Goal: Task Accomplishment & Management: Manage account settings

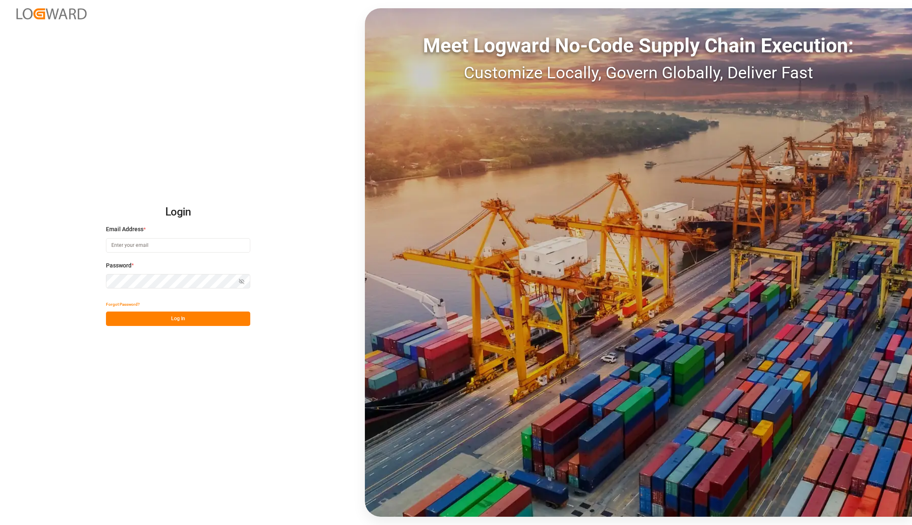
type input "[PERSON_NAME][EMAIL_ADDRESS][PERSON_NAME][DOMAIN_NAME]"
click at [165, 317] on button "Log In" at bounding box center [178, 319] width 144 height 14
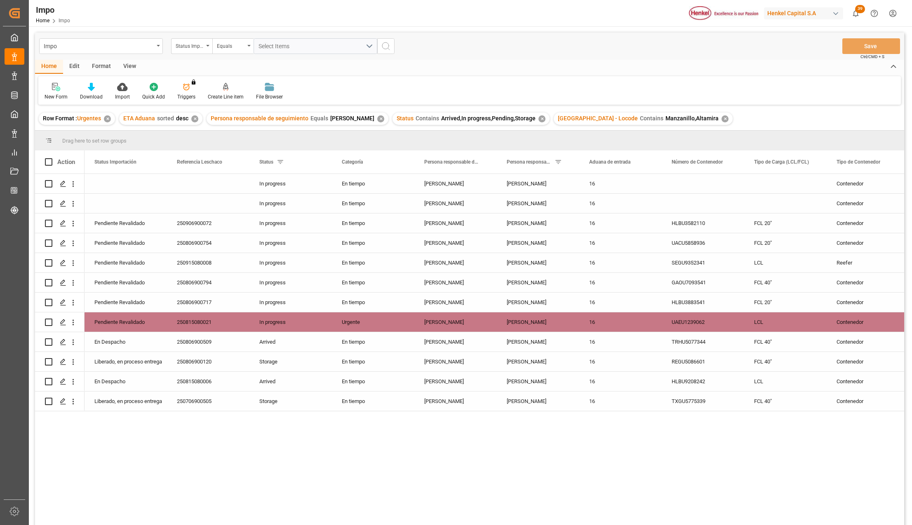
click at [130, 63] on div "View" at bounding box center [129, 67] width 25 height 14
click at [88, 92] on div "Standard Templates" at bounding box center [94, 91] width 54 height 18
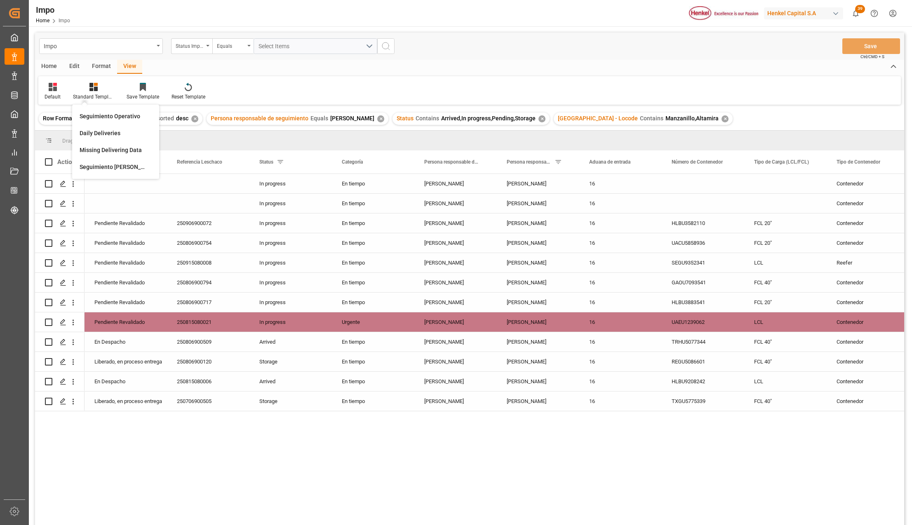
click at [96, 114] on div "Seguimiento Operativo" at bounding box center [116, 116] width 72 height 9
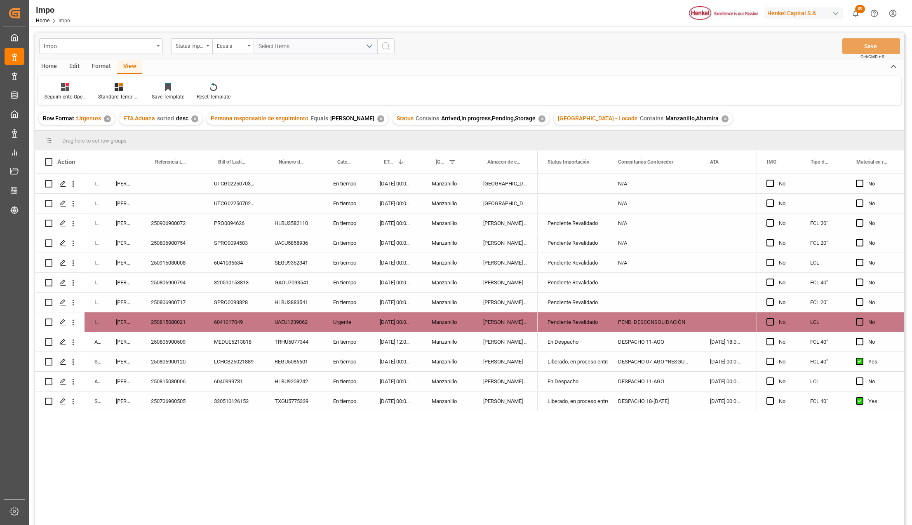
click at [615, 386] on div "DESPACHO 11-AGO" at bounding box center [654, 381] width 92 height 19
click at [627, 384] on div "DESPACHO 11-AGO" at bounding box center [654, 381] width 92 height 19
click at [674, 391] on input "DESPACHO 11-AGO" at bounding box center [654, 386] width 79 height 16
drag, startPoint x: 678, startPoint y: 388, endPoint x: 652, endPoint y: 386, distance: 26.0
click at [652, 386] on input "DESPACHO 11-AGO" at bounding box center [654, 386] width 79 height 16
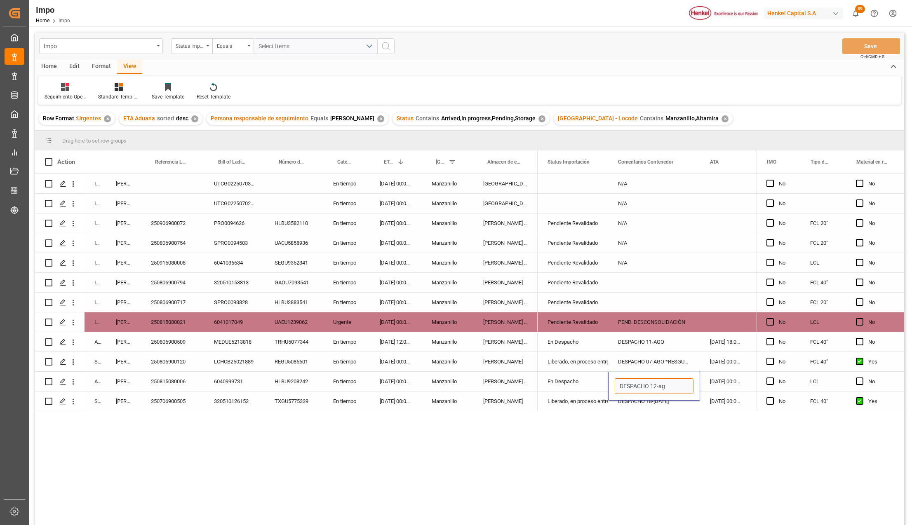
type input "DESPACHO 12-ago"
click at [851, 48] on button "Save" at bounding box center [871, 46] width 58 height 16
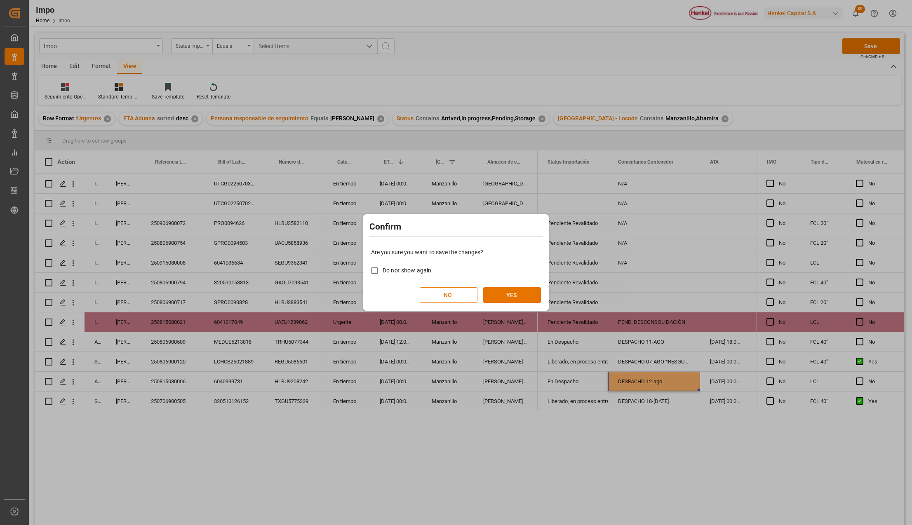
click at [513, 286] on div "Are you sure you want to save the changes? Do not show again NO YES" at bounding box center [455, 275] width 181 height 66
click at [496, 297] on button "YES" at bounding box center [512, 295] width 58 height 16
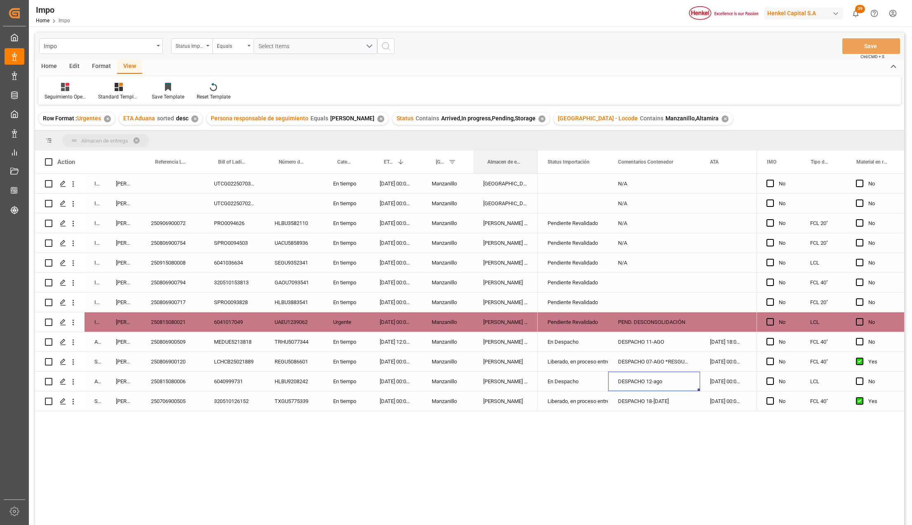
drag, startPoint x: 505, startPoint y: 157, endPoint x: 505, endPoint y: 144, distance: 13.6
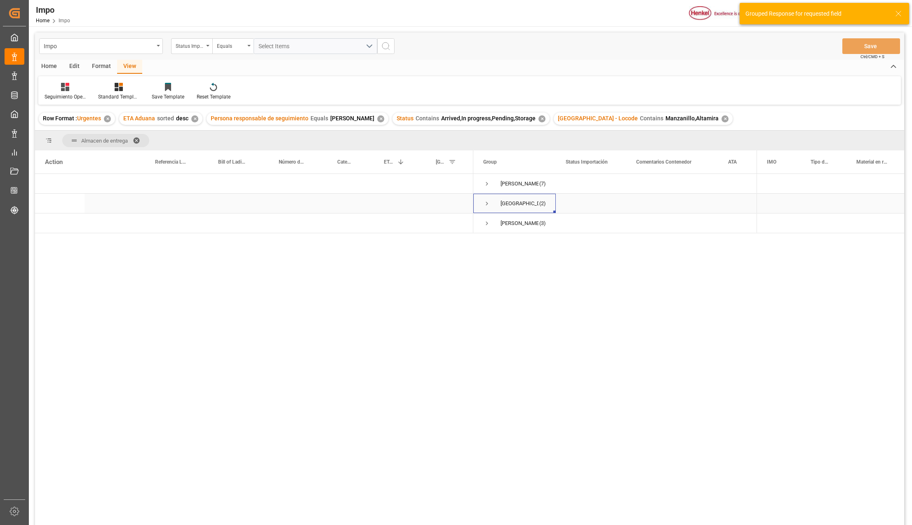
click at [486, 204] on span "Press SPACE to select this row." at bounding box center [486, 203] width 7 height 7
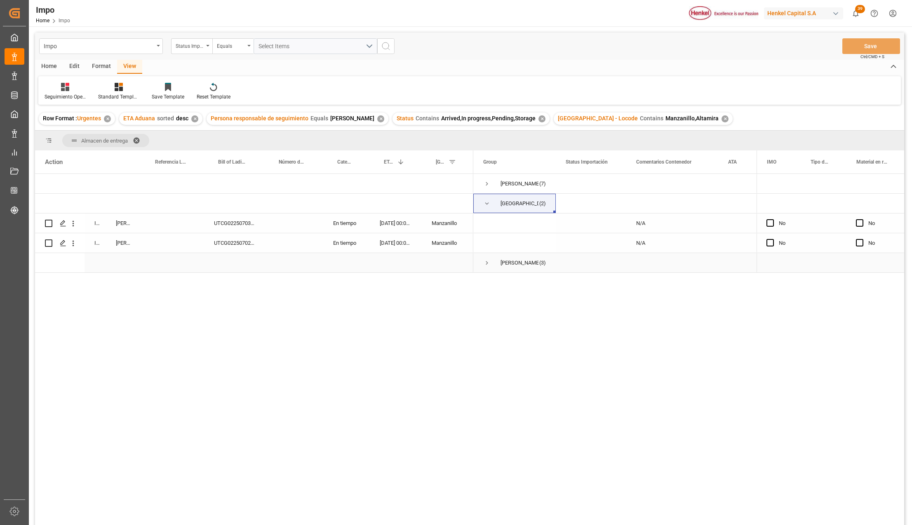
click at [487, 262] on span "Press SPACE to select this row." at bounding box center [486, 262] width 7 height 7
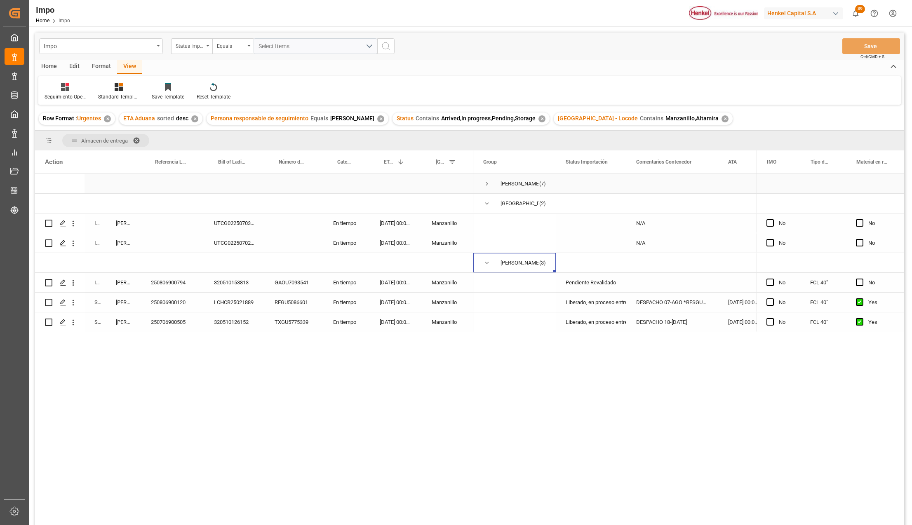
click at [486, 184] on span "Press SPACE to select this row." at bounding box center [486, 183] width 7 height 7
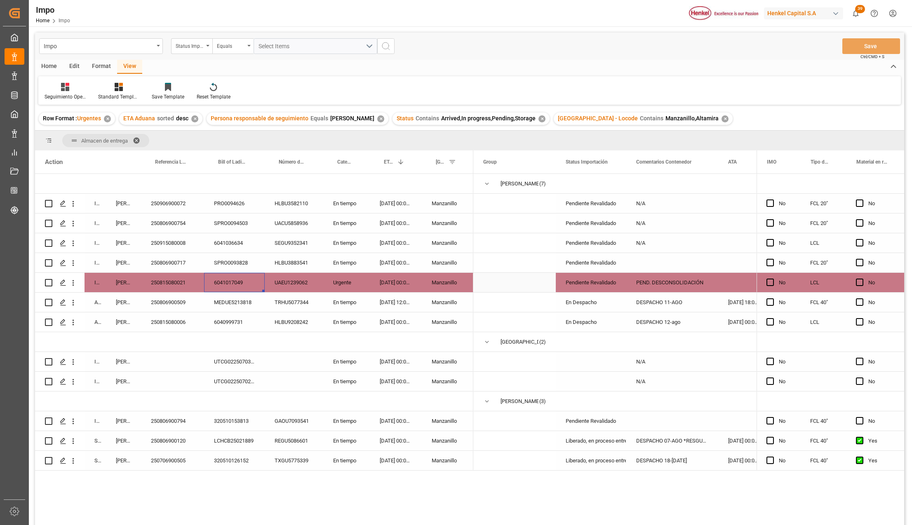
click at [237, 284] on div "6041017049" at bounding box center [234, 282] width 61 height 19
click at [182, 280] on div "250815080021" at bounding box center [172, 282] width 63 height 19
click at [185, 282] on div "250815080021" at bounding box center [172, 282] width 63 height 19
click at [163, 278] on div "250815080021" at bounding box center [172, 282] width 63 height 19
drag, startPoint x: 232, startPoint y: 276, endPoint x: 230, endPoint y: 280, distance: 4.8
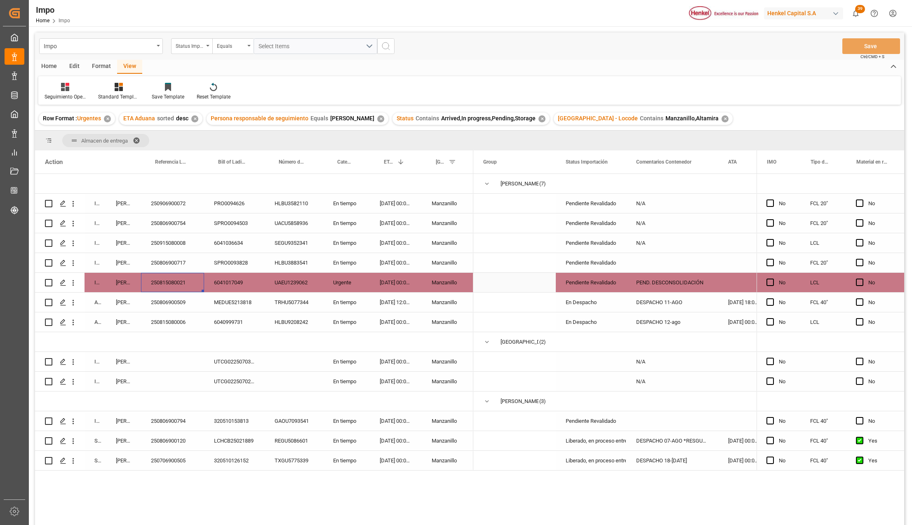
click at [232, 276] on div "6041017049" at bounding box center [234, 282] width 61 height 19
click at [181, 281] on div "250815080021" at bounding box center [172, 282] width 63 height 19
click at [159, 279] on div "250815080021" at bounding box center [172, 282] width 63 height 19
click at [137, 137] on span at bounding box center [139, 140] width 13 height 7
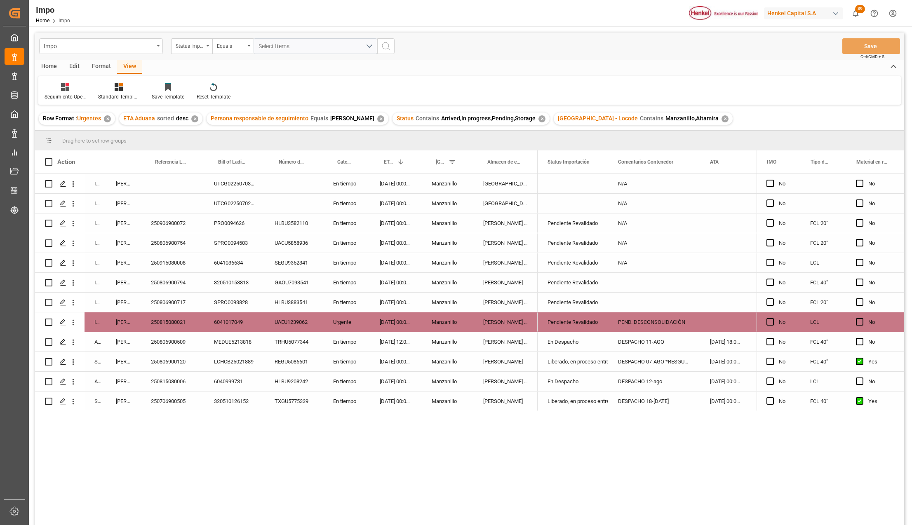
click at [170, 319] on div "250815080021" at bounding box center [172, 321] width 63 height 19
click at [589, 340] on div "En Despacho" at bounding box center [572, 342] width 51 height 19
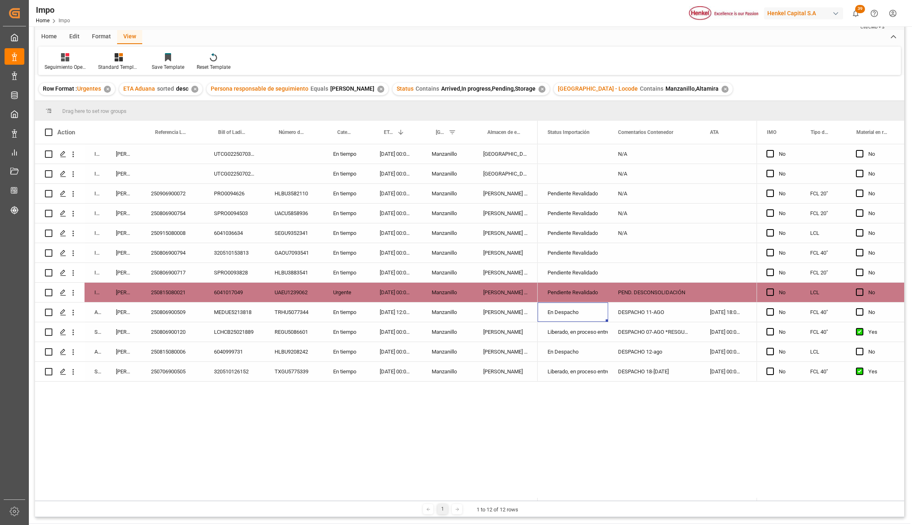
scroll to position [55, 0]
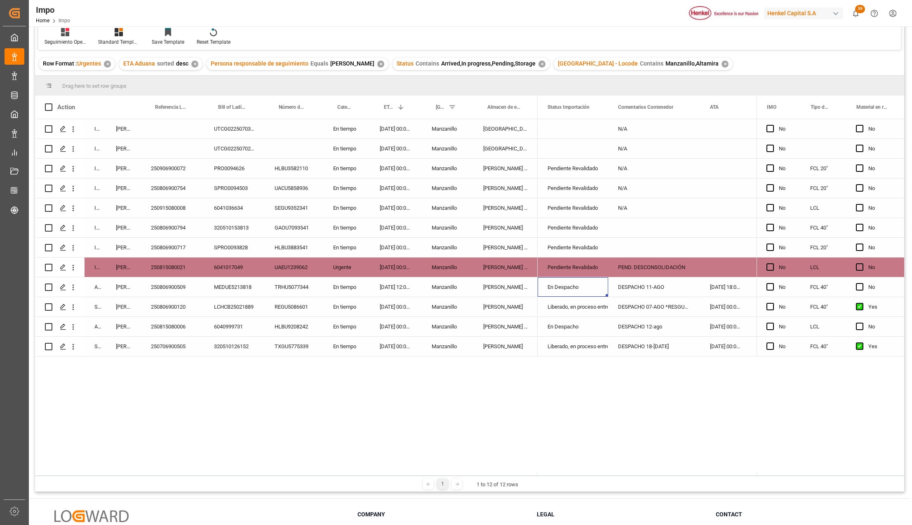
click at [400, 268] on div "[DATE] 00:00:00" at bounding box center [396, 267] width 52 height 19
drag, startPoint x: 579, startPoint y: 103, endPoint x: 577, endPoint y: 84, distance: 19.0
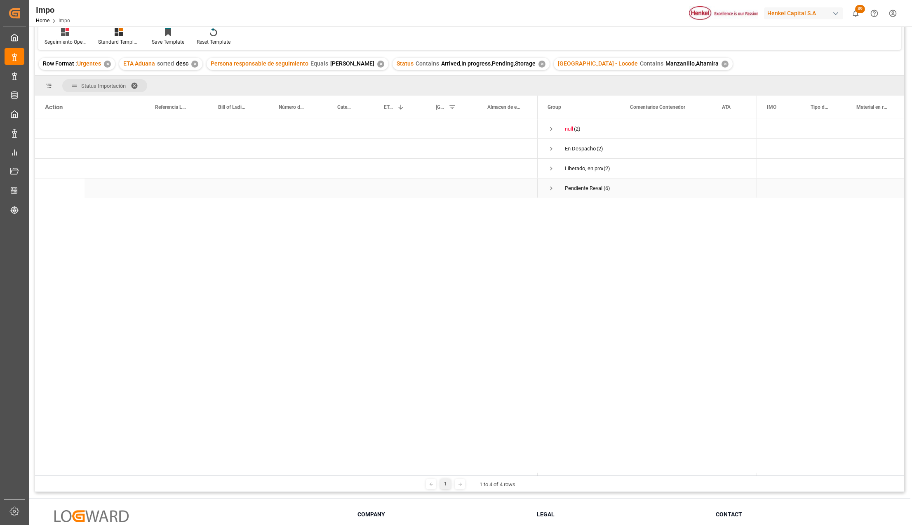
click at [551, 187] on span "Press SPACE to select this row." at bounding box center [550, 188] width 7 height 7
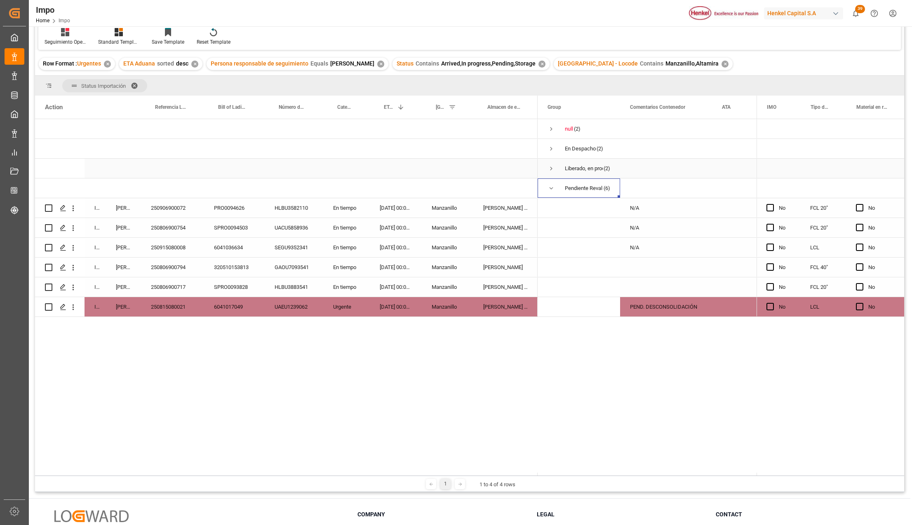
click at [553, 169] on span "Press SPACE to select this row." at bounding box center [550, 168] width 7 height 7
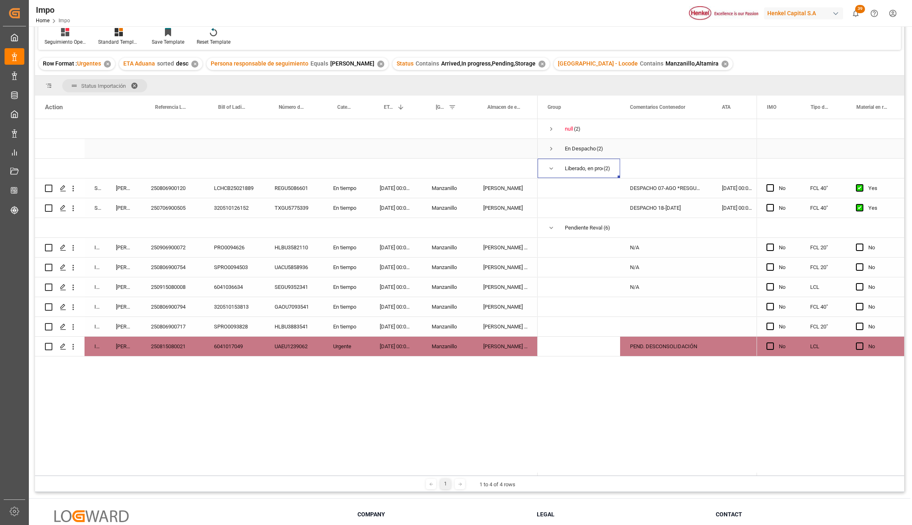
click at [552, 150] on span "Press SPACE to select this row." at bounding box center [550, 148] width 7 height 7
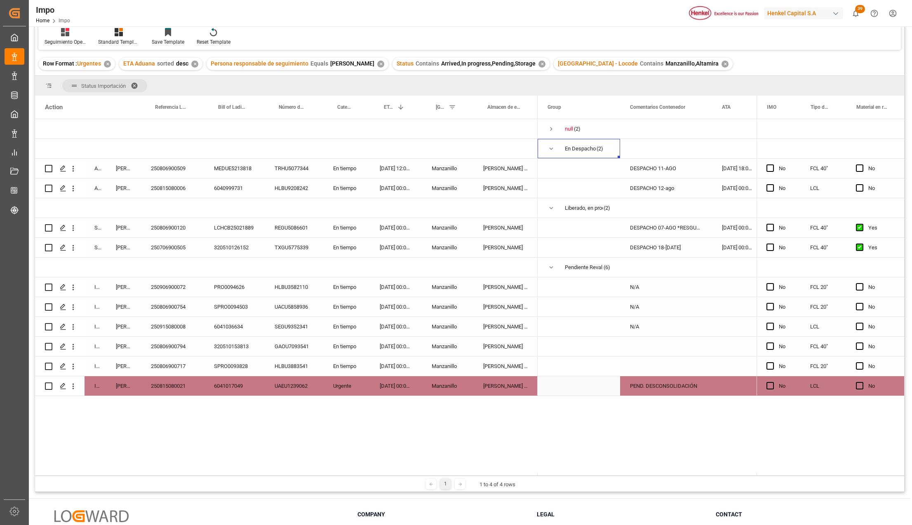
click at [436, 381] on div "Manzanillo" at bounding box center [448, 385] width 52 height 19
click at [664, 387] on div "PEND. DESCONSOLIDACIÓN" at bounding box center [666, 385] width 92 height 19
click at [172, 383] on div "250815080021" at bounding box center [172, 385] width 63 height 19
click at [164, 366] on div "250806900717" at bounding box center [172, 366] width 63 height 19
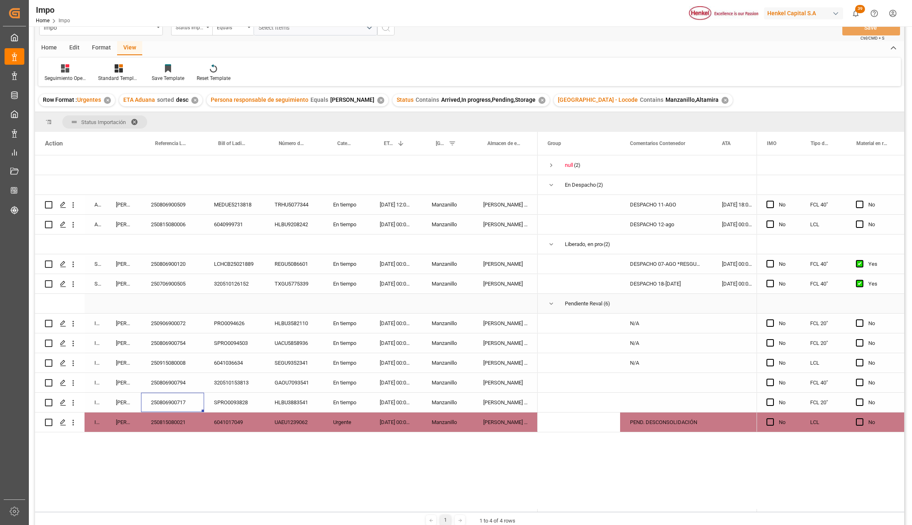
scroll to position [0, 0]
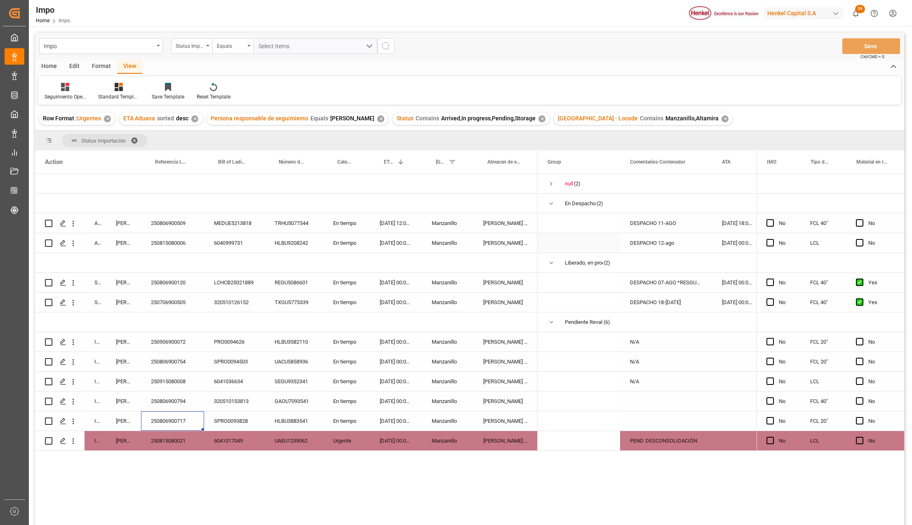
click at [223, 244] on div "6040999731" at bounding box center [234, 242] width 61 height 19
drag, startPoint x: 164, startPoint y: 434, endPoint x: 157, endPoint y: 444, distance: 13.0
click at [165, 434] on div "250815080021" at bounding box center [172, 440] width 63 height 19
click at [173, 236] on div "250815080006" at bounding box center [172, 242] width 63 height 19
click at [180, 225] on div "250806900509" at bounding box center [172, 223] width 63 height 19
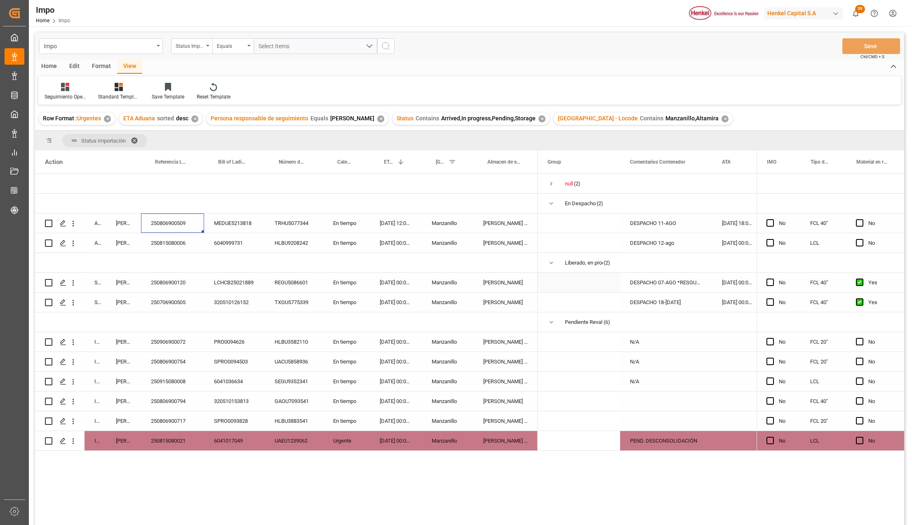
click at [181, 285] on div "250806900120" at bounding box center [172, 282] width 63 height 19
click at [163, 301] on div "250706900505" at bounding box center [172, 302] width 63 height 19
click at [170, 341] on div "250906900072" at bounding box center [172, 341] width 63 height 19
click at [157, 443] on div "250815080021" at bounding box center [172, 440] width 63 height 19
click at [180, 222] on div "250806900509" at bounding box center [172, 223] width 63 height 19
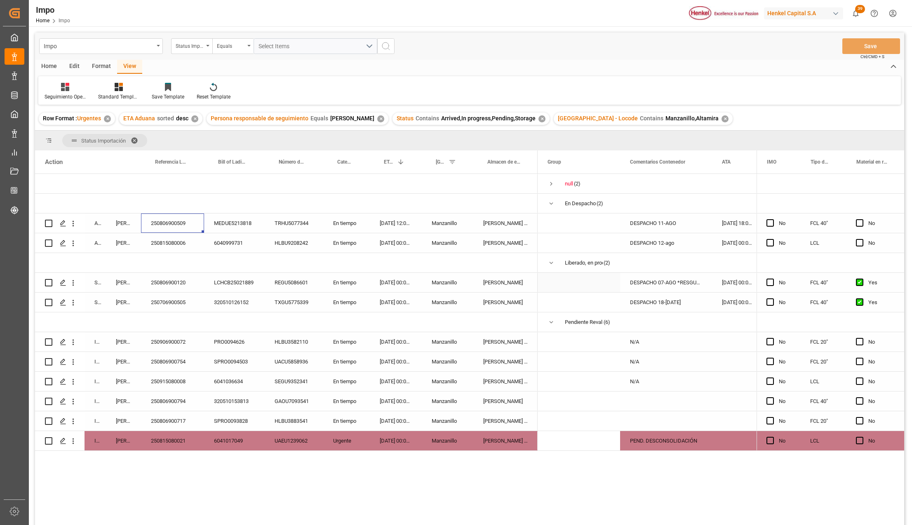
click at [178, 286] on div "250806900120" at bounding box center [172, 282] width 63 height 19
click at [193, 316] on div "Press SPACE to select this row." at bounding box center [172, 321] width 63 height 19
click at [173, 439] on div "250815080021" at bounding box center [172, 440] width 63 height 19
click at [235, 436] on div "6041017049" at bounding box center [234, 440] width 61 height 19
click at [158, 438] on div "250815080021" at bounding box center [172, 440] width 63 height 19
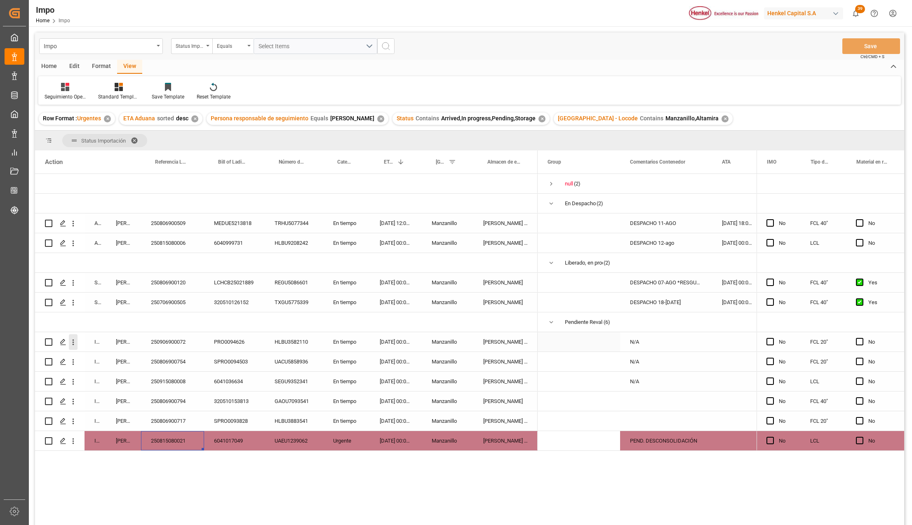
click at [76, 341] on icon "open menu" at bounding box center [73, 342] width 9 height 9
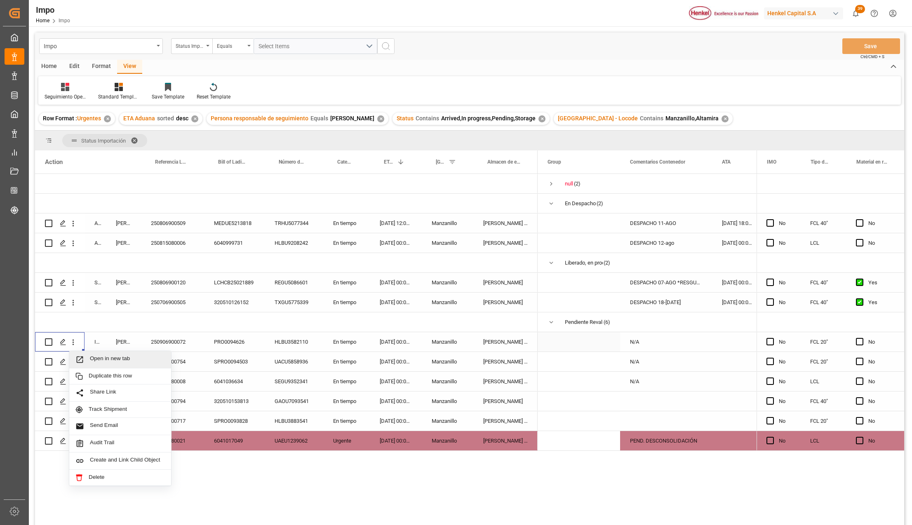
click at [84, 357] on icon "Press SPACE to select this row." at bounding box center [79, 359] width 9 height 9
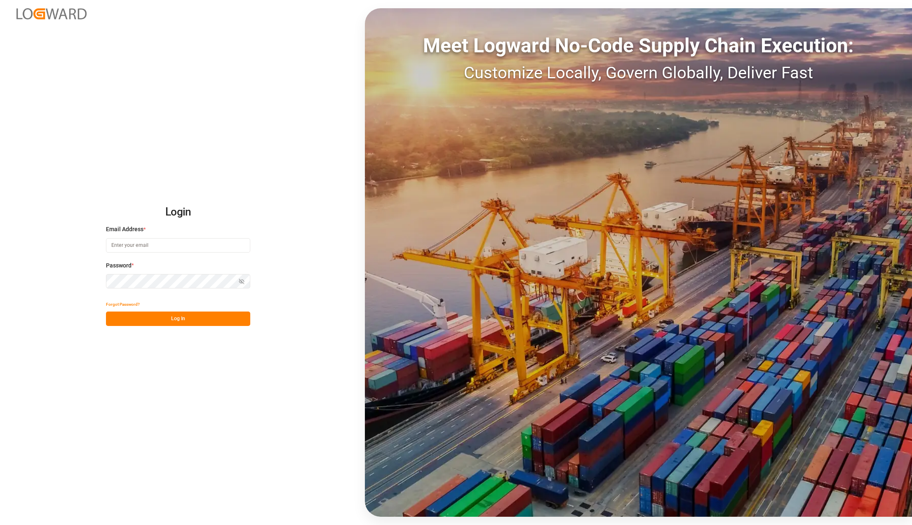
type input "karla.chavez@leschaco.com"
click at [195, 320] on button "Log In" at bounding box center [178, 319] width 144 height 14
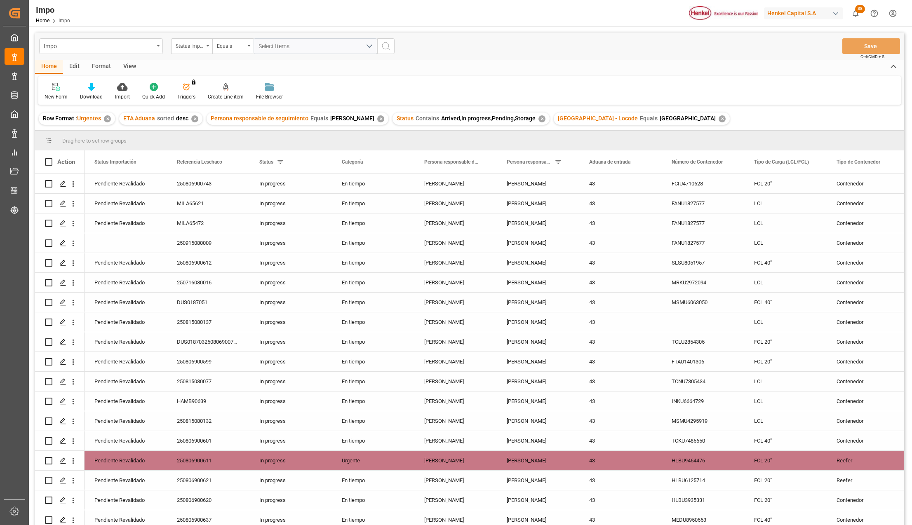
click at [139, 70] on div "View" at bounding box center [129, 67] width 25 height 14
click at [95, 94] on div "Standard Templates" at bounding box center [93, 96] width 41 height 7
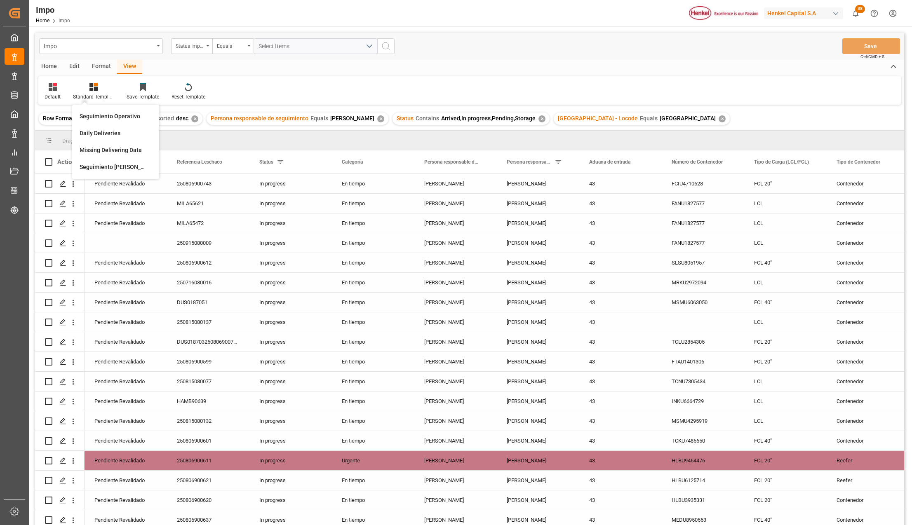
click at [99, 113] on div "Seguimiento Operativo" at bounding box center [116, 116] width 72 height 9
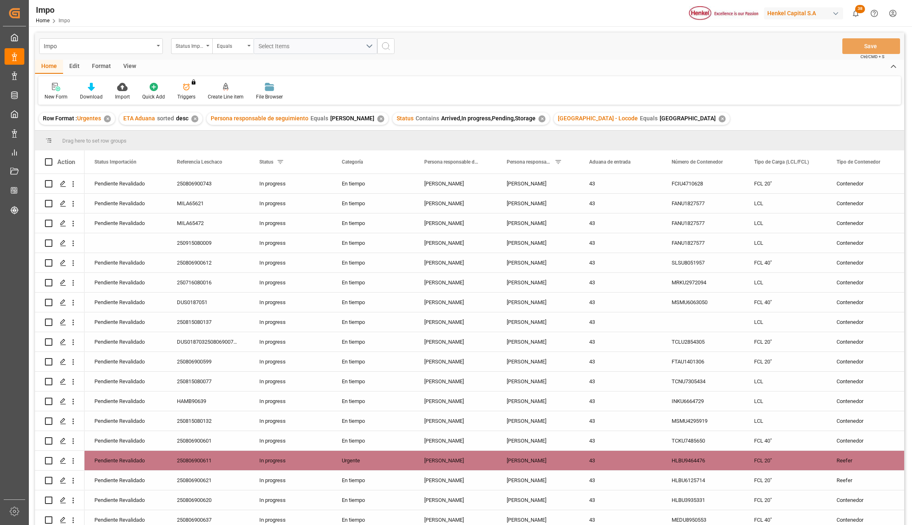
click at [133, 66] on div "View" at bounding box center [129, 67] width 25 height 14
click at [97, 92] on div "Standard Templates" at bounding box center [94, 91] width 54 height 18
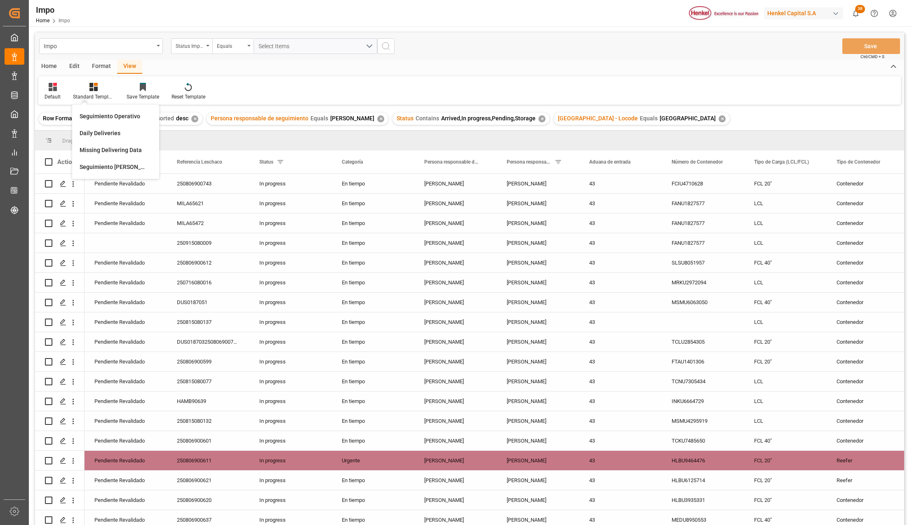
click at [94, 112] on div "Seguimiento Operativo" at bounding box center [116, 116] width 72 height 9
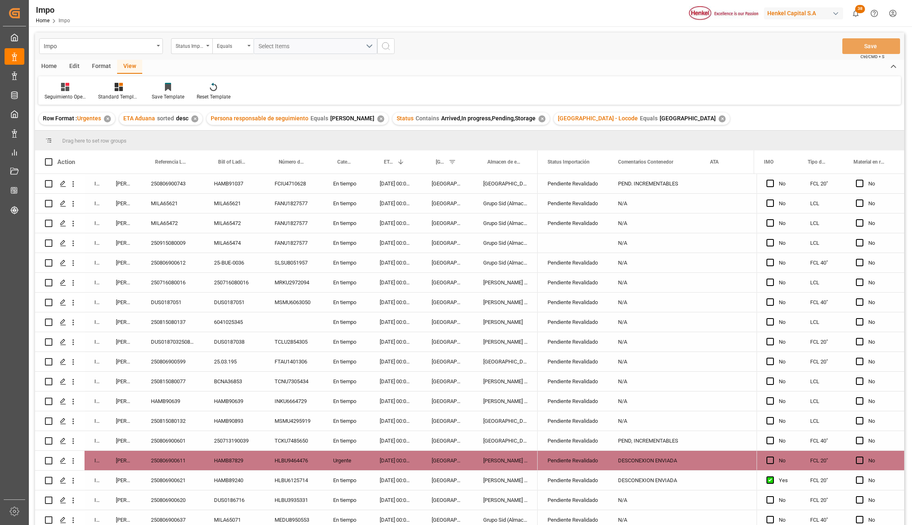
click at [343, 464] on div "Urgente" at bounding box center [346, 460] width 47 height 19
click at [345, 478] on div "En tiempo" at bounding box center [346, 480] width 47 height 19
click at [398, 473] on div "[DATE] 00:00:00" at bounding box center [396, 480] width 52 height 19
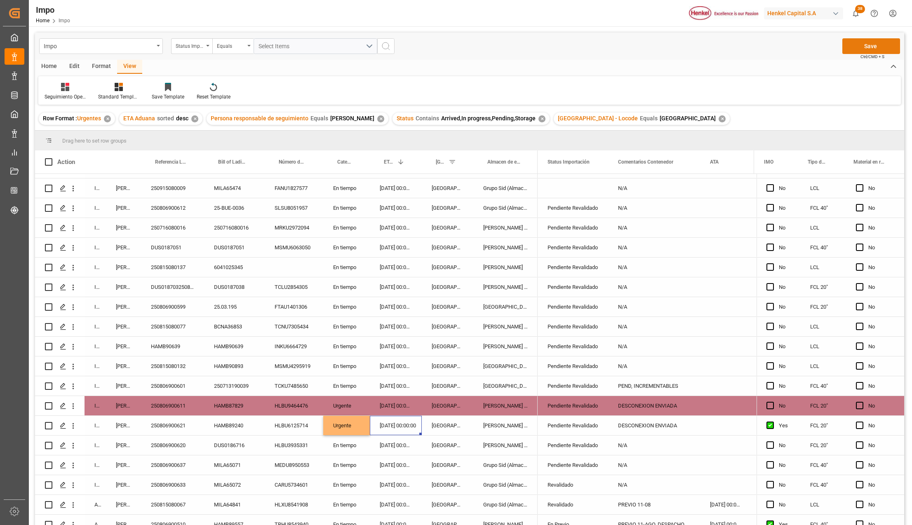
click at [866, 40] on button "Save" at bounding box center [871, 46] width 58 height 16
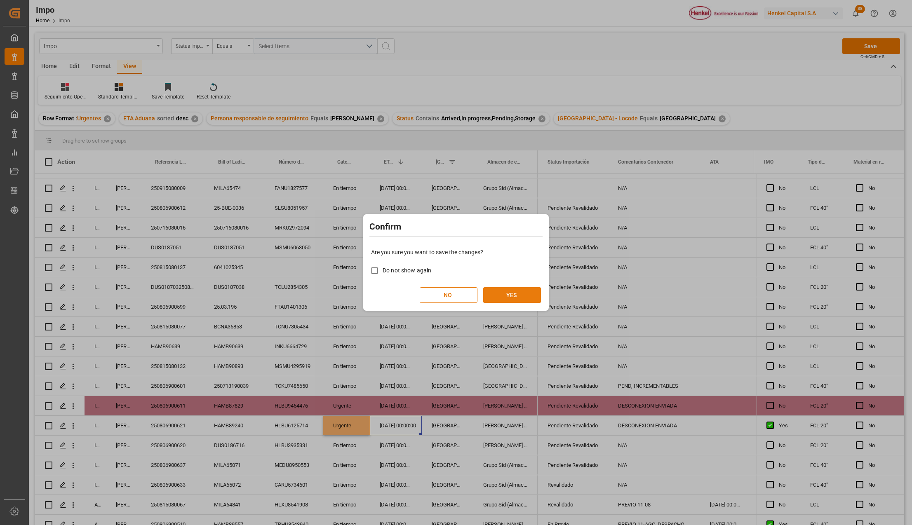
click at [536, 290] on button "YES" at bounding box center [512, 295] width 58 height 16
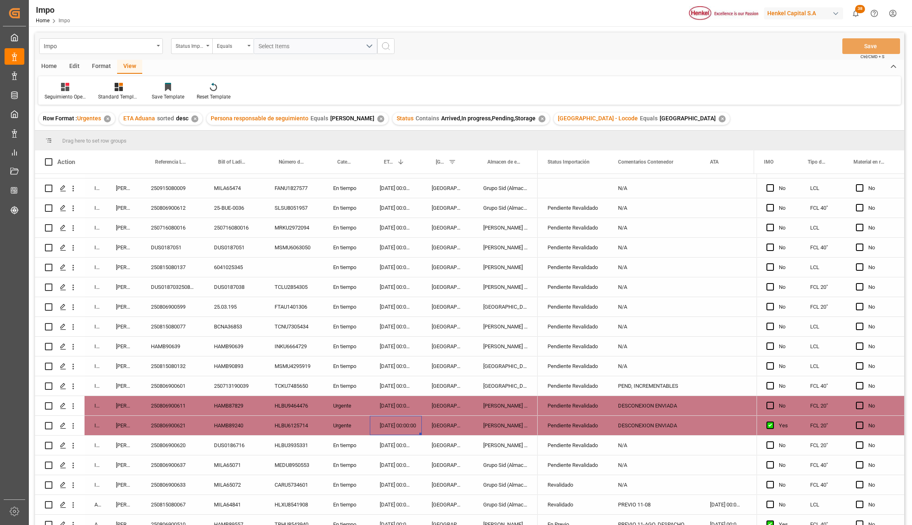
click at [335, 424] on div "Urgente" at bounding box center [346, 425] width 47 height 19
click at [335, 444] on div "En tiempo" at bounding box center [346, 445] width 47 height 19
click at [861, 49] on button "Save" at bounding box center [871, 46] width 58 height 16
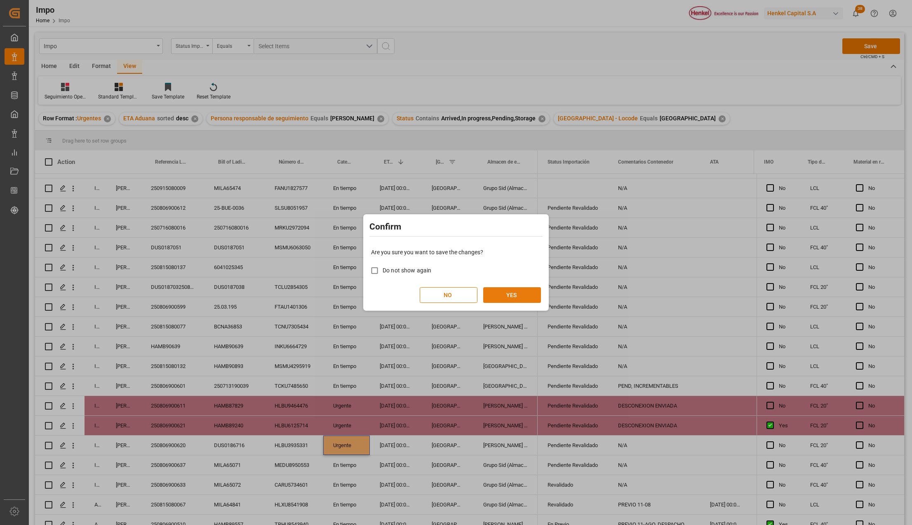
click at [523, 295] on button "YES" at bounding box center [512, 295] width 58 height 16
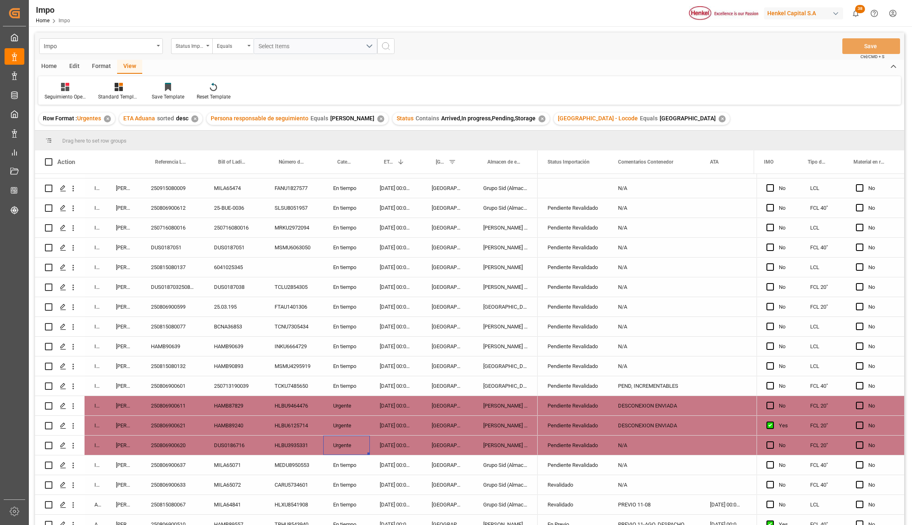
scroll to position [0, 0]
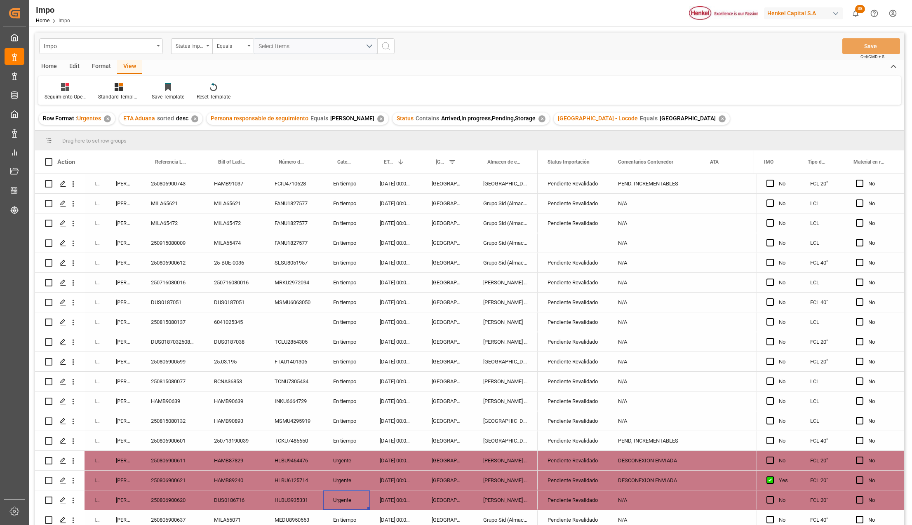
click at [402, 183] on div "[DATE] 00:00:00" at bounding box center [396, 183] width 52 height 19
click at [176, 183] on div "250806900743" at bounding box center [172, 183] width 63 height 19
click at [391, 187] on div "[DATE] 00:00:00" at bounding box center [396, 183] width 52 height 19
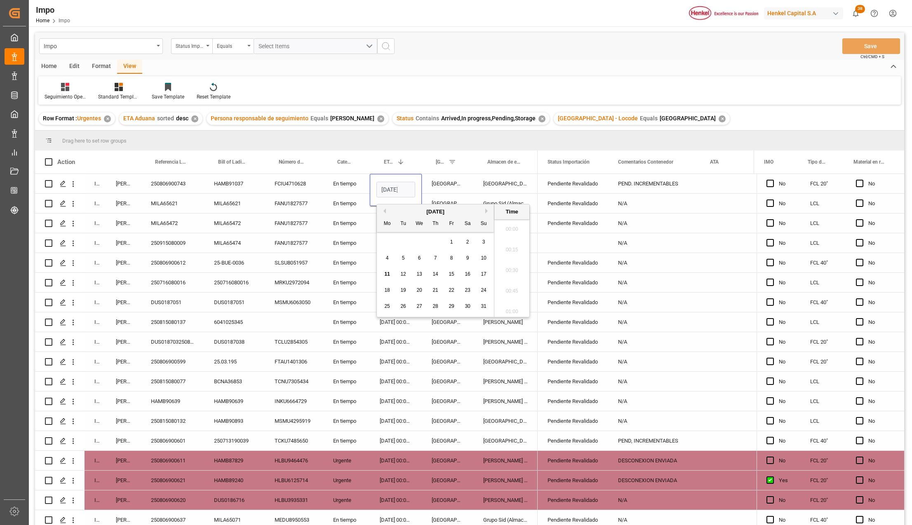
scroll to position [806, 0]
click at [390, 192] on input "25-08-2025 00:00" at bounding box center [395, 190] width 39 height 16
type input "11-08-2025 00:00"
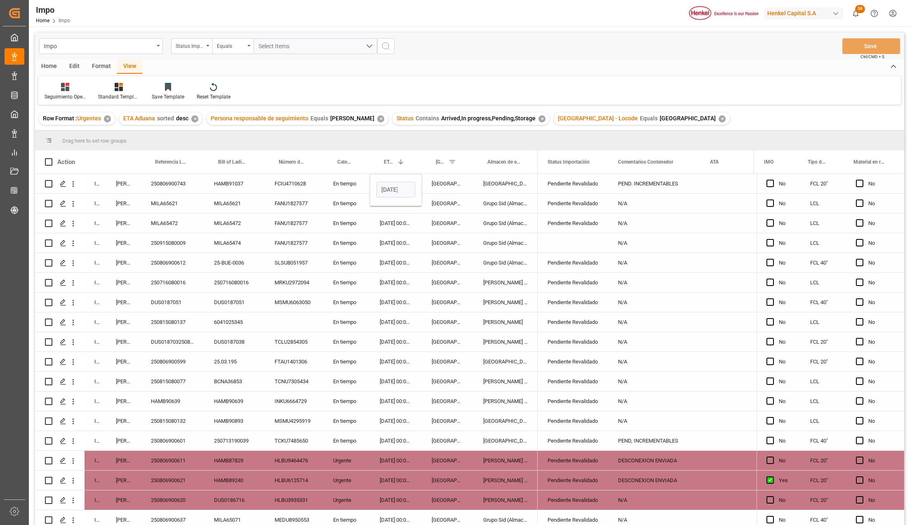
click at [422, 238] on div "[GEOGRAPHIC_DATA]" at bounding box center [448, 242] width 52 height 19
click at [861, 42] on button "Save" at bounding box center [871, 46] width 58 height 16
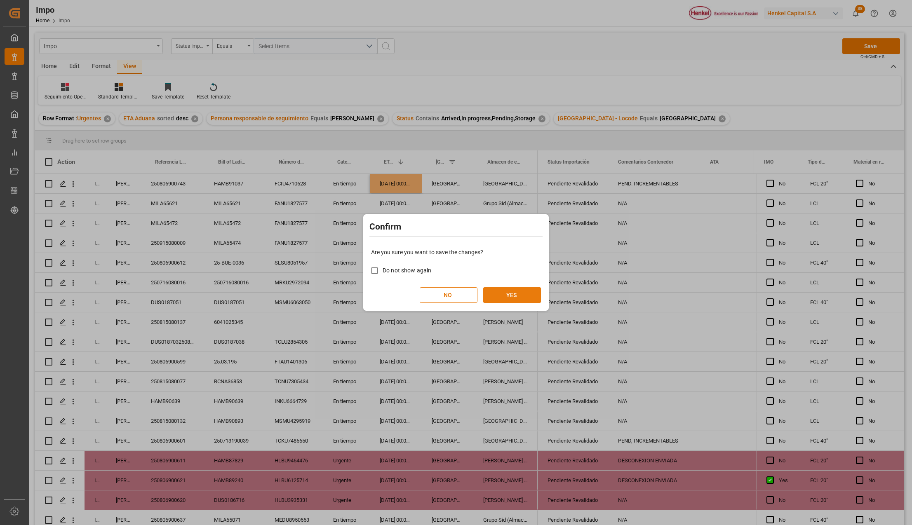
click at [518, 293] on button "YES" at bounding box center [512, 295] width 58 height 16
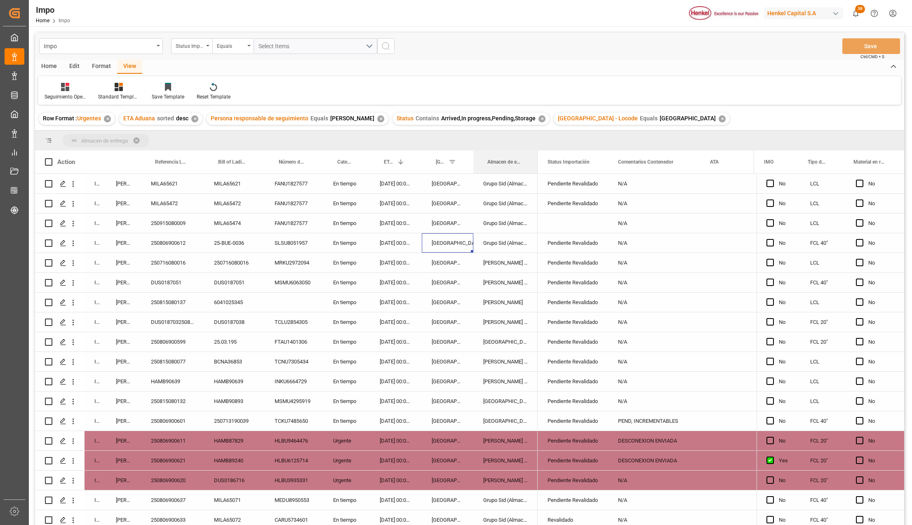
drag, startPoint x: 510, startPoint y: 157, endPoint x: 513, endPoint y: 139, distance: 18.3
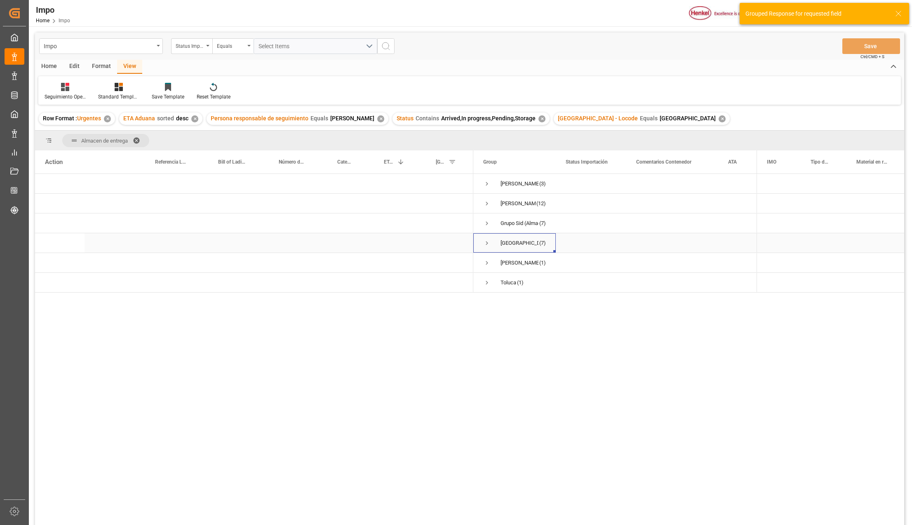
click at [487, 242] on span "Press SPACE to select this row." at bounding box center [486, 242] width 7 height 7
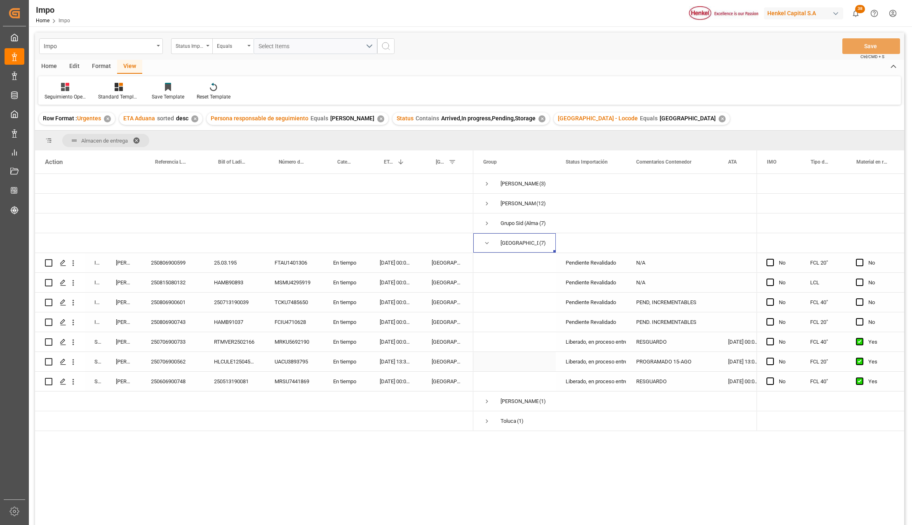
click at [660, 360] on div "PROGRAMADO 15-AGO" at bounding box center [672, 361] width 92 height 19
click at [685, 365] on div "PROGRAMADO 15-AGO" at bounding box center [672, 361] width 92 height 19
click at [175, 368] on div "250706900562" at bounding box center [172, 361] width 63 height 19
click at [400, 300] on div "[DATE] 00:00:00" at bounding box center [396, 302] width 52 height 19
click at [396, 325] on div "[DATE] 00:00:00" at bounding box center [396, 321] width 52 height 19
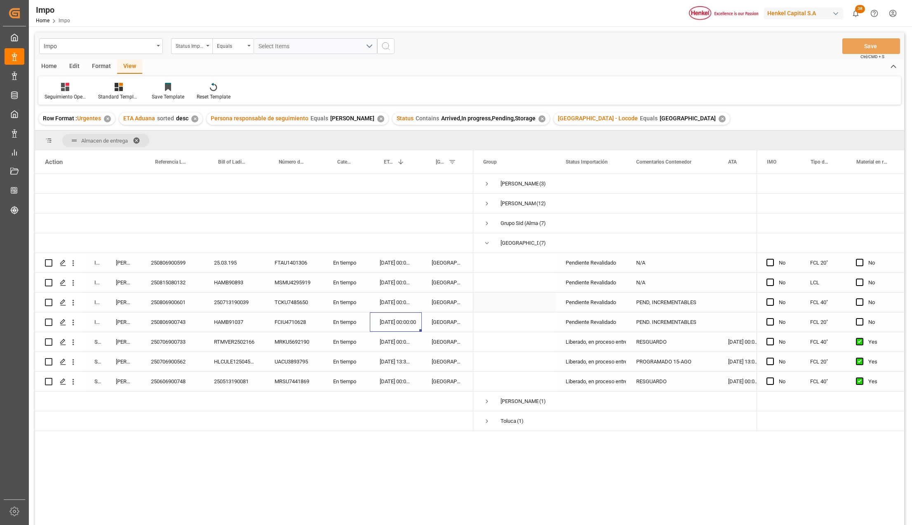
click at [396, 307] on div "[DATE] 00:00:00" at bounding box center [396, 302] width 52 height 19
click at [226, 317] on div "HAMB91037" at bounding box center [234, 321] width 61 height 19
click at [247, 300] on div "250713190039" at bounding box center [234, 302] width 61 height 19
click at [247, 334] on div "RTMVER2502166" at bounding box center [234, 341] width 61 height 19
click at [253, 322] on div "HAMB91037" at bounding box center [234, 321] width 61 height 19
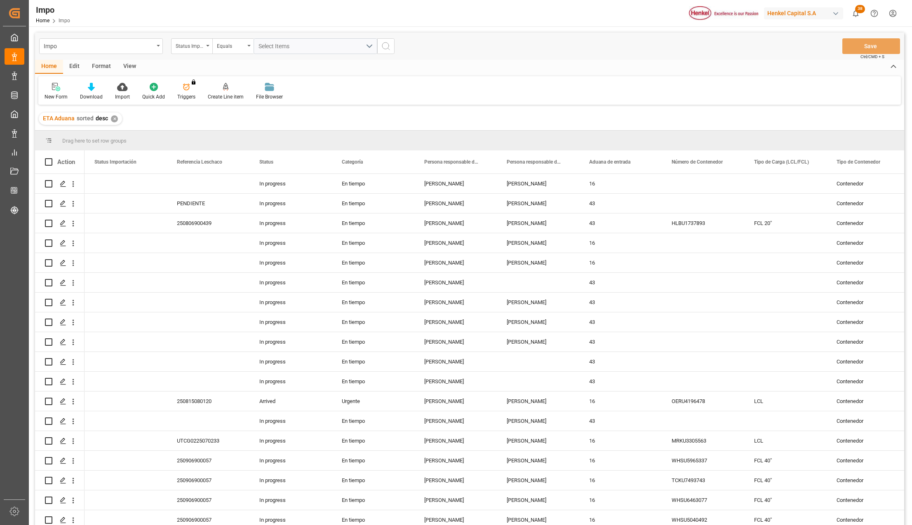
click at [128, 65] on div "View" at bounding box center [129, 67] width 25 height 14
click at [87, 87] on div at bounding box center [93, 86] width 41 height 9
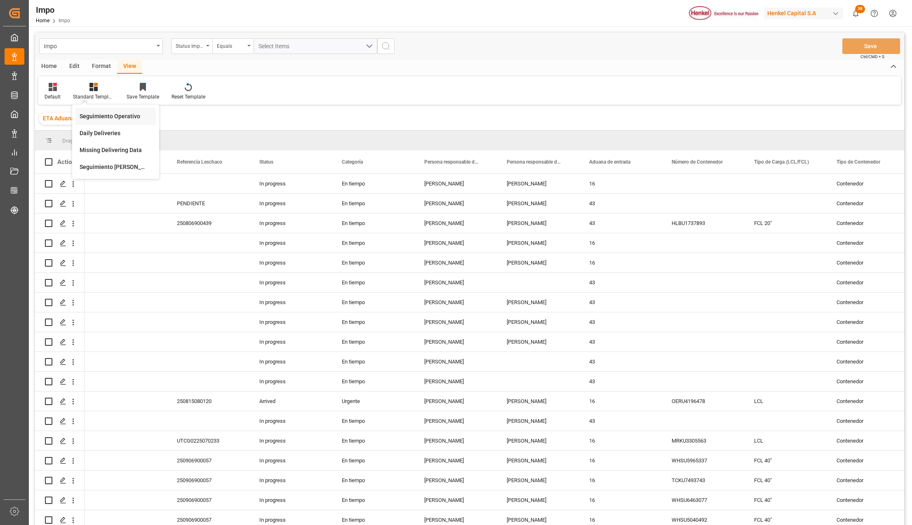
click at [110, 116] on div "Seguimiento Operativo" at bounding box center [116, 116] width 72 height 9
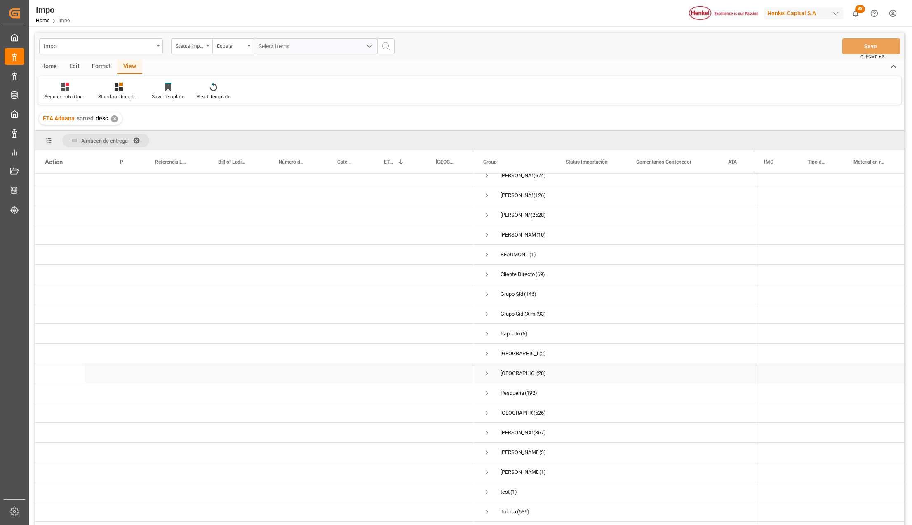
scroll to position [104, 0]
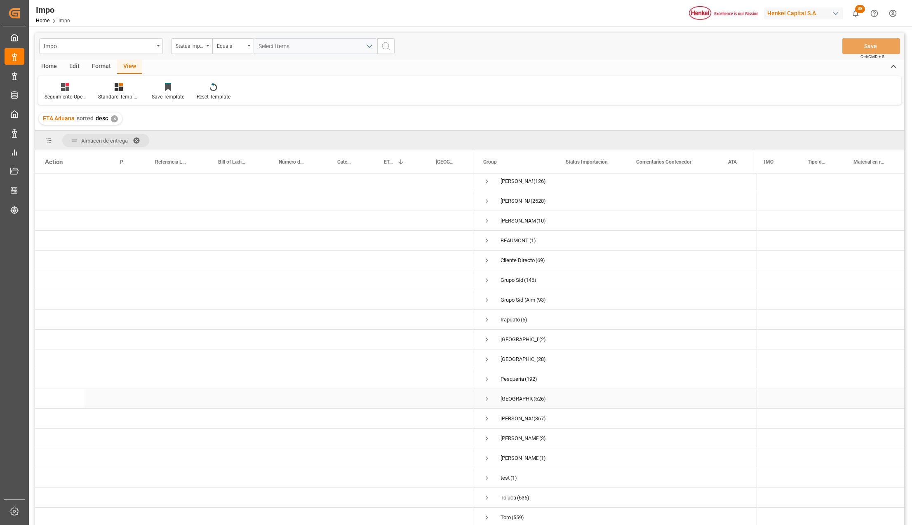
click at [487, 395] on span "Press SPACE to select this row." at bounding box center [486, 398] width 7 height 7
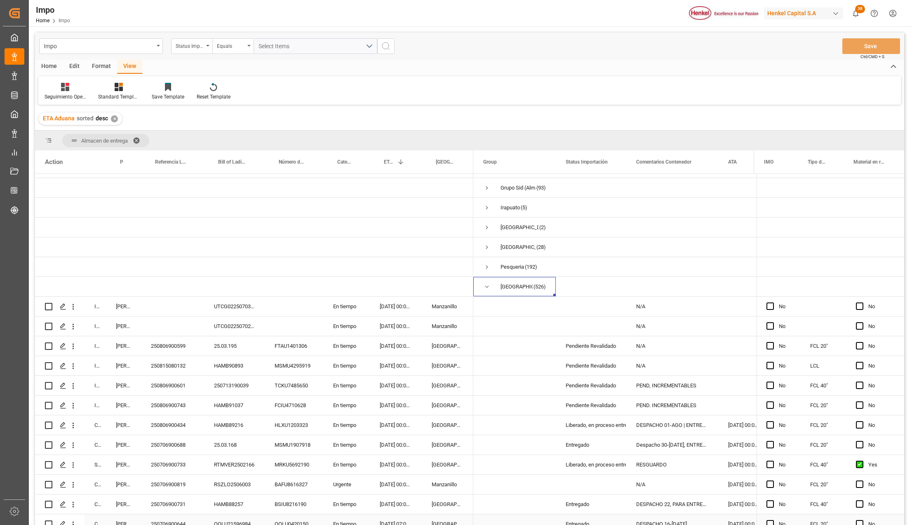
scroll to position [324, 0]
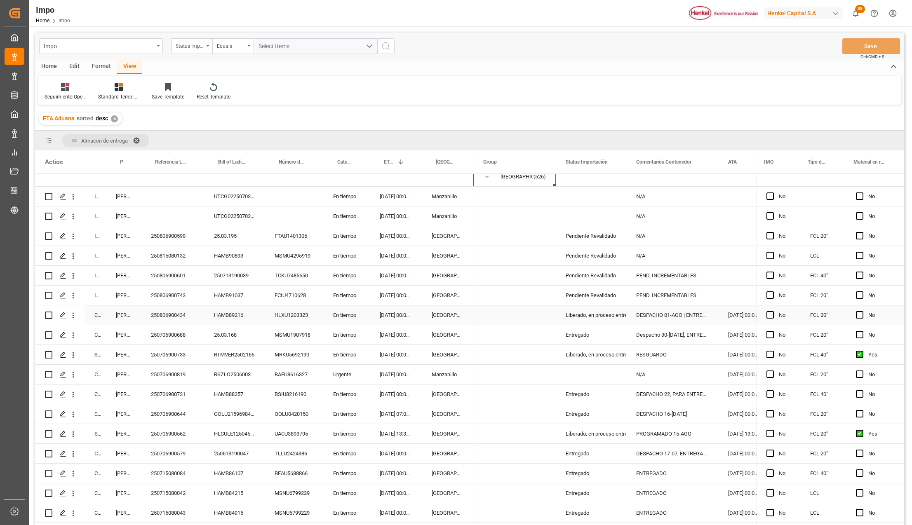
click at [390, 294] on div "[DATE] 00:00:00" at bounding box center [396, 295] width 52 height 19
drag, startPoint x: 390, startPoint y: 290, endPoint x: 395, endPoint y: 237, distance: 53.0
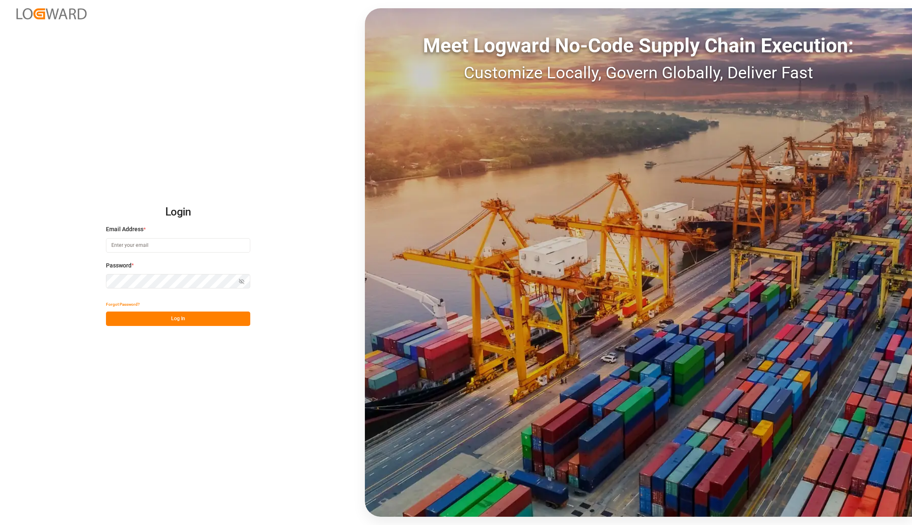
type input "[PERSON_NAME][EMAIL_ADDRESS][PERSON_NAME][DOMAIN_NAME]"
click at [181, 315] on button "Log In" at bounding box center [178, 319] width 144 height 14
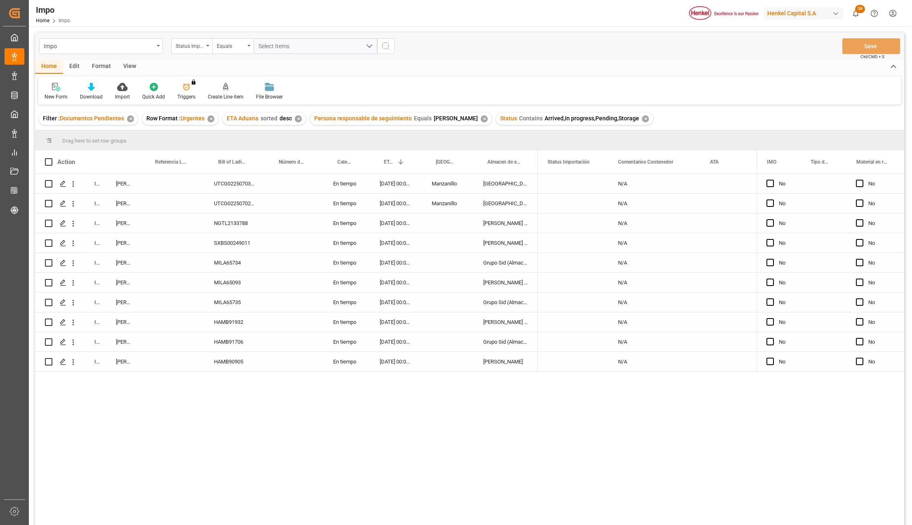
click at [128, 115] on div "Filter : Documentos Pendientes ✕" at bounding box center [88, 119] width 99 height 12
click at [129, 117] on div "✕" at bounding box center [130, 118] width 7 height 7
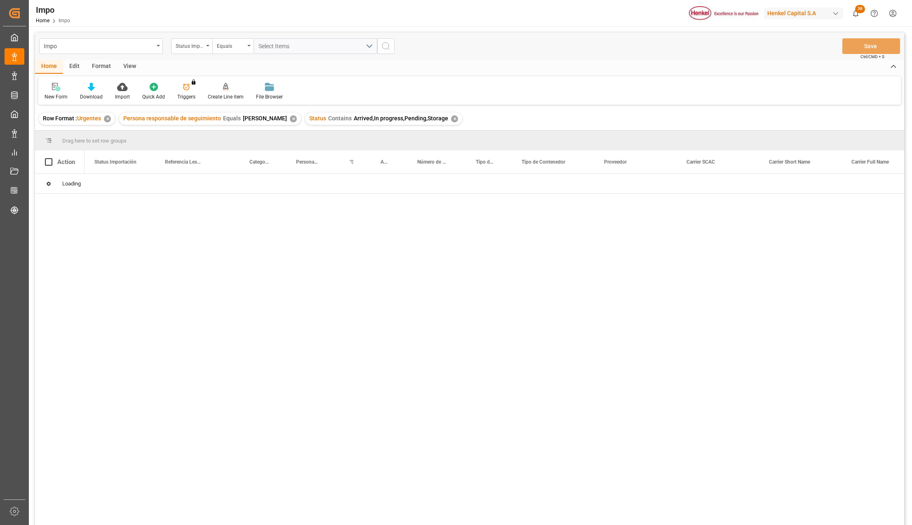
click at [106, 120] on div "✕" at bounding box center [107, 118] width 7 height 7
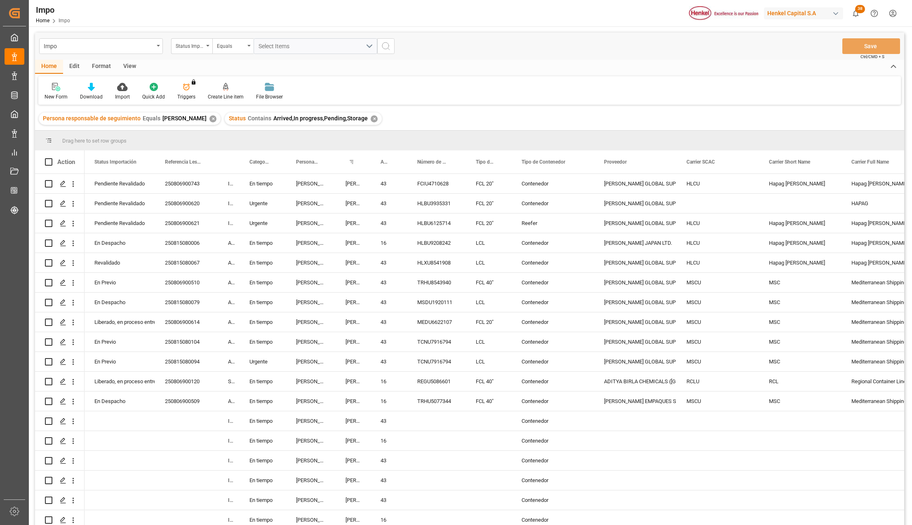
click at [209, 118] on div "✕" at bounding box center [212, 118] width 7 height 7
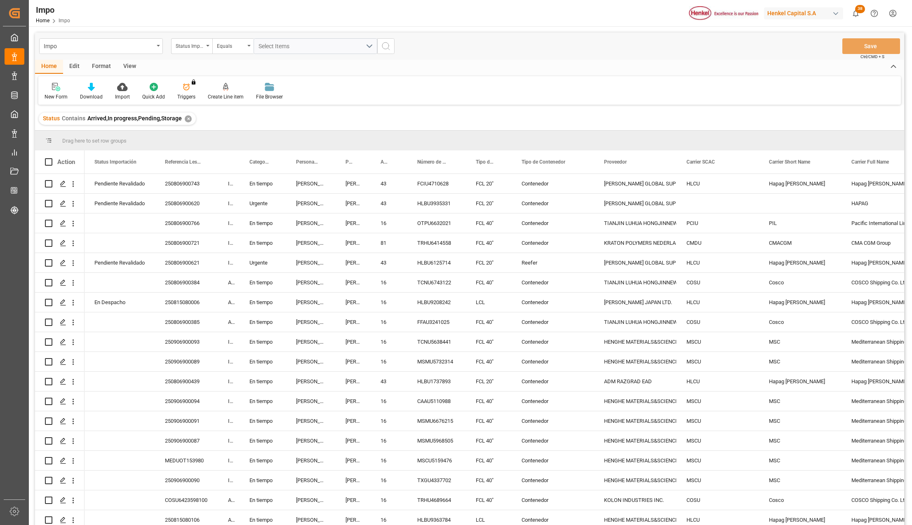
click at [124, 63] on div "View" at bounding box center [129, 67] width 25 height 14
click at [89, 86] on icon at bounding box center [93, 87] width 8 height 8
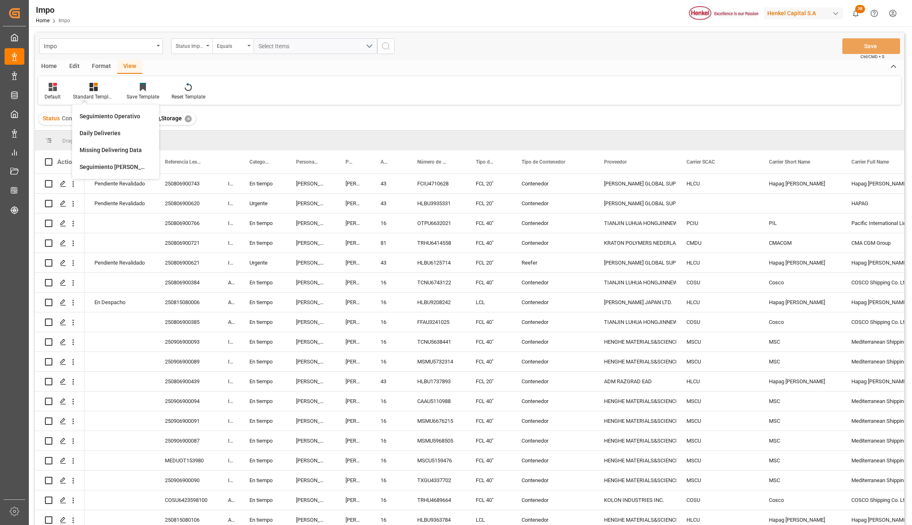
click at [96, 109] on div "Seguimiento Operativo" at bounding box center [115, 116] width 80 height 17
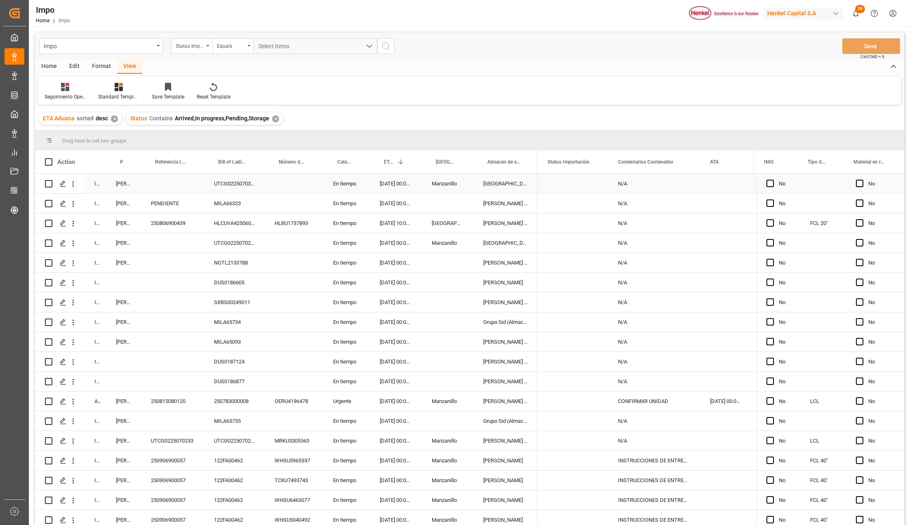
click at [501, 182] on div "[GEOGRAPHIC_DATA]" at bounding box center [505, 183] width 64 height 19
click at [522, 160] on span at bounding box center [523, 161] width 7 height 7
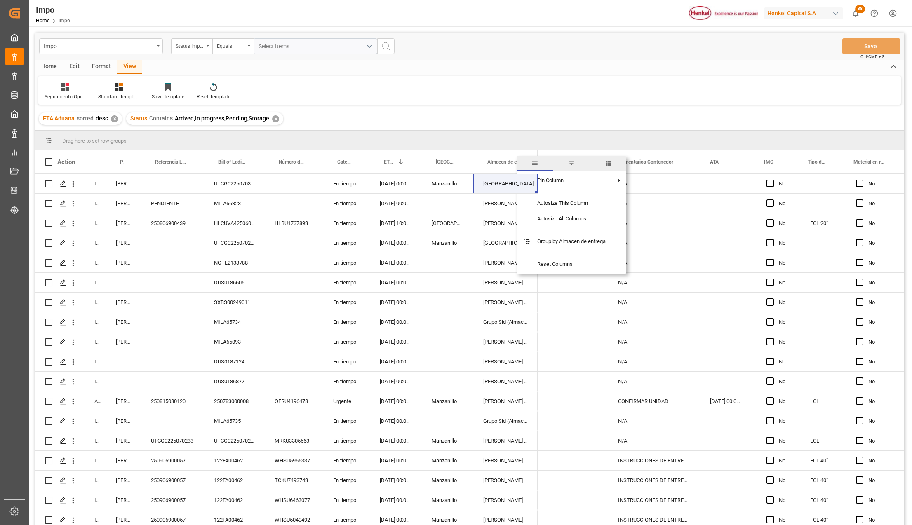
click at [570, 160] on span "filter" at bounding box center [571, 163] width 7 height 7
click at [561, 204] on input "Filter Value" at bounding box center [561, 206] width 81 height 16
type input "[GEOGRAPHIC_DATA]"
click at [572, 234] on button "Apply" at bounding box center [572, 232] width 15 height 8
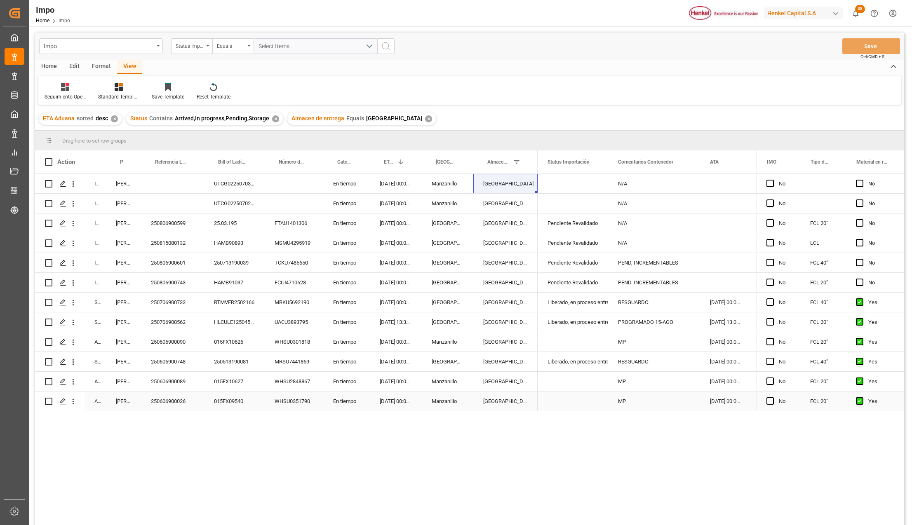
click at [498, 400] on div "[GEOGRAPHIC_DATA]" at bounding box center [505, 401] width 64 height 19
click at [393, 226] on div "[DATE] 00:00:00" at bounding box center [396, 223] width 52 height 19
click at [393, 244] on div "[DATE] 00:00:00" at bounding box center [396, 242] width 52 height 19
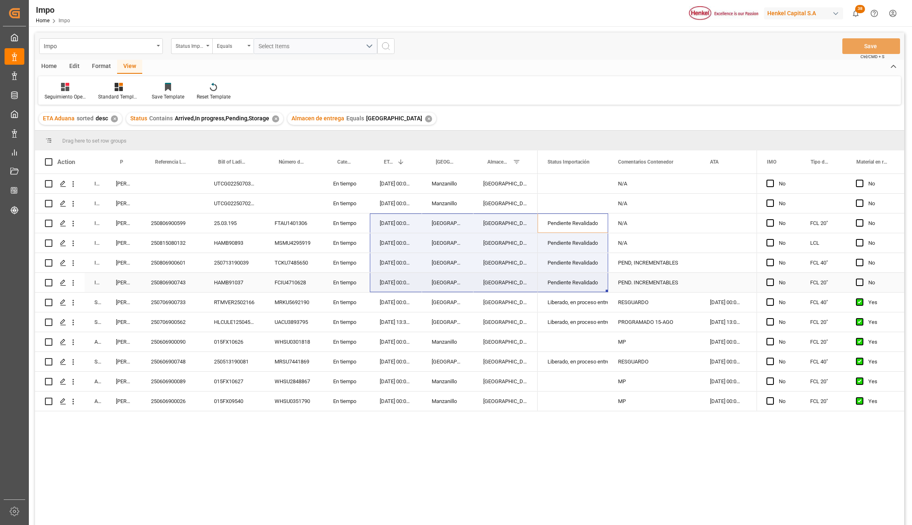
drag, startPoint x: 570, startPoint y: 222, endPoint x: 393, endPoint y: 277, distance: 186.0
click at [393, 277] on div "In progress Karla Chavez UTCG0225070387 En tiempo 08-09-2025 00:00:00 Manzanill…" at bounding box center [469, 351] width 869 height 354
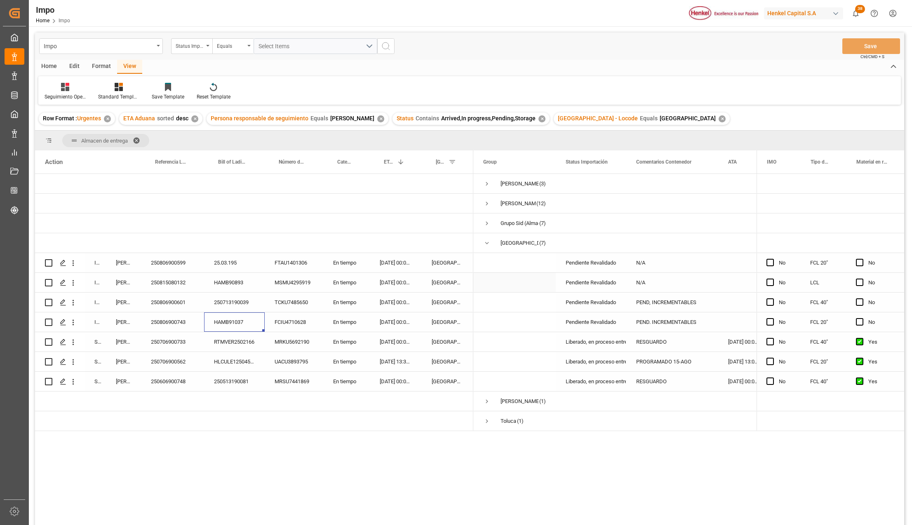
click at [594, 299] on div "Pendiente Revalidado" at bounding box center [591, 302] width 51 height 19
click at [616, 304] on input "Pendiente Revalidado" at bounding box center [590, 307] width 57 height 16
click at [613, 305] on icon "open menu" at bounding box center [611, 308] width 10 height 10
click at [592, 393] on div "En Previo" at bounding box center [601, 388] width 77 height 29
type input "En Previo"
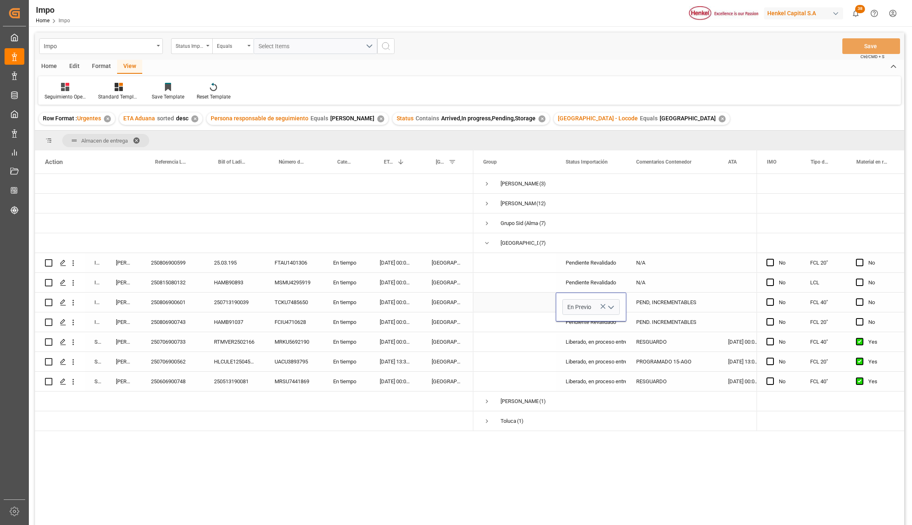
click at [654, 293] on div "PEND, INCREMENTABLES" at bounding box center [672, 302] width 92 height 19
click at [663, 302] on div "PEND, INCREMENTABLES" at bounding box center [672, 302] width 92 height 19
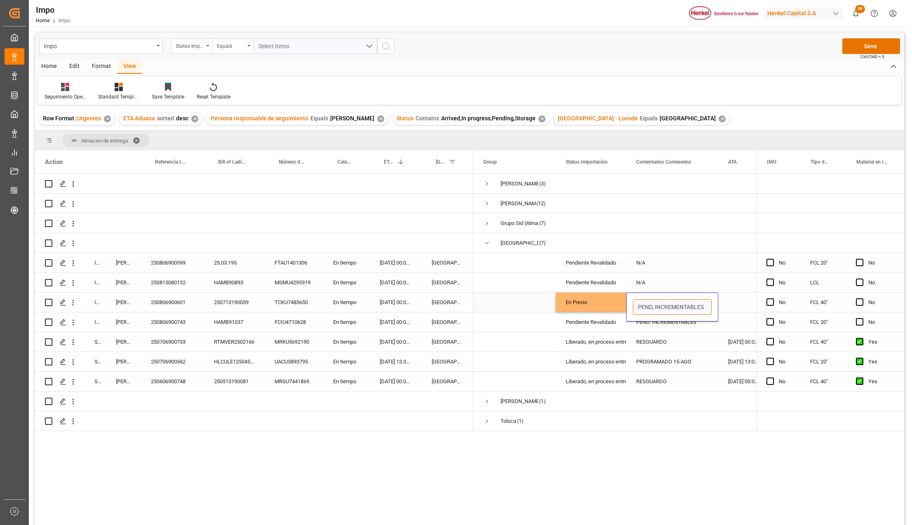
drag, startPoint x: 704, startPoint y: 307, endPoint x: 635, endPoint y: 303, distance: 69.8
click at [635, 303] on input "PEND, INCREMENTABLES" at bounding box center [672, 307] width 79 height 16
type input "PREVIO 13-AGO"
click at [871, 47] on button "Save" at bounding box center [871, 46] width 58 height 16
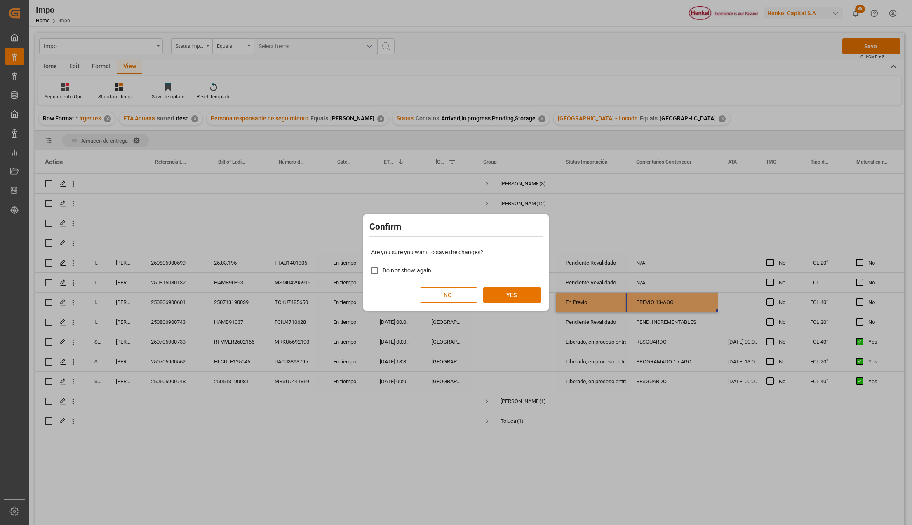
click at [515, 286] on div "Are you sure you want to save the changes? Do not show again NO YES" at bounding box center [455, 275] width 181 height 66
click at [515, 289] on button "YES" at bounding box center [512, 295] width 58 height 16
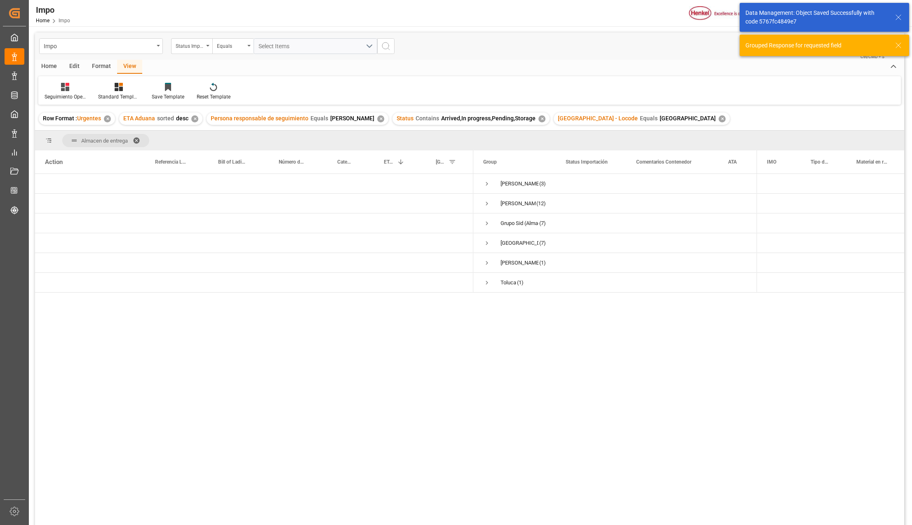
click at [138, 139] on span at bounding box center [139, 140] width 13 height 7
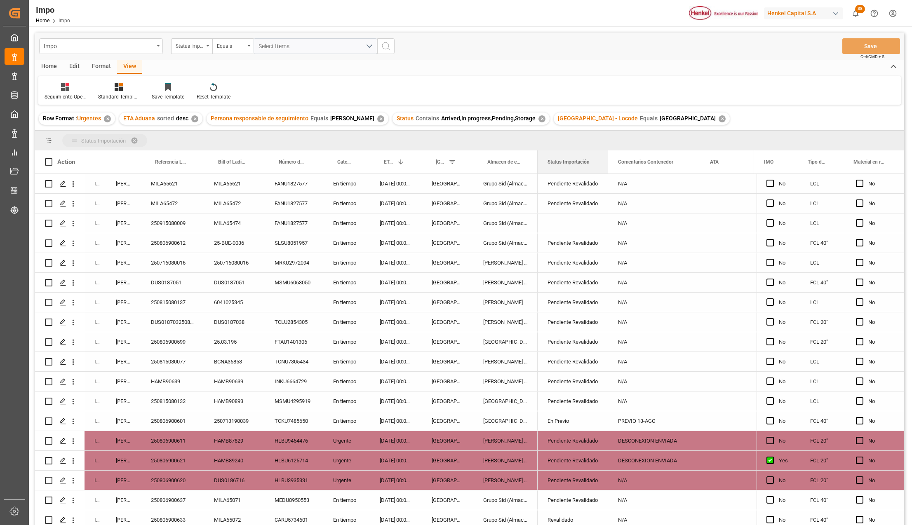
drag, startPoint x: 575, startPoint y: 159, endPoint x: 574, endPoint y: 142, distance: 17.0
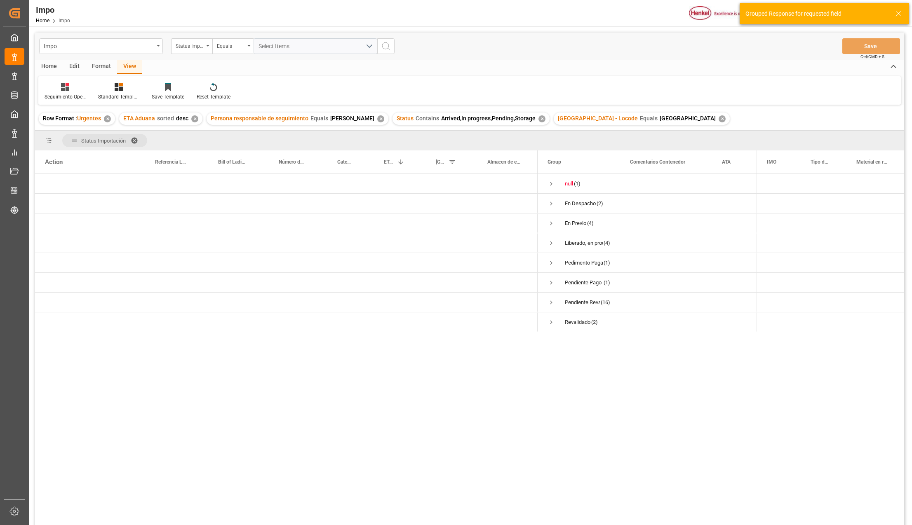
click at [137, 138] on span at bounding box center [137, 140] width 13 height 7
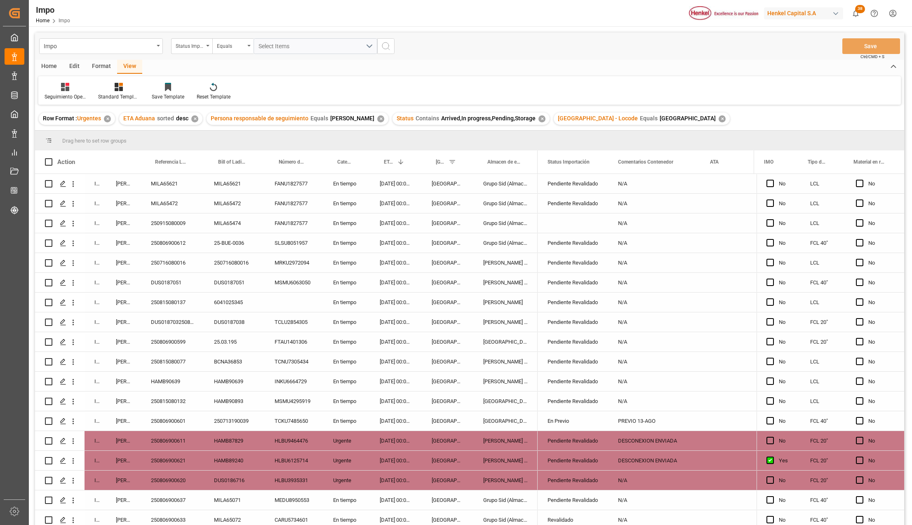
click at [503, 425] on div "Salamanca" at bounding box center [505, 420] width 64 height 19
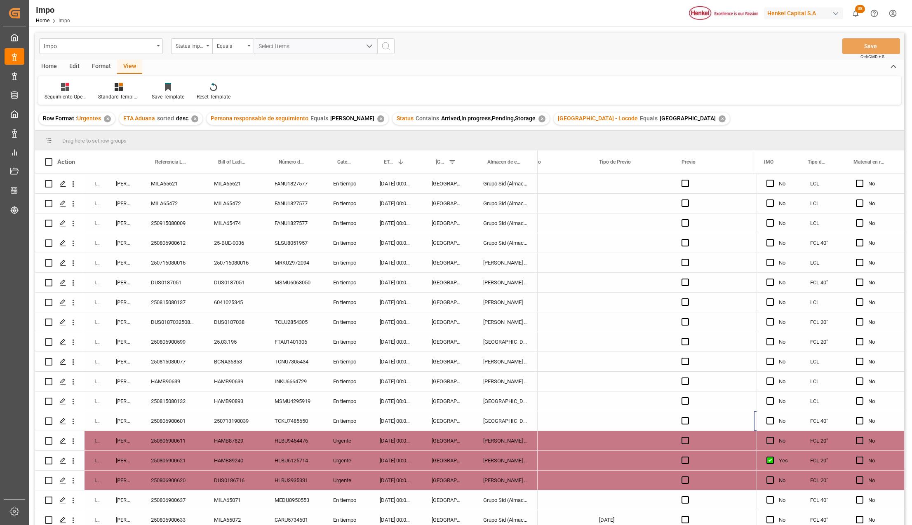
scroll to position [0, 1643]
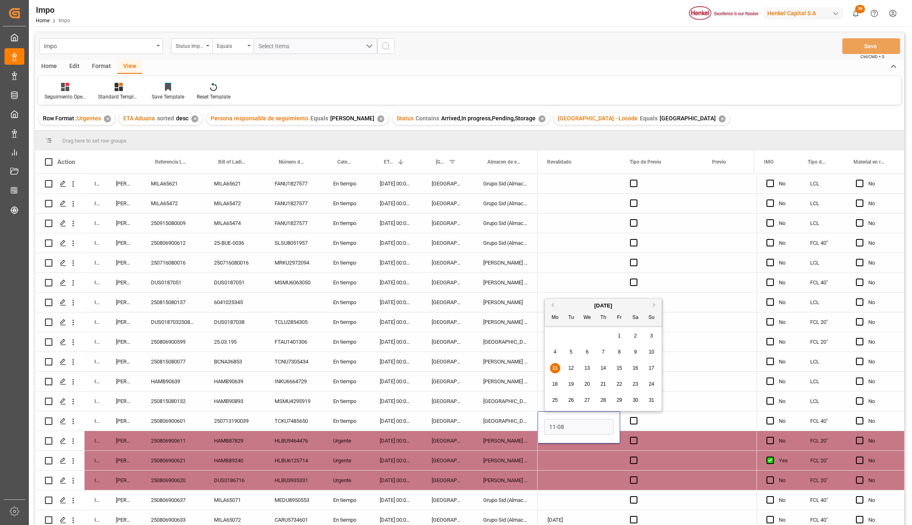
type input "[DATE]"
click at [601, 500] on div "Press SPACE to select this row." at bounding box center [578, 499] width 82 height 19
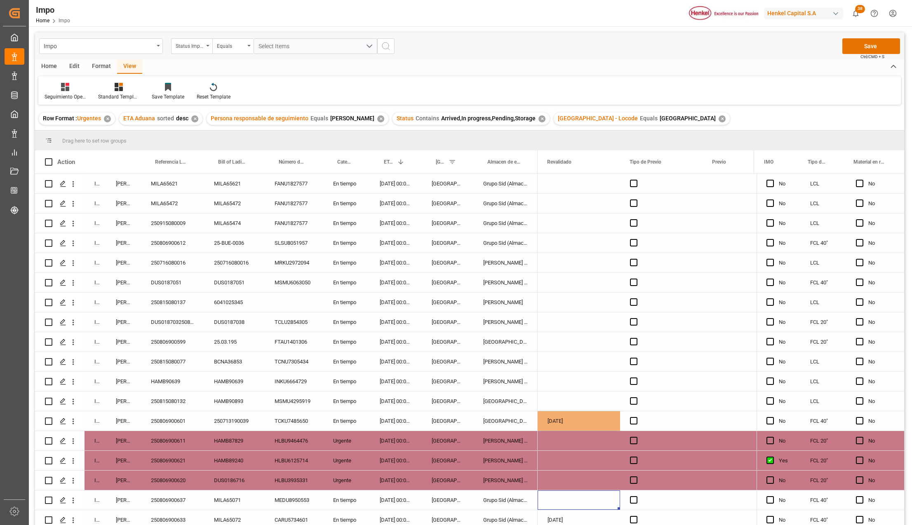
click at [665, 414] on div "Press SPACE to select this row." at bounding box center [667, 413] width 50 height 3
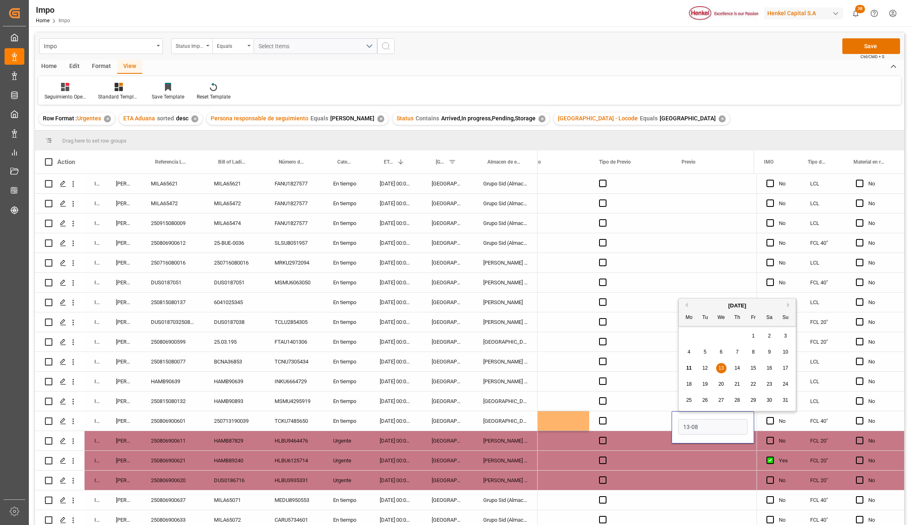
type input "[DATE]"
click at [686, 470] on div "Press SPACE to select this row." at bounding box center [712, 460] width 82 height 19
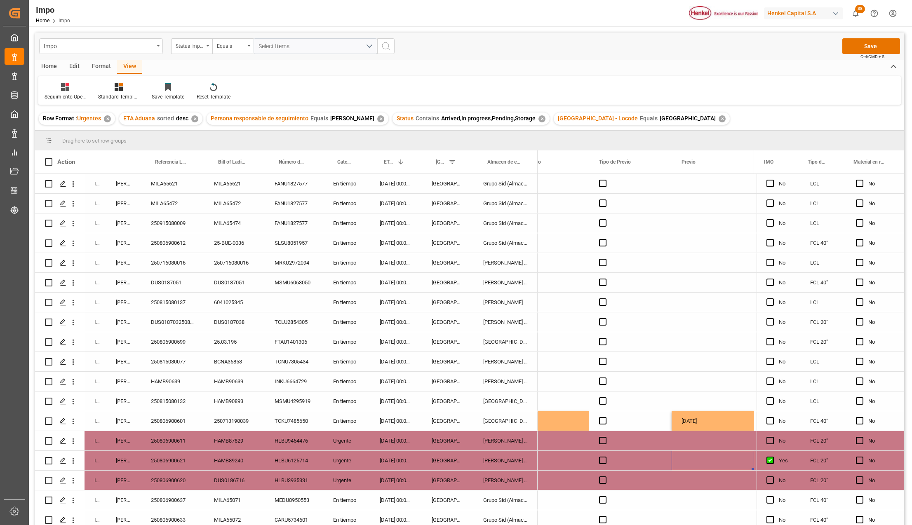
click at [173, 420] on div "250806900601" at bounding box center [172, 420] width 63 height 19
click at [864, 49] on button "Save" at bounding box center [871, 46] width 58 height 16
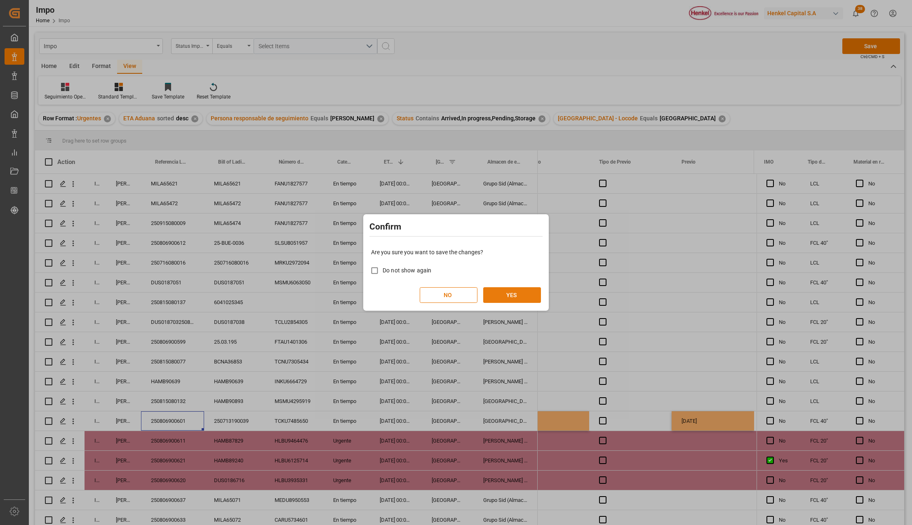
click at [518, 289] on button "YES" at bounding box center [512, 295] width 58 height 16
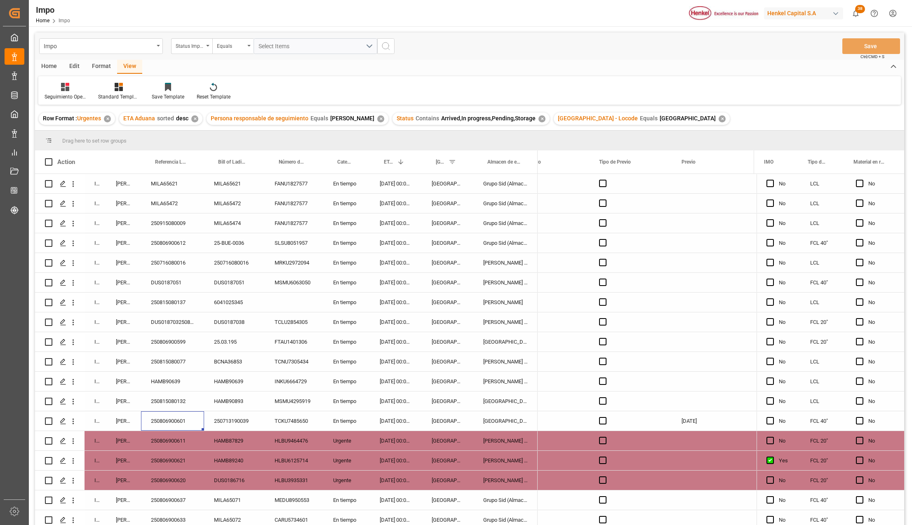
click at [164, 383] on div "HAMB90639" at bounding box center [172, 381] width 63 height 19
click at [164, 383] on input "HAMB90639" at bounding box center [173, 386] width 50 height 16
paste input "250815080146"
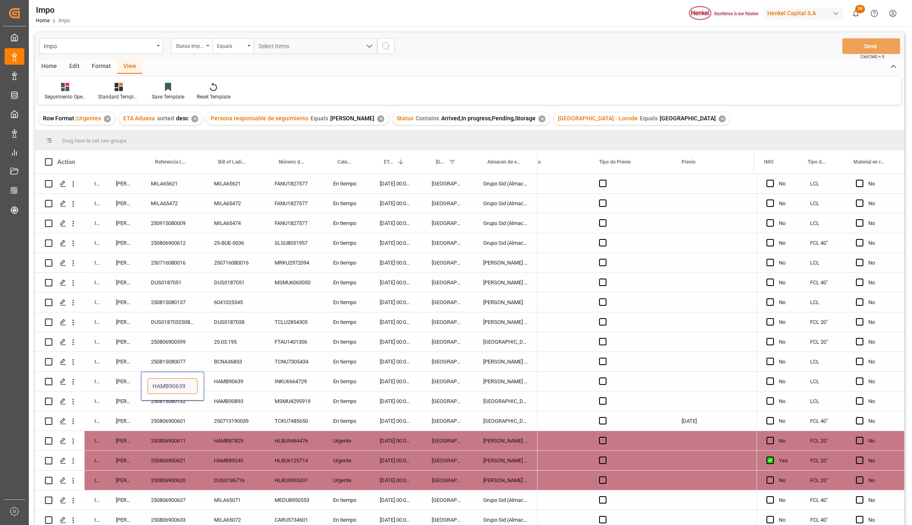
type input "250815080146"
click at [258, 431] on div "HAMB87829" at bounding box center [234, 440] width 61 height 19
click at [195, 385] on div "250815080146" at bounding box center [172, 381] width 63 height 19
click at [195, 384] on input "250815080146" at bounding box center [173, 386] width 50 height 16
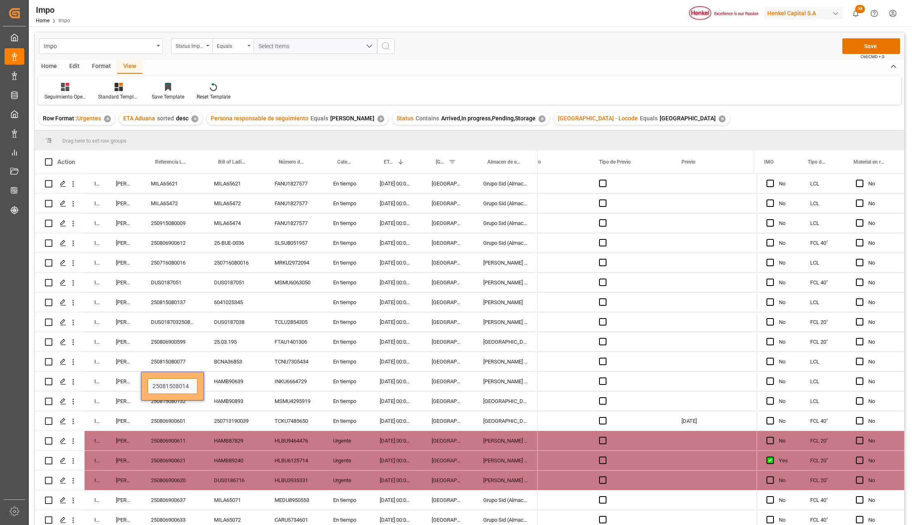
type input "250815080146"
click at [851, 42] on button "Save" at bounding box center [871, 46] width 58 height 16
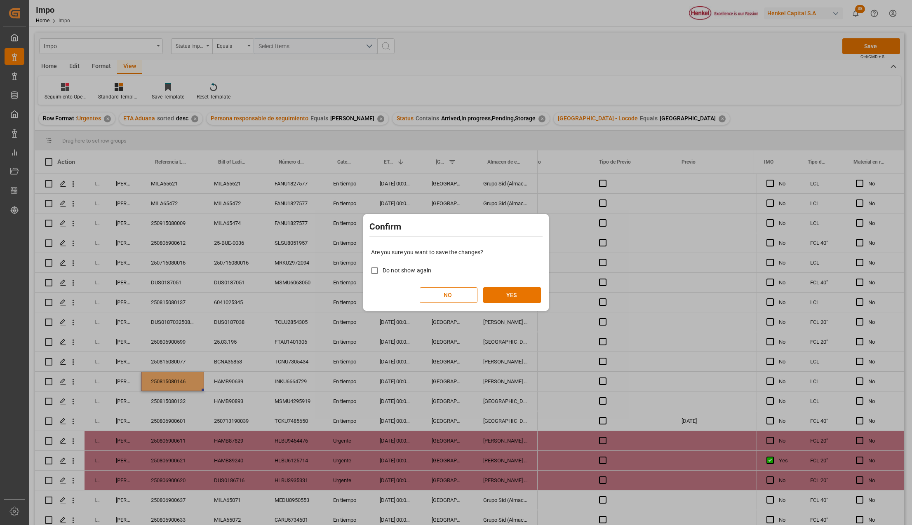
click at [503, 287] on div "Are you sure you want to save the changes? Do not show again NO YES" at bounding box center [455, 275] width 181 height 66
click at [507, 292] on button "YES" at bounding box center [512, 295] width 58 height 16
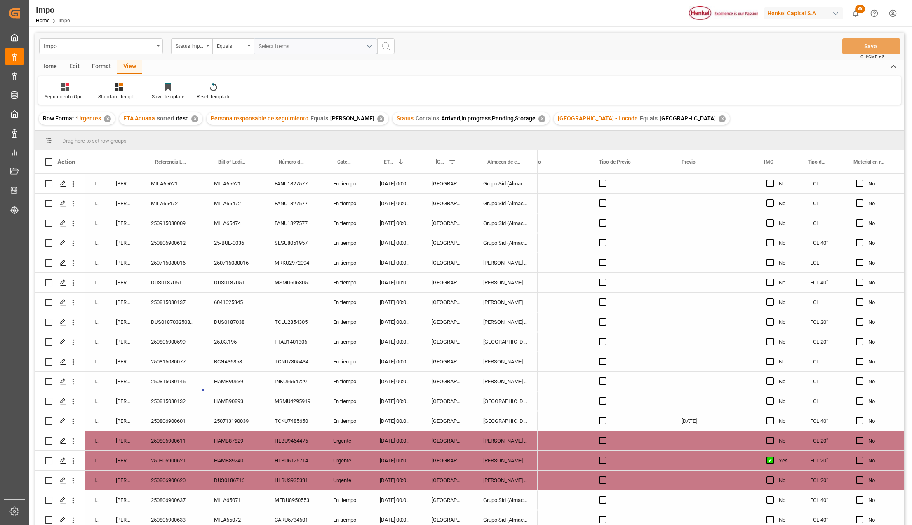
drag, startPoint x: 442, startPoint y: 475, endPoint x: 569, endPoint y: 493, distance: 128.2
click at [442, 475] on div "[GEOGRAPHIC_DATA]" at bounding box center [448, 480] width 52 height 19
click at [515, 472] on div "[PERSON_NAME] Tlalnepantla" at bounding box center [505, 480] width 64 height 19
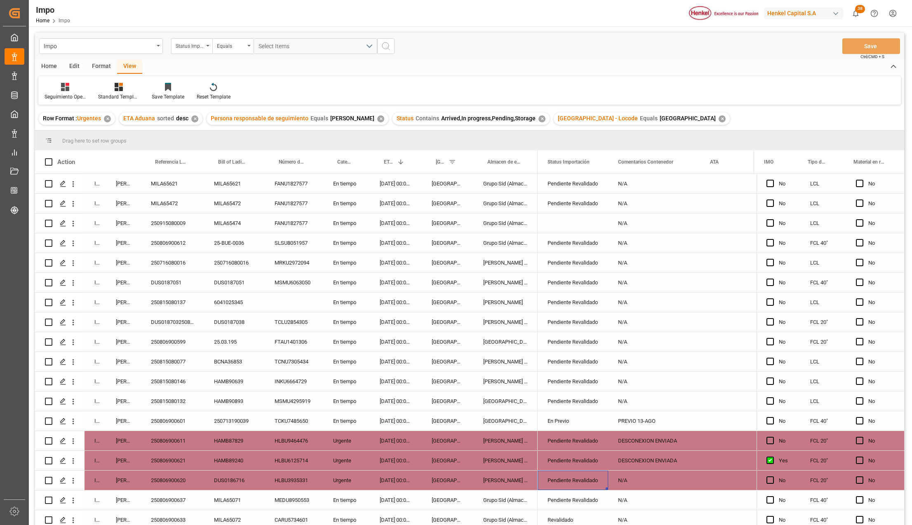
click at [589, 480] on div "Pendiente Revalidado" at bounding box center [572, 480] width 51 height 19
click at [596, 483] on icon "open menu" at bounding box center [593, 486] width 10 height 10
click at [575, 505] on div "En Previo" at bounding box center [582, 511] width 77 height 29
type input "En Previo"
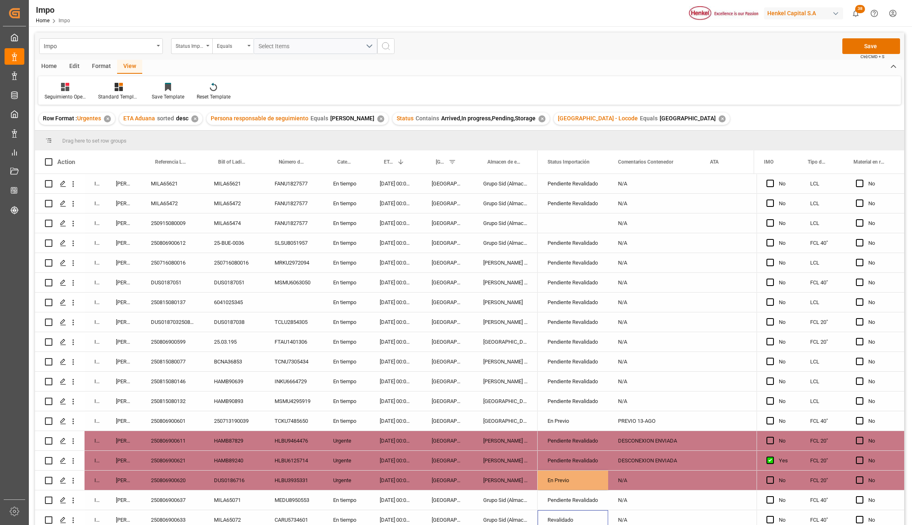
click at [598, 512] on div "Revalidado" at bounding box center [572, 519] width 70 height 19
click at [640, 480] on div "N/A" at bounding box center [654, 480] width 92 height 19
click at [636, 486] on input "N/A" at bounding box center [654, 485] width 79 height 16
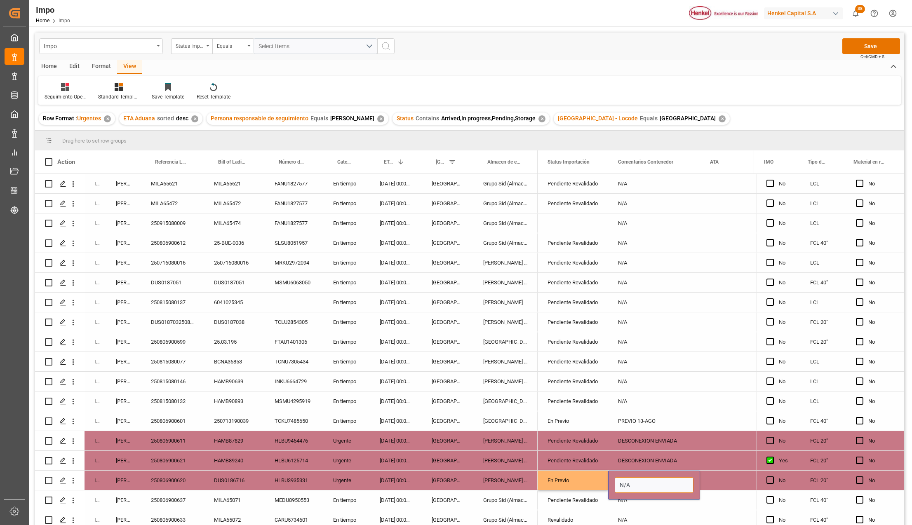
click at [636, 486] on input "N/A" at bounding box center [654, 485] width 79 height 16
type input "PREVIO 12-AGO"
click at [646, 474] on div "PREVIO 12-AGO" at bounding box center [654, 480] width 92 height 19
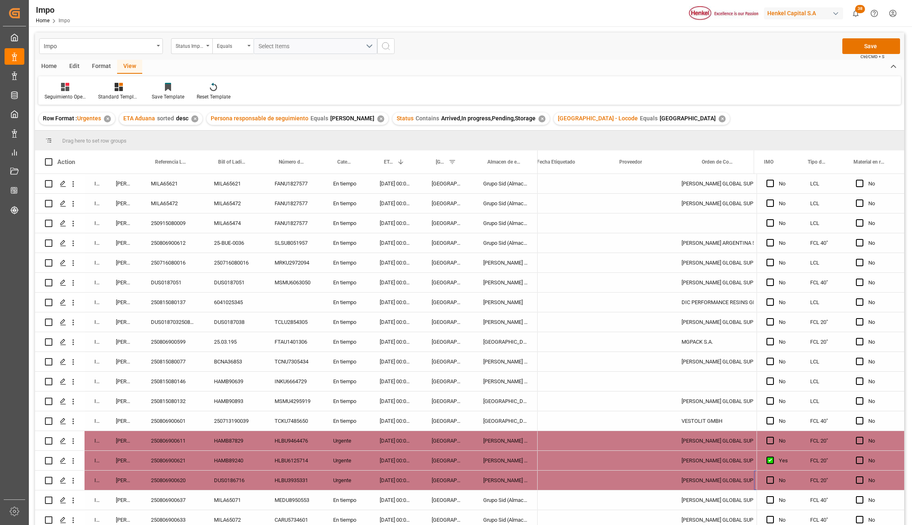
scroll to position [0, 347]
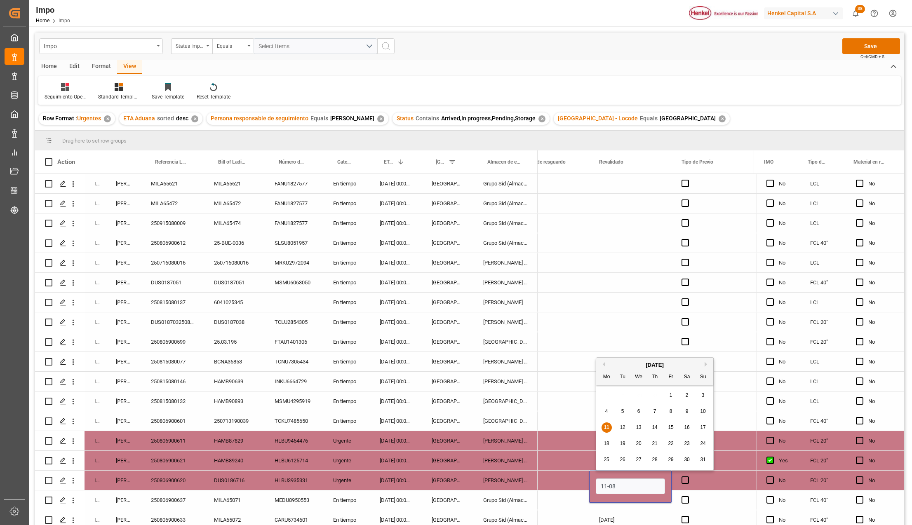
type input "[DATE]"
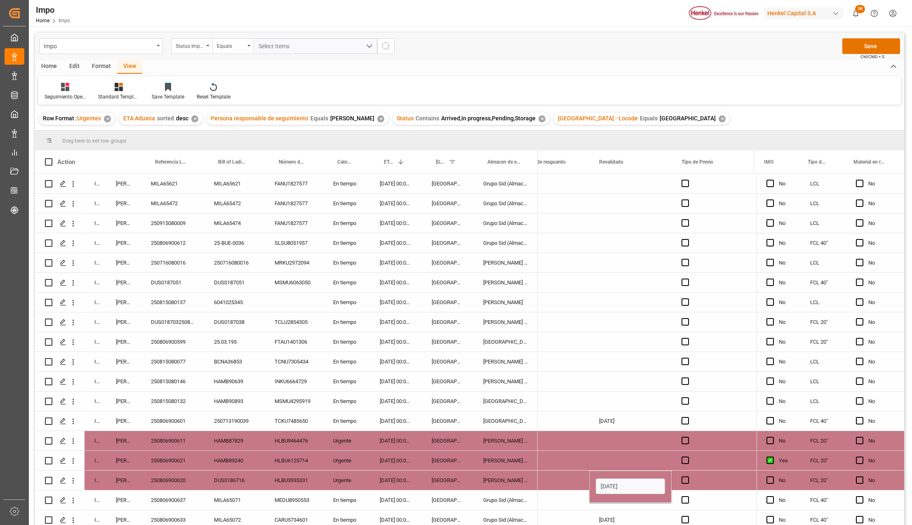
click at [695, 478] on div "Press SPACE to select this row." at bounding box center [712, 480] width 82 height 19
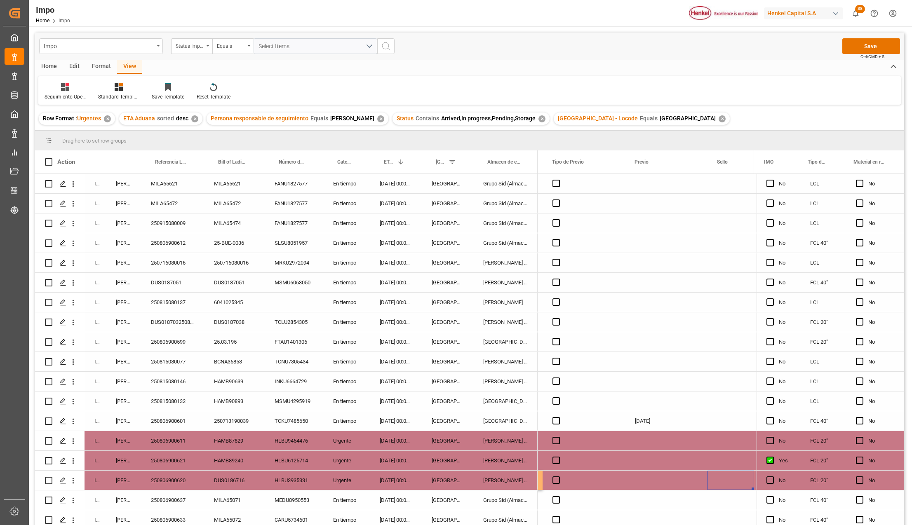
click at [674, 482] on div "Press SPACE to select this row." at bounding box center [666, 480] width 82 height 19
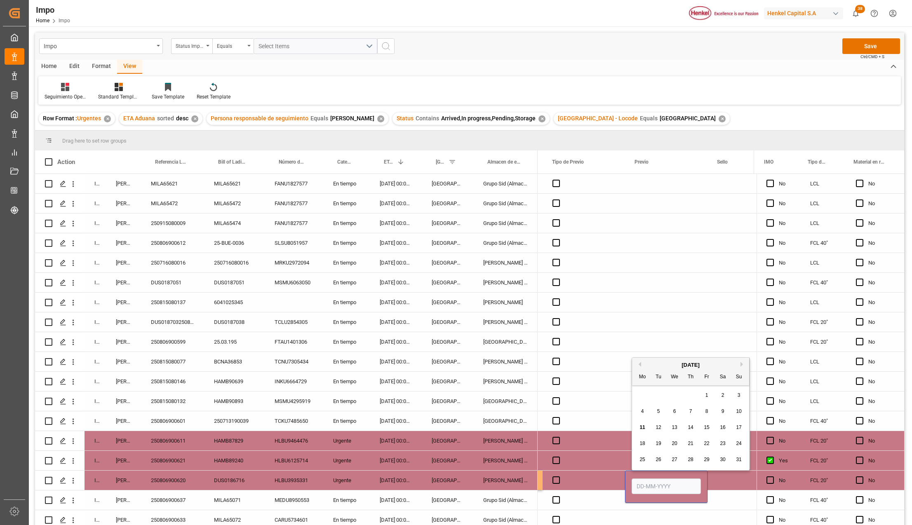
click at [648, 488] on input "Press SPACE to select this row." at bounding box center [665, 487] width 69 height 16
type input "[DATE]"
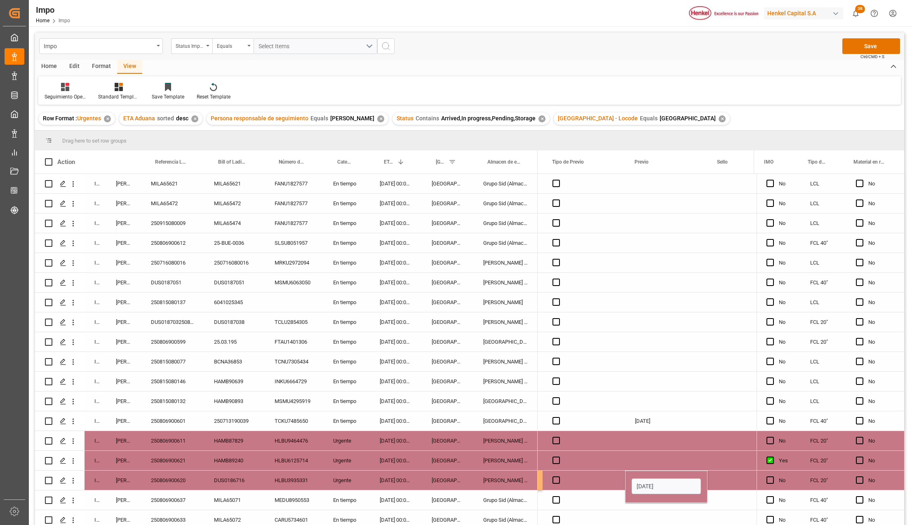
click at [587, 498] on div "Press SPACE to select this row." at bounding box center [583, 499] width 82 height 19
click at [863, 47] on button "Save" at bounding box center [871, 46] width 58 height 16
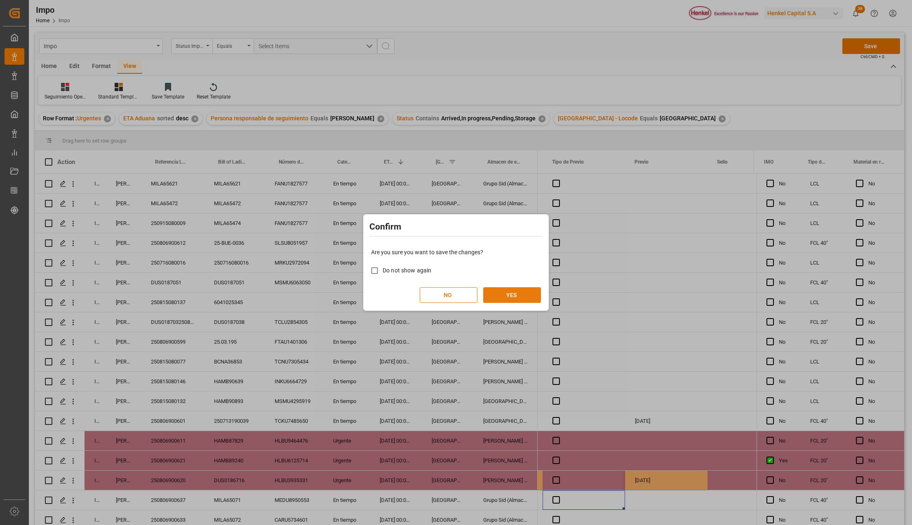
click at [515, 298] on button "YES" at bounding box center [512, 295] width 58 height 16
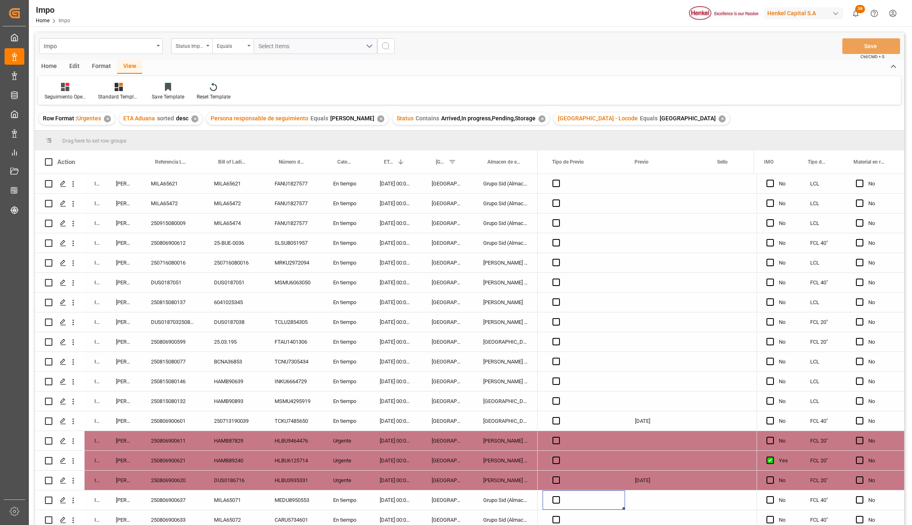
click at [347, 304] on div "En tiempo" at bounding box center [346, 302] width 47 height 19
click at [482, 302] on div "[PERSON_NAME]" at bounding box center [505, 302] width 64 height 19
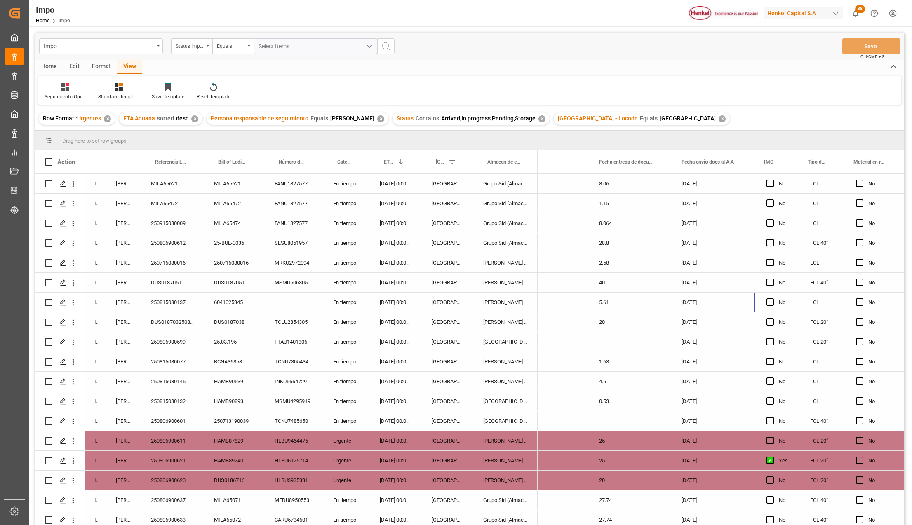
scroll to position [0, 1230]
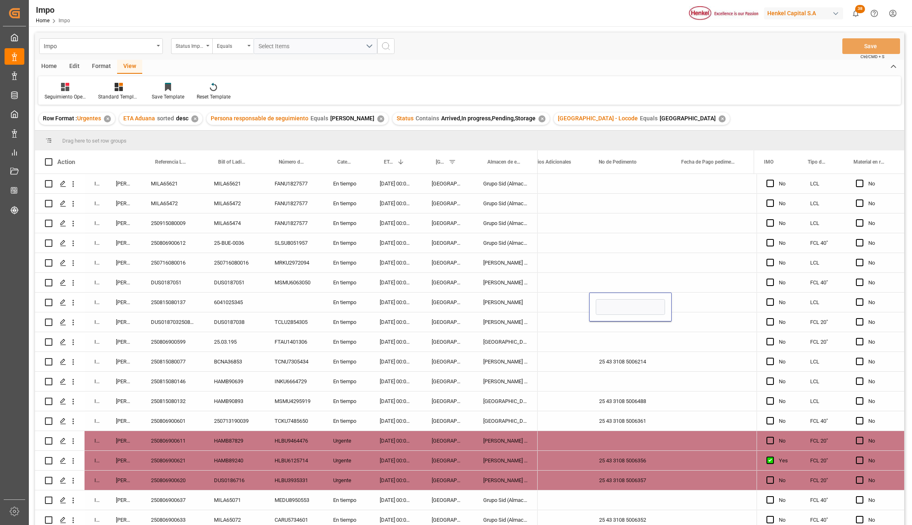
click at [621, 316] on div "Press SPACE to select this row." at bounding box center [630, 307] width 82 height 29
click at [624, 310] on input "Press SPACE to select this row." at bounding box center [630, 307] width 69 height 16
paste input "25 43 3108 5006521"
type input "25 43 3108 5006521"
click at [630, 343] on div "Press SPACE to select this row." at bounding box center [630, 341] width 82 height 19
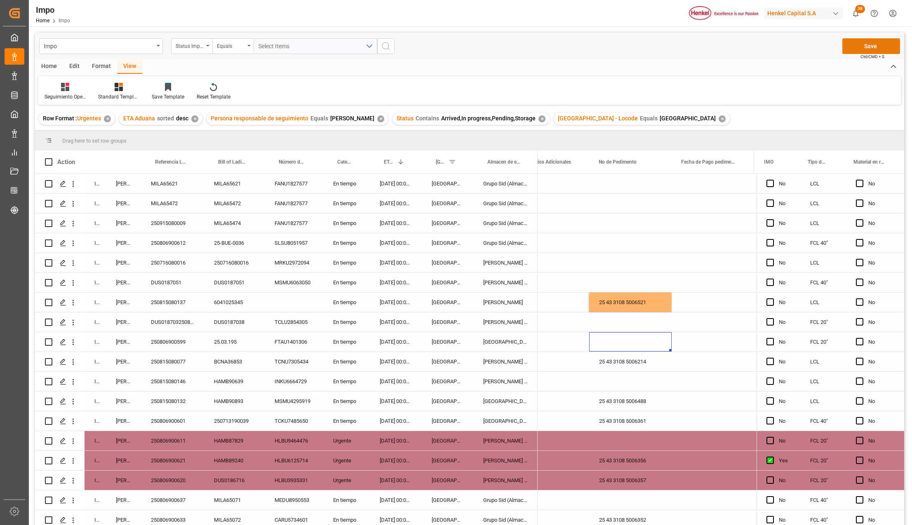
click at [866, 42] on button "Save" at bounding box center [871, 46] width 58 height 16
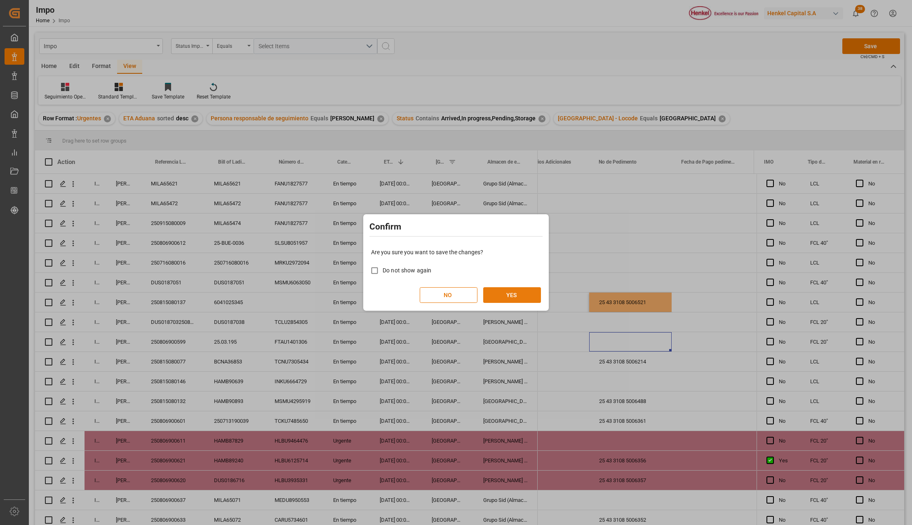
click at [528, 293] on button "YES" at bounding box center [512, 295] width 58 height 16
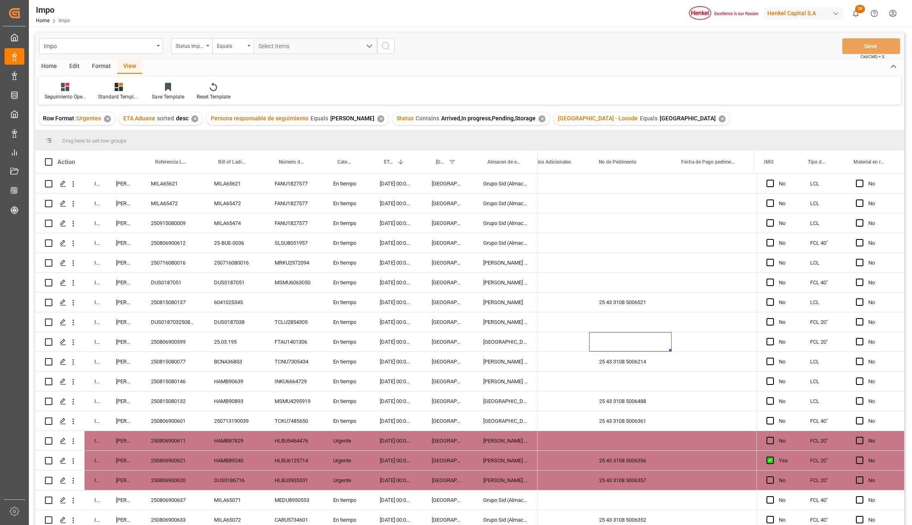
click at [233, 383] on div "HAMB90639" at bounding box center [234, 381] width 61 height 19
click at [279, 359] on div "TCNU7305434" at bounding box center [294, 361] width 59 height 19
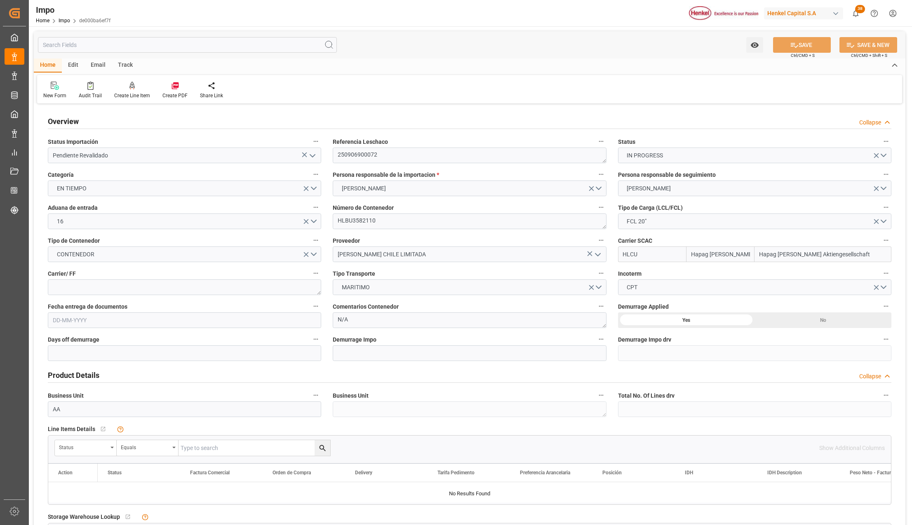
type input "Hapag Lloyd"
type input "Hapag [PERSON_NAME] Aktiengesellschaft"
type input "10.56"
type input "10"
type input "[DATE]"
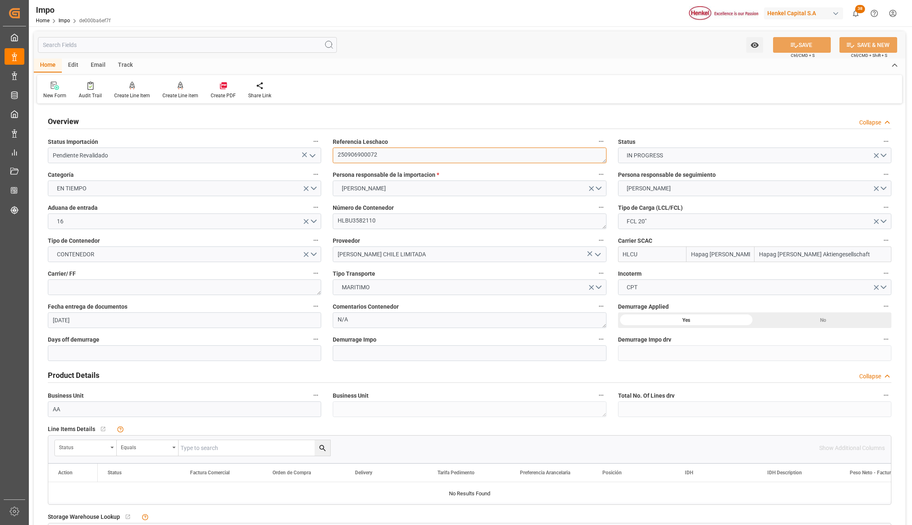
click at [358, 153] on textarea "250906900072" at bounding box center [469, 156] width 273 height 16
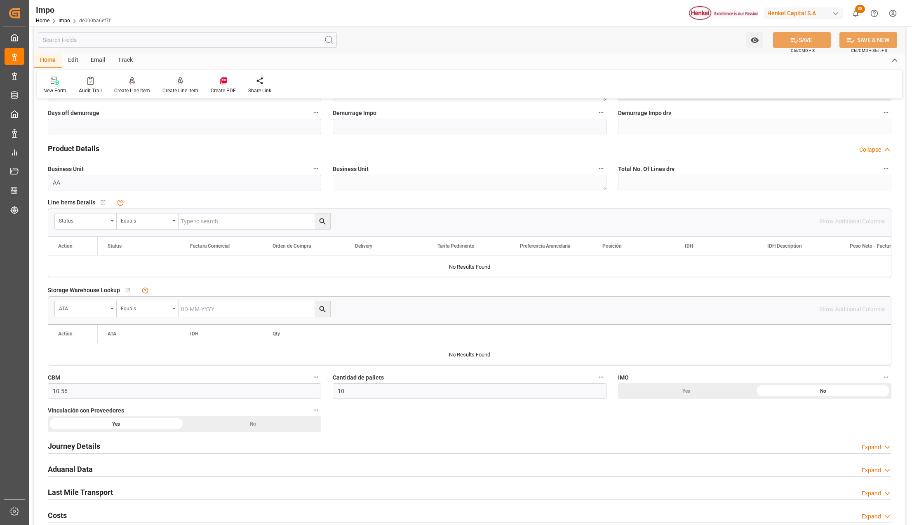
scroll to position [275, 0]
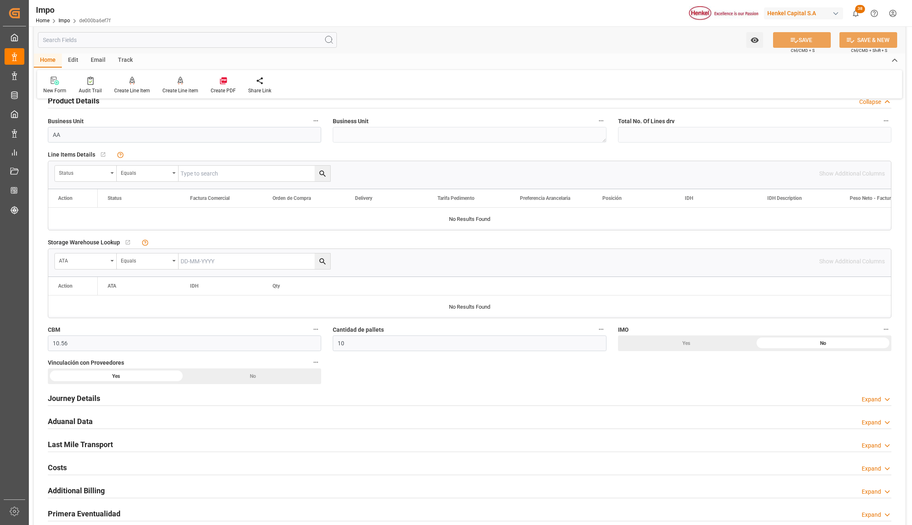
click at [76, 395] on h2 "Journey Details" at bounding box center [74, 398] width 52 height 11
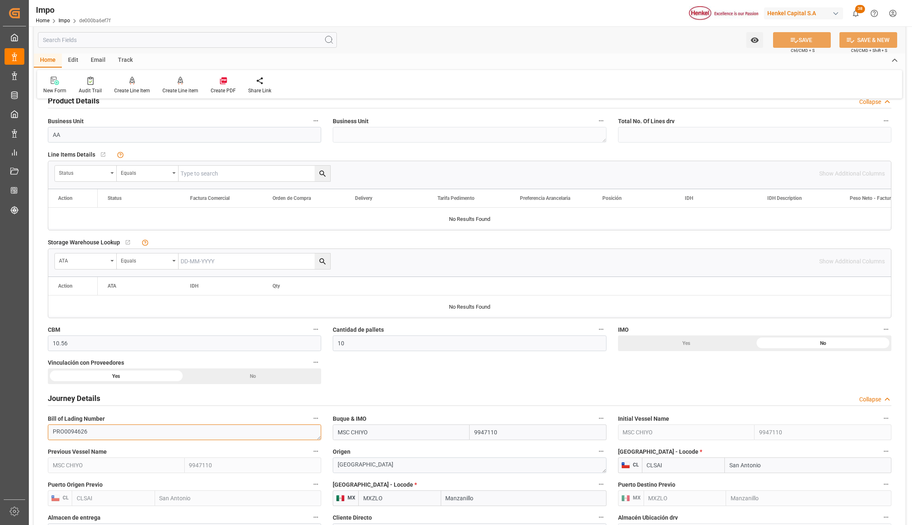
click at [80, 425] on textarea "PRO0094626" at bounding box center [184, 433] width 273 height 16
click at [200, 265] on input "text" at bounding box center [254, 261] width 152 height 16
paste input "PRO0094626"
type input "PRO0094626"
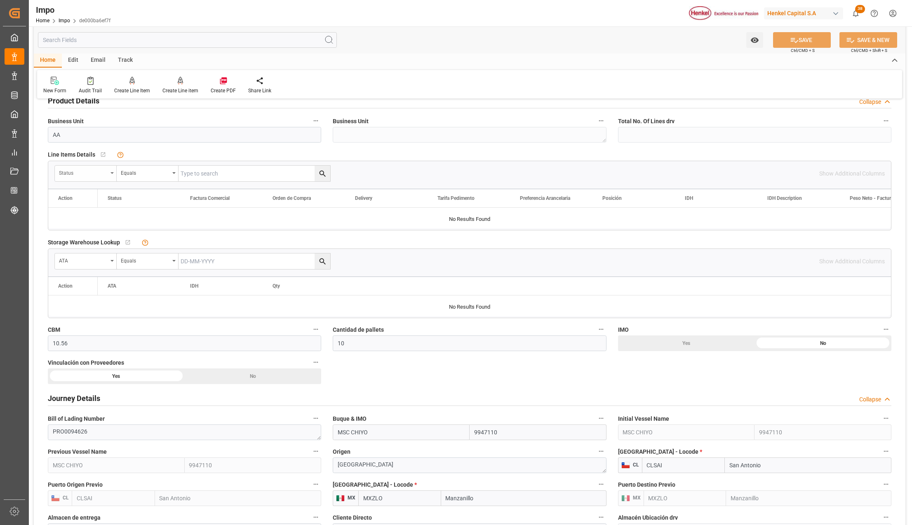
click at [108, 170] on div "Status" at bounding box center [86, 174] width 62 height 16
click at [101, 376] on button "show more" at bounding box center [117, 381] width 116 height 16
click at [98, 264] on div "Comentarios" at bounding box center [116, 259] width 123 height 17
click at [191, 169] on input "text" at bounding box center [254, 174] width 152 height 16
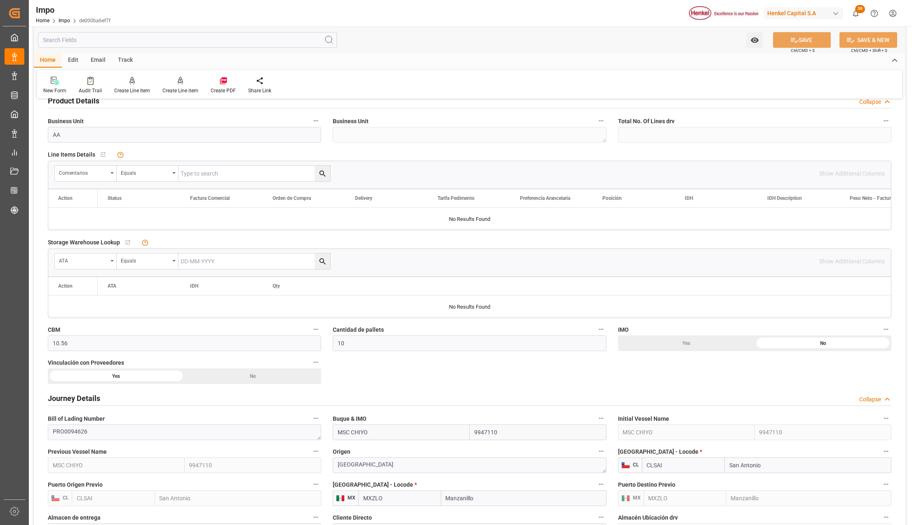
paste input "PRO0094626"
type input "PRO0094626"
click at [326, 171] on icon "search button" at bounding box center [322, 173] width 9 height 9
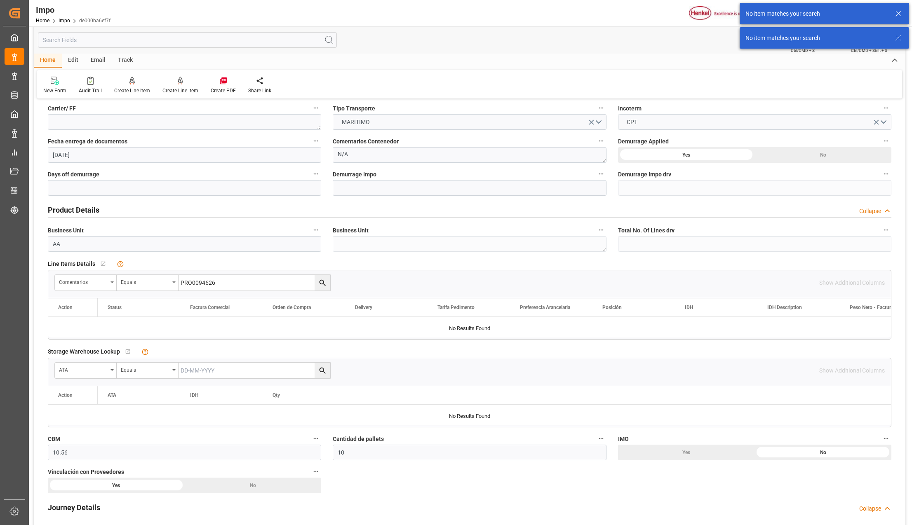
scroll to position [165, 0]
click at [133, 80] on icon at bounding box center [132, 81] width 6 height 8
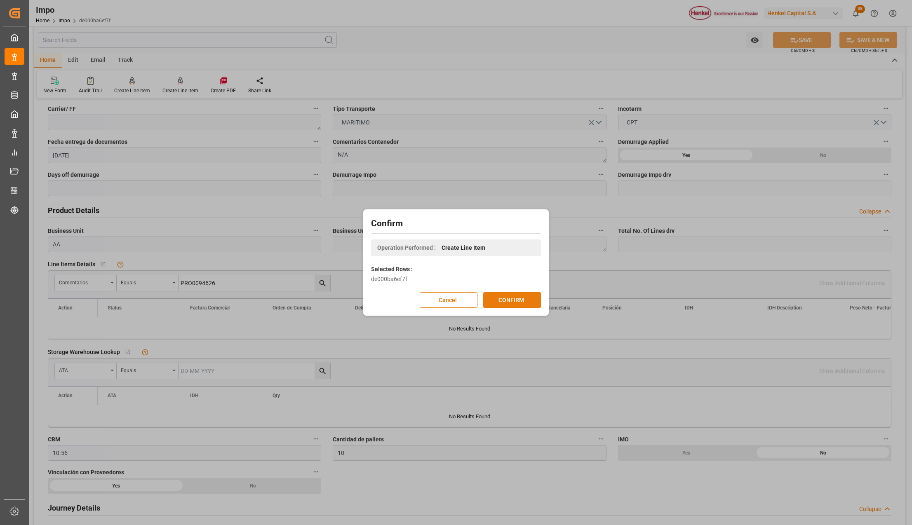
click at [514, 300] on button "CONFIRM" at bounding box center [512, 300] width 58 height 16
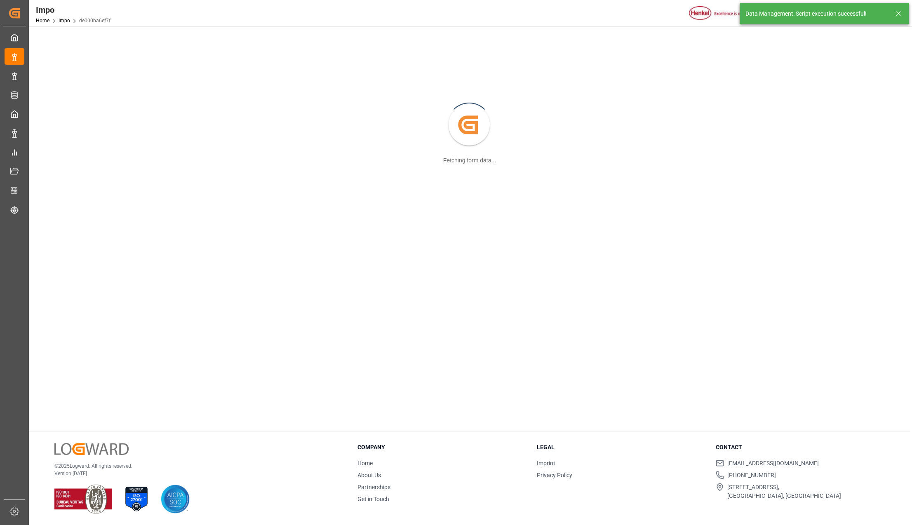
scroll to position [89, 0]
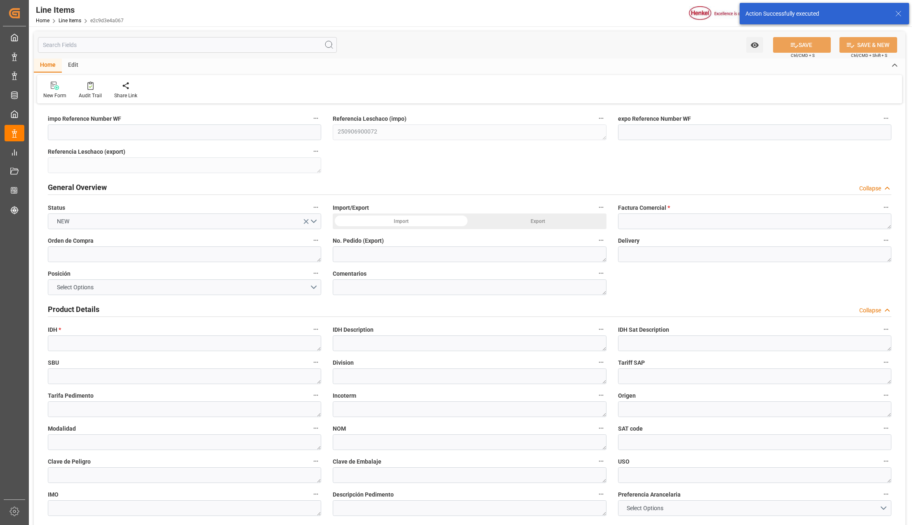
type input "[DATE] 11:16"
click at [129, 139] on input at bounding box center [184, 132] width 273 height 16
click at [390, 223] on div "Import" at bounding box center [401, 222] width 137 height 16
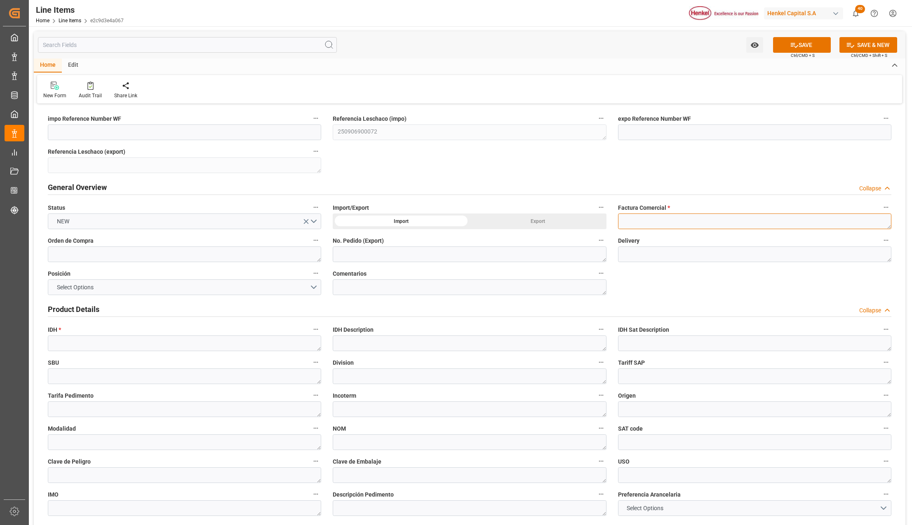
click at [633, 221] on textarea at bounding box center [754, 222] width 273 height 16
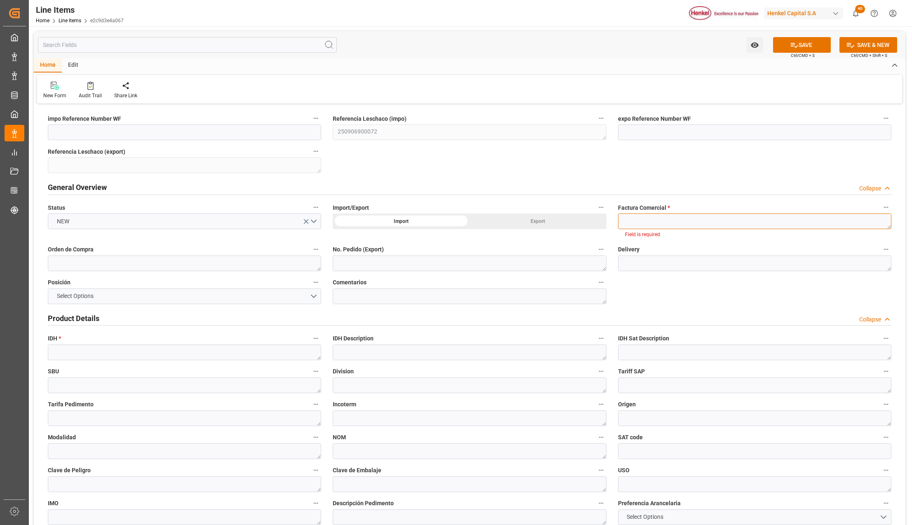
click at [636, 223] on textarea at bounding box center [754, 222] width 273 height 16
paste textarea "4503876"
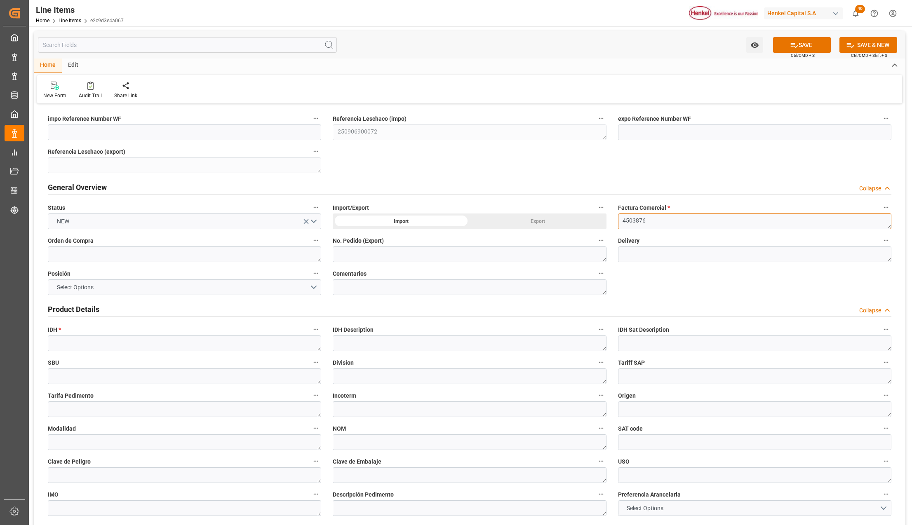
type textarea "4503876"
click at [59, 254] on textarea at bounding box center [184, 254] width 273 height 16
click at [84, 260] on textarea at bounding box center [184, 254] width 273 height 16
paste textarea "4578102123"
type textarea "4578102123"
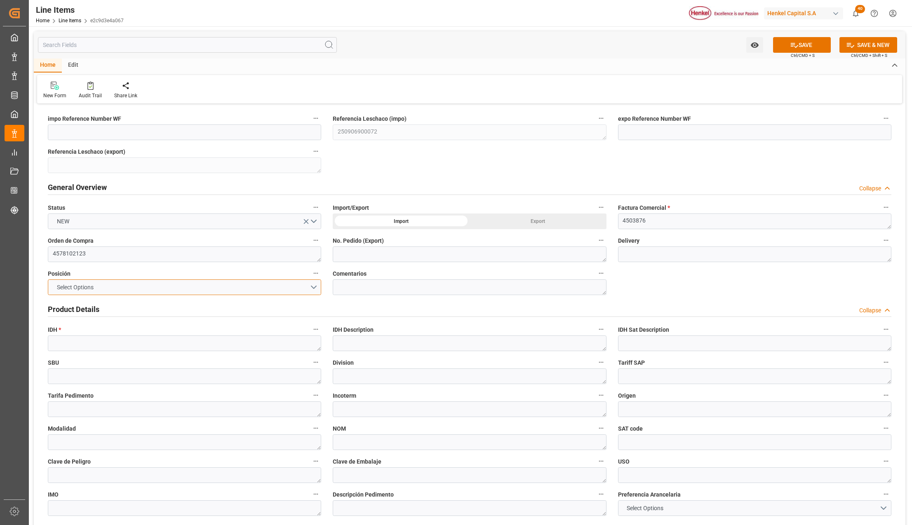
click at [153, 288] on button "Select Options" at bounding box center [184, 287] width 273 height 16
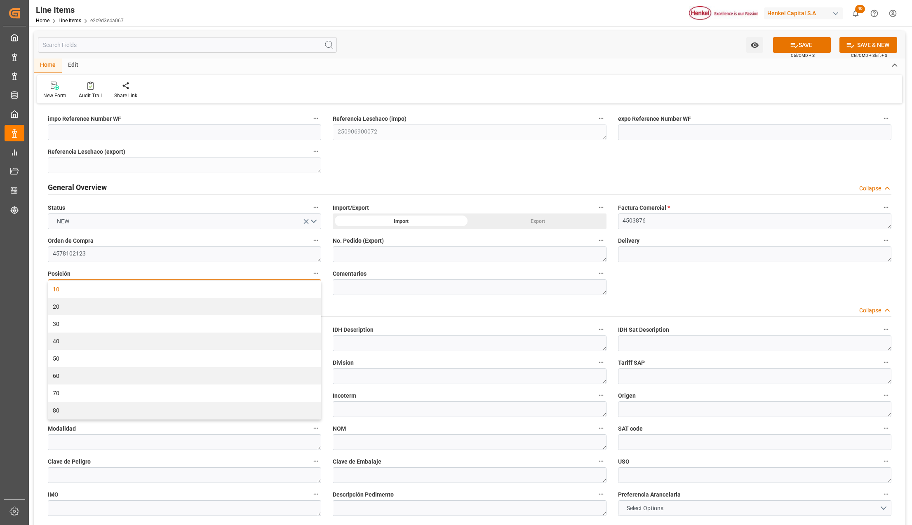
click at [58, 289] on div "10" at bounding box center [184, 289] width 272 height 17
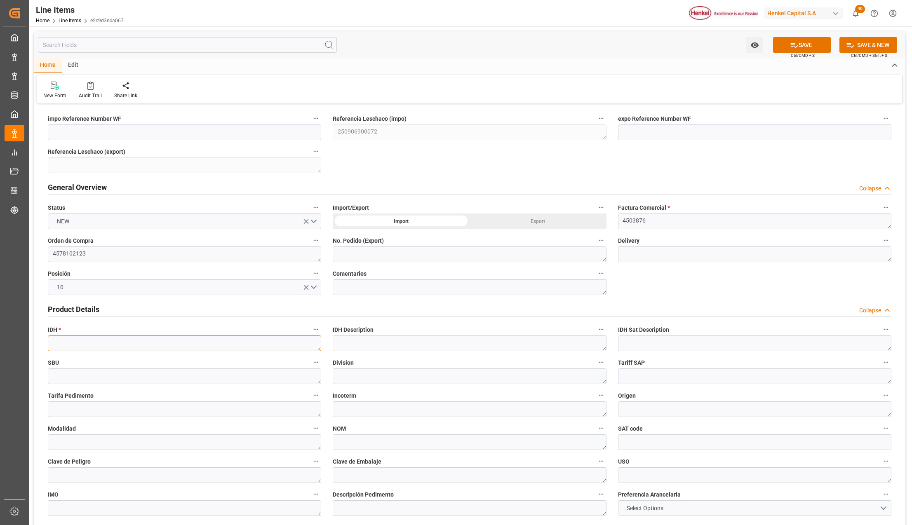
click at [172, 337] on textarea at bounding box center [184, 344] width 273 height 16
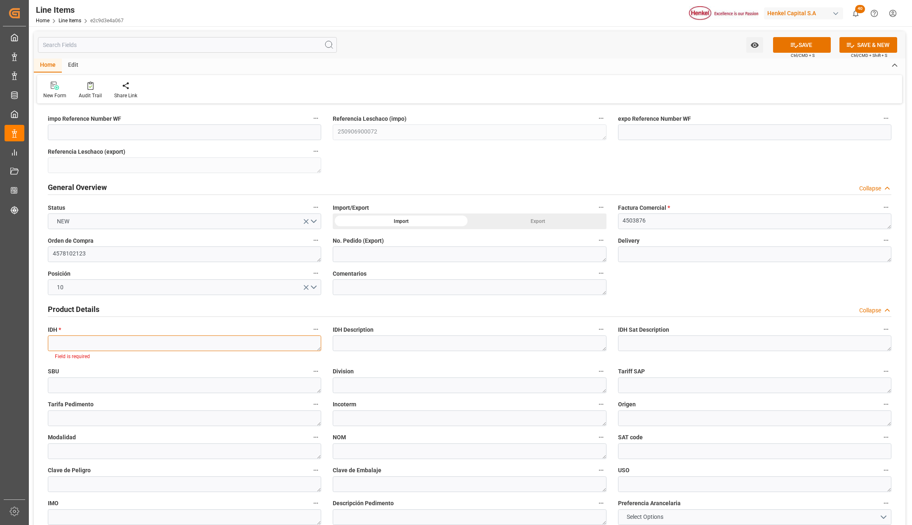
click at [131, 339] on textarea at bounding box center [184, 344] width 273 height 16
paste textarea "2644451"
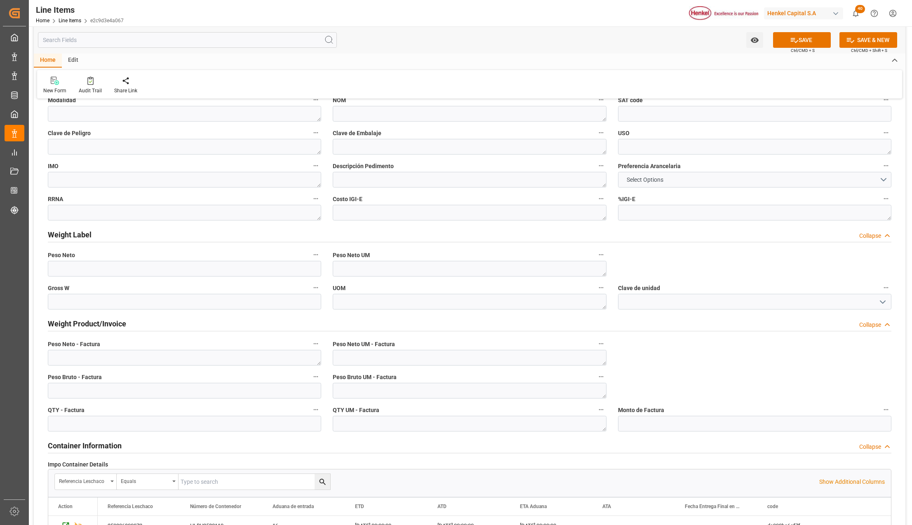
scroll to position [330, 0]
type textarea "2644451"
click at [126, 429] on input "text" at bounding box center [184, 423] width 273 height 16
paste input "1440"
type input "1440"
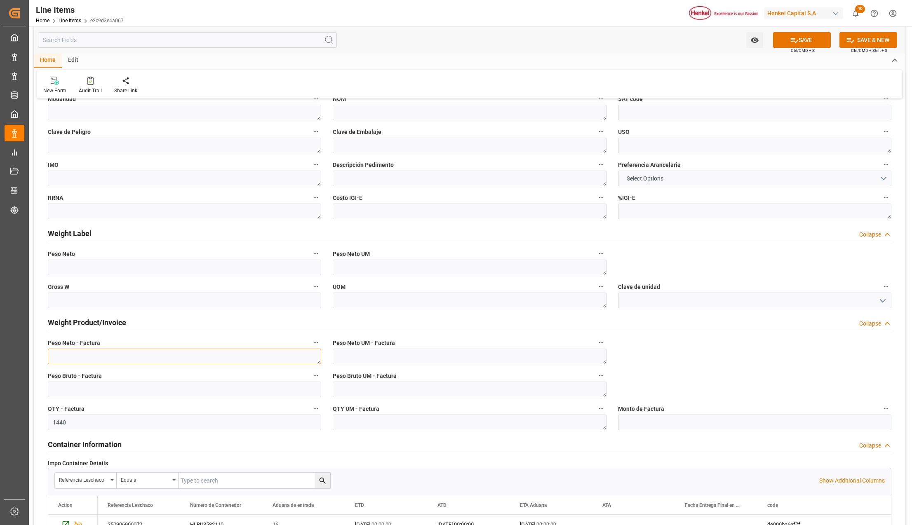
drag, startPoint x: 80, startPoint y: 357, endPoint x: 76, endPoint y: 380, distance: 23.0
click at [80, 357] on textarea at bounding box center [184, 357] width 273 height 16
paste textarea "3268.8"
type textarea "3268.8"
click at [70, 387] on input "text" at bounding box center [184, 390] width 273 height 16
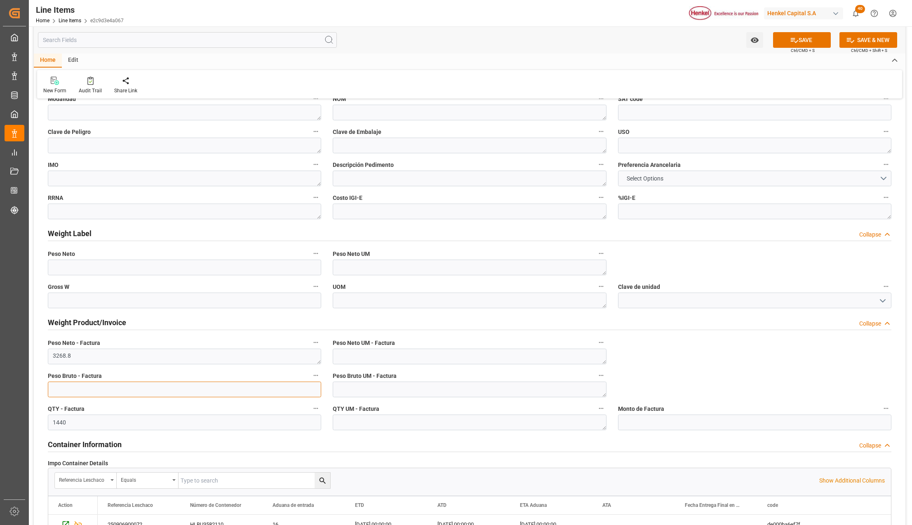
click at [104, 393] on input "text" at bounding box center [184, 390] width 273 height 16
paste input "4040"
type input "4040"
click at [802, 40] on button "SAVE" at bounding box center [802, 40] width 58 height 16
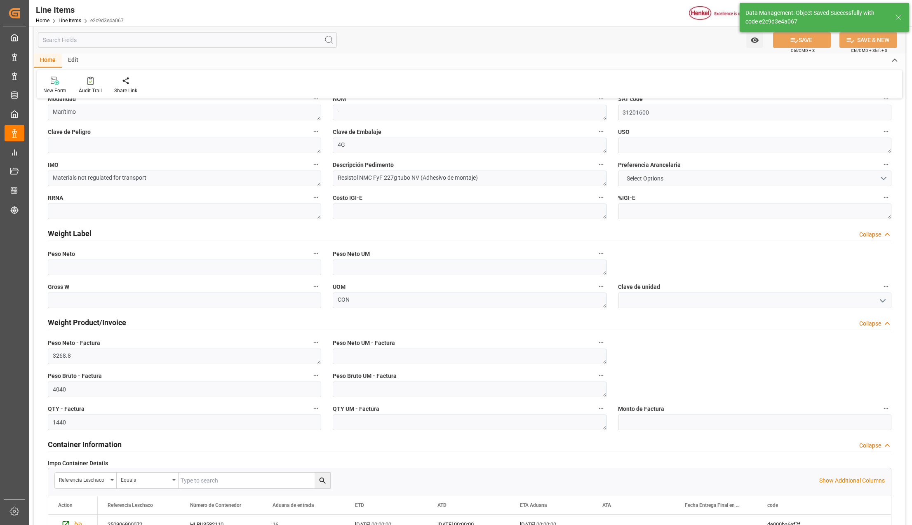
type textarea "Resistol NMC FyF 227g tubo NV"
type textarea "ACC"
type textarea "Finished goods"
type textarea "3506109901"
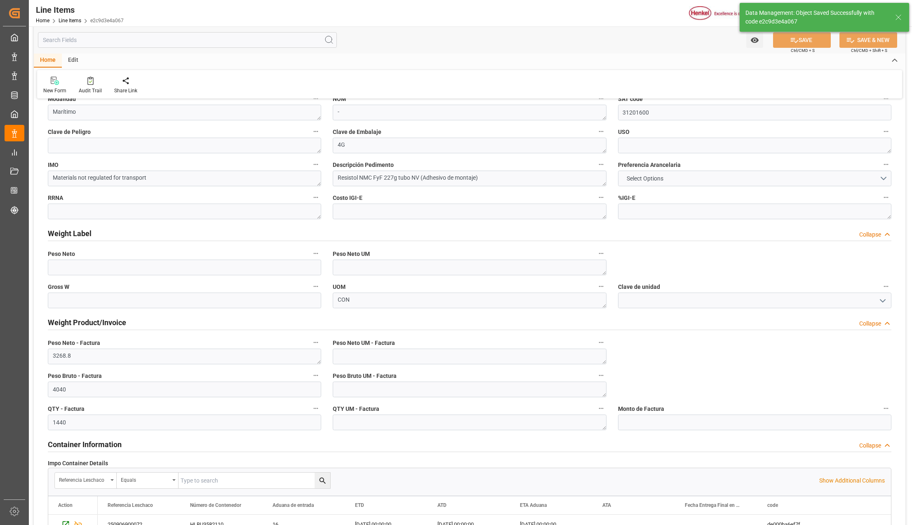
type textarea "CPT"
type textarea "[GEOGRAPHIC_DATA]"
type textarea "Marítimo"
type textarea "-"
type input "31201600"
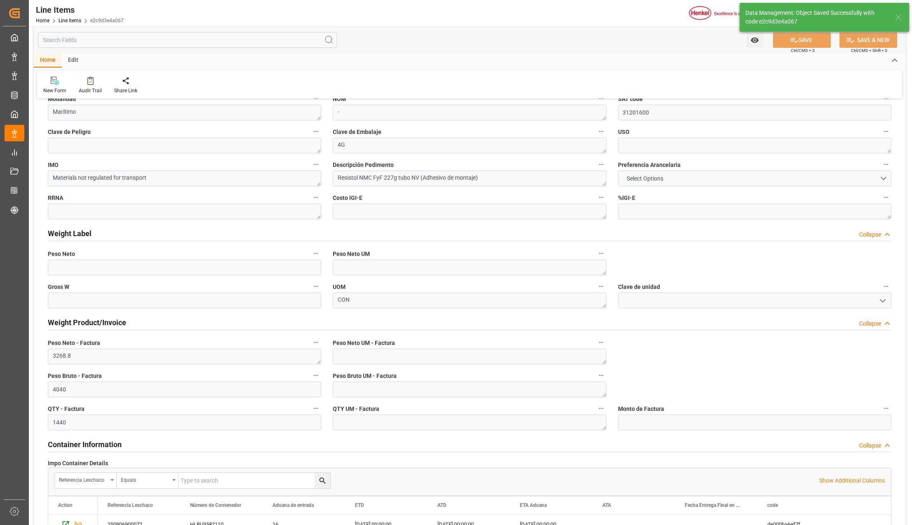
type textarea "4G"
type textarea "Materials not regulated for transport"
type textarea "Resistol NMC FyF 227g tubo NV (Adhesivo de montaje)"
type textarea "CON"
type input "0.236"
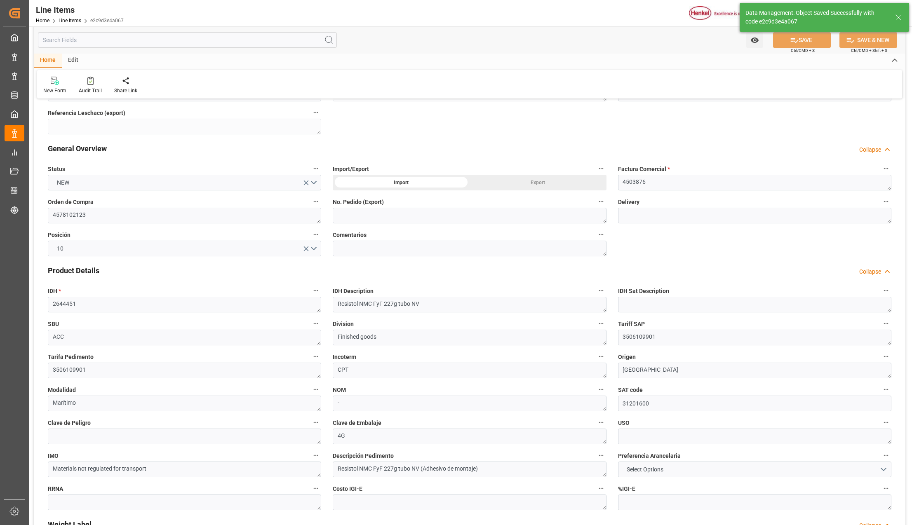
scroll to position [55, 0]
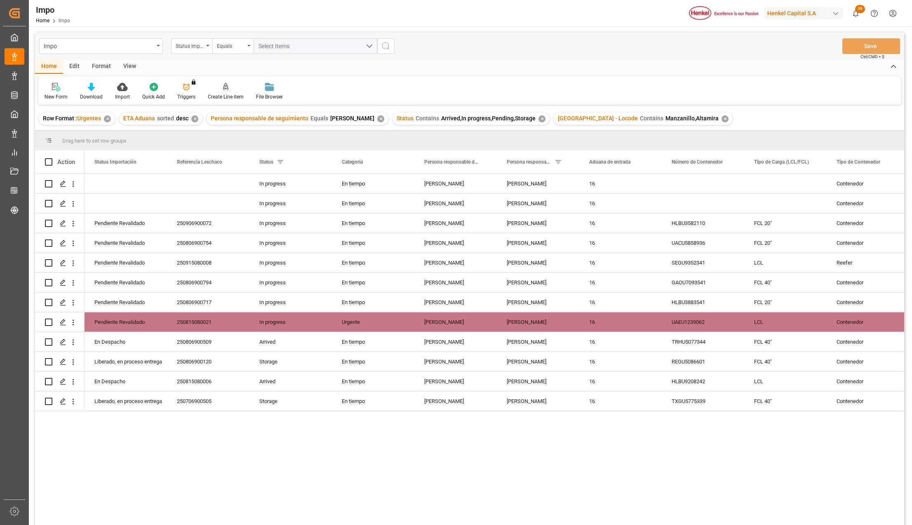
drag, startPoint x: 133, startPoint y: 67, endPoint x: 115, endPoint y: 80, distance: 22.4
click at [133, 67] on div "View" at bounding box center [129, 67] width 25 height 14
click at [91, 88] on icon at bounding box center [93, 87] width 8 height 8
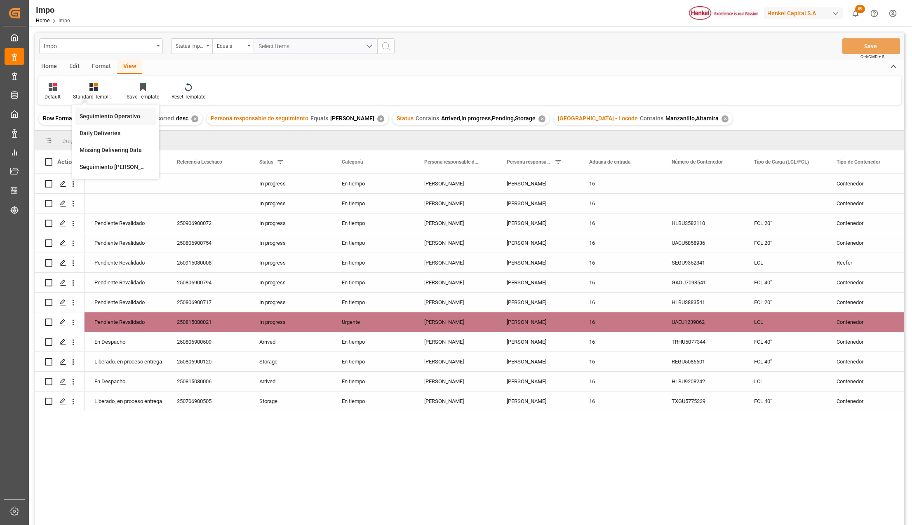
click at [115, 113] on div "Seguimiento Operativo" at bounding box center [116, 116] width 72 height 9
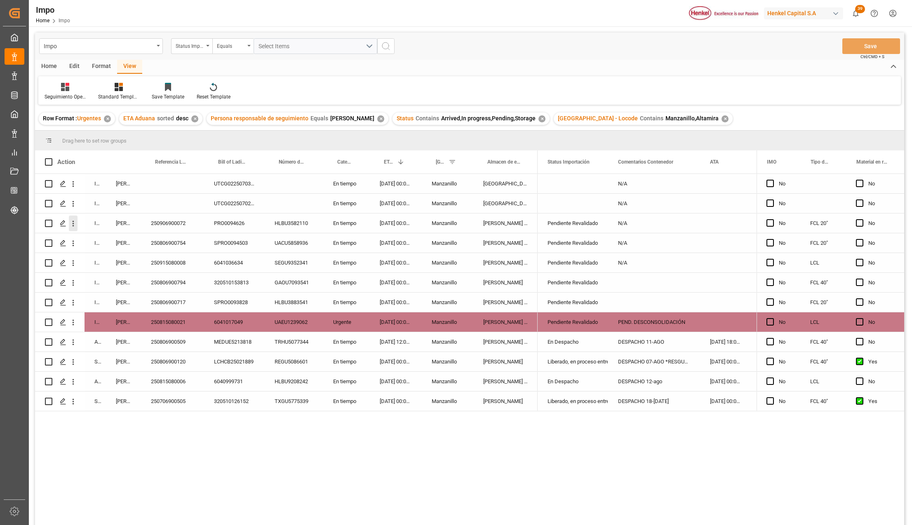
click at [75, 223] on icon "open menu" at bounding box center [73, 223] width 9 height 9
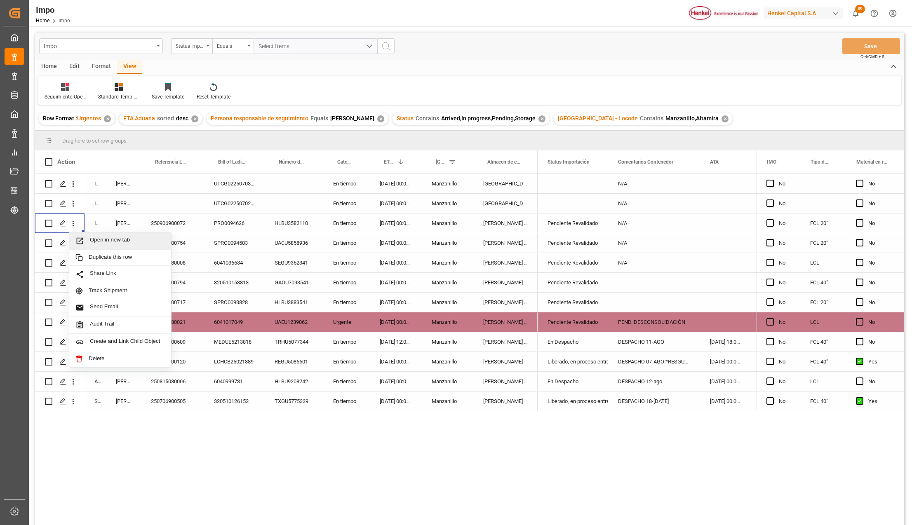
click at [87, 240] on span "Press SPACE to select this row." at bounding box center [82, 241] width 14 height 9
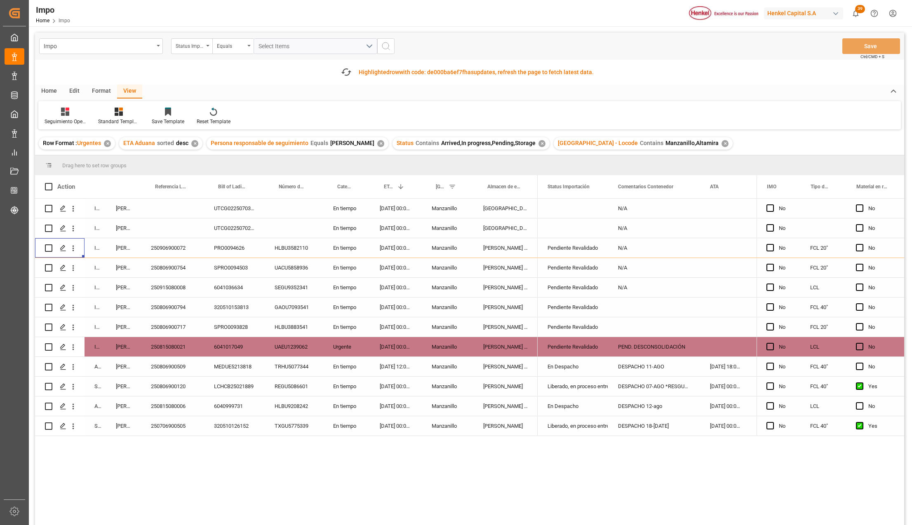
click at [478, 250] on div "[PERSON_NAME] Tlalnepantla" at bounding box center [505, 247] width 64 height 19
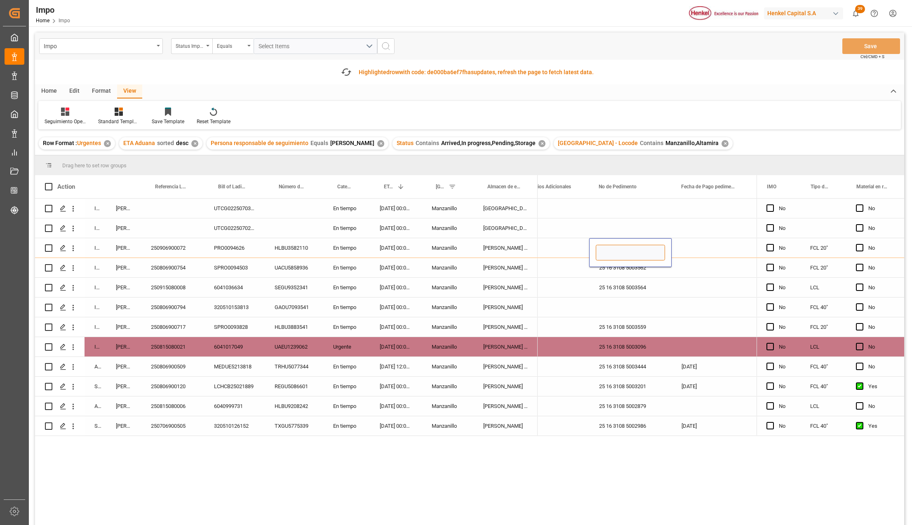
click at [651, 254] on input "Press SPACE to select this row." at bounding box center [630, 253] width 69 height 16
paste input "25 16 3108 5003577"
type input "25 16 3108 5003577"
click at [654, 294] on div "25 16 3108 5003564" at bounding box center [630, 287] width 82 height 19
click at [876, 50] on button "Save" at bounding box center [871, 46] width 58 height 16
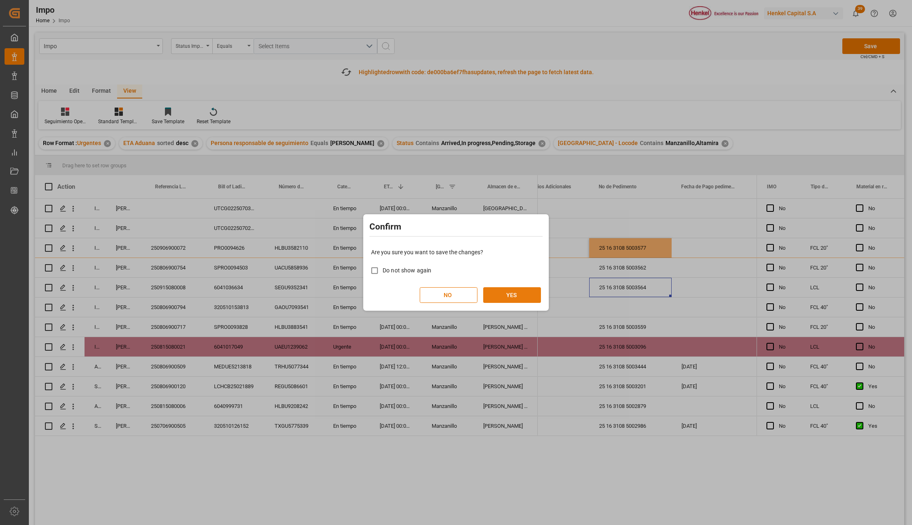
click at [525, 297] on button "YES" at bounding box center [512, 295] width 58 height 16
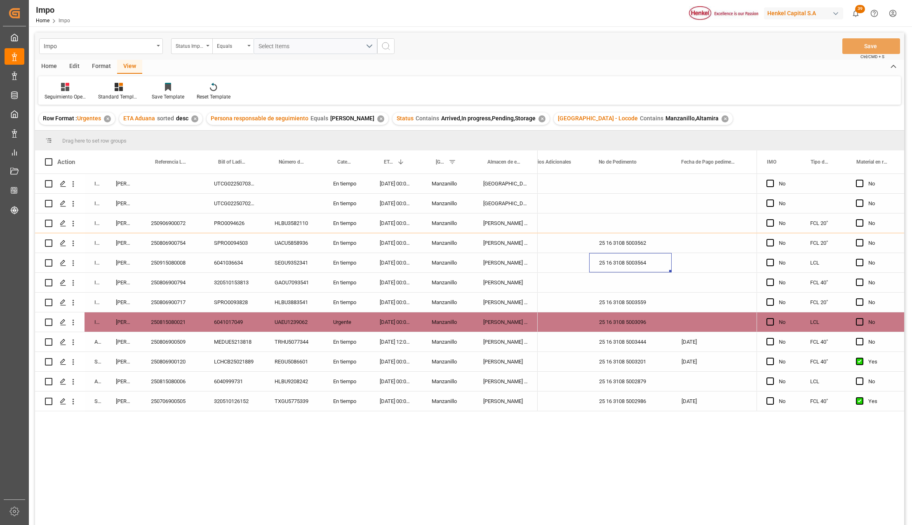
click at [455, 282] on div "Manzanillo" at bounding box center [448, 282] width 52 height 19
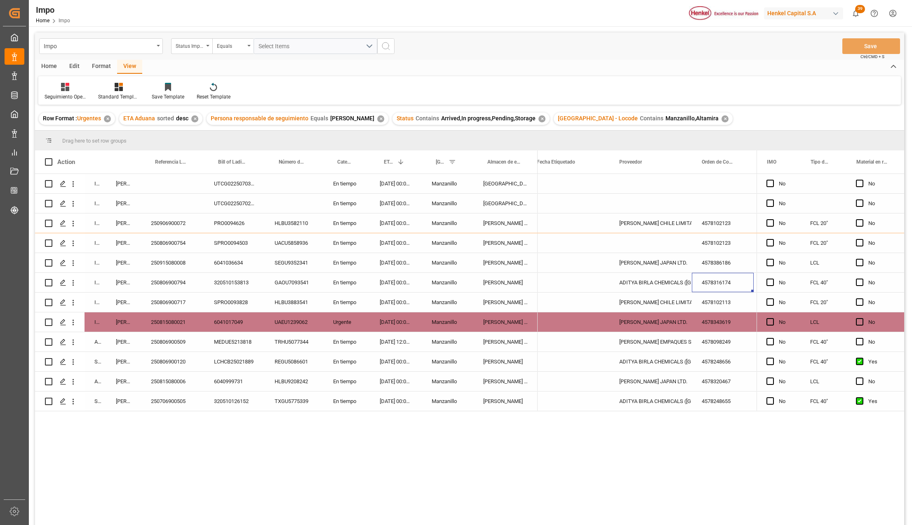
scroll to position [0, 392]
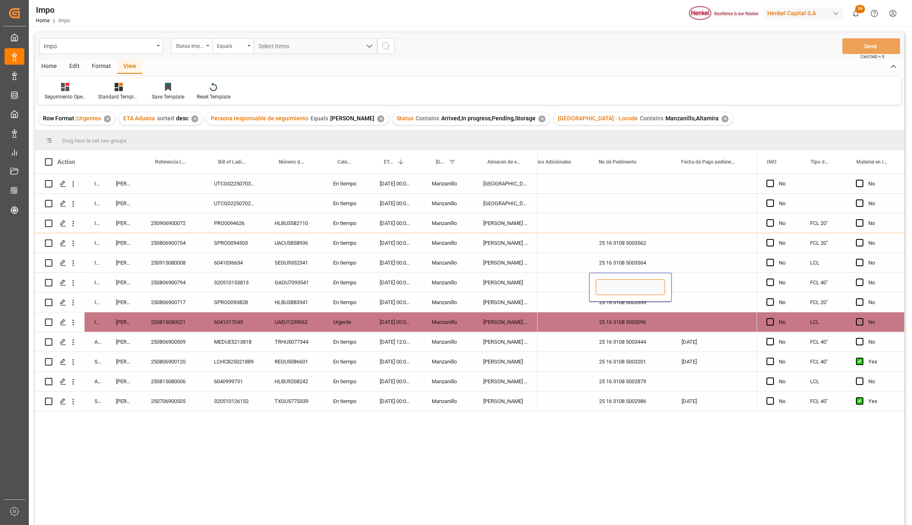
click at [609, 286] on input "Press SPACE to select this row." at bounding box center [630, 287] width 69 height 16
paste input "25 16 3108 5003585"
type input "25 16 3108 5003585"
click at [587, 319] on div "N/A" at bounding box center [548, 321] width 82 height 19
click at [850, 47] on button "Save" at bounding box center [871, 46] width 58 height 16
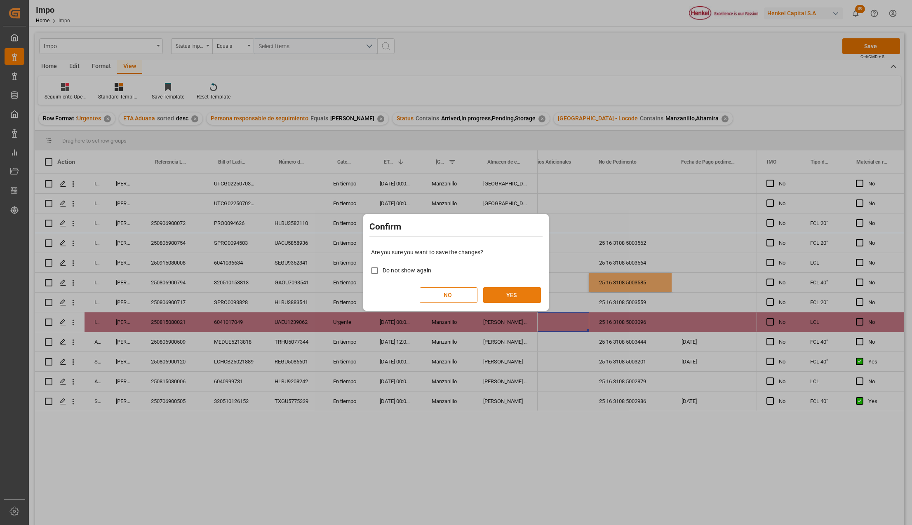
click at [515, 293] on button "YES" at bounding box center [512, 295] width 58 height 16
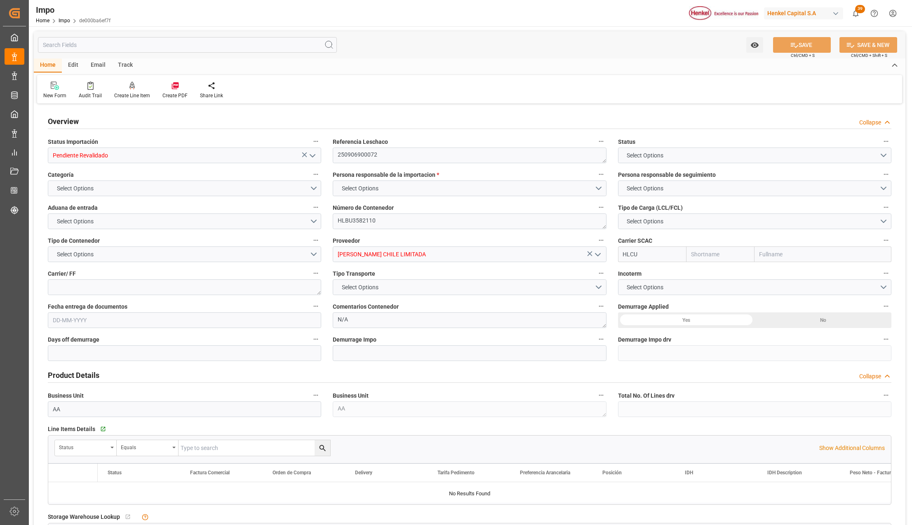
type input "Hapag [PERSON_NAME]"
type input "Hapag [PERSON_NAME] Aktiengesellschaft"
type input "1"
type input "10.56"
type input "10"
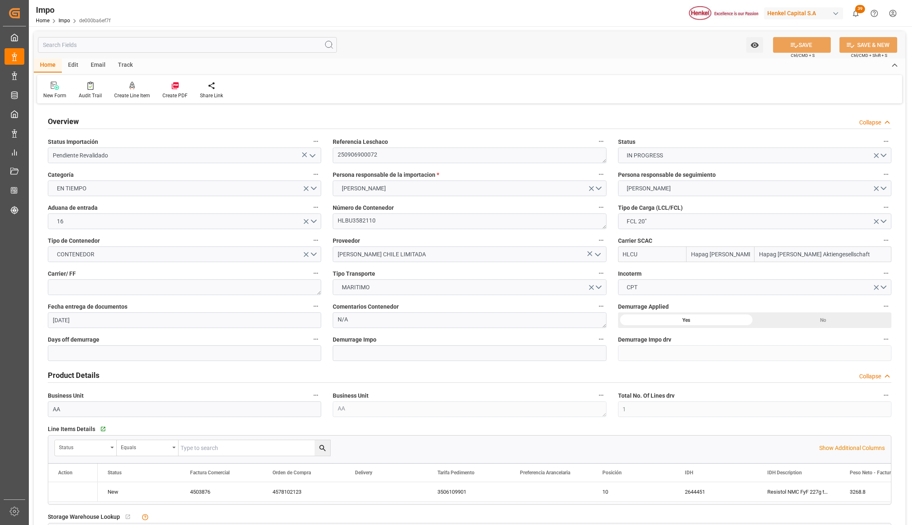
type input "[DATE]"
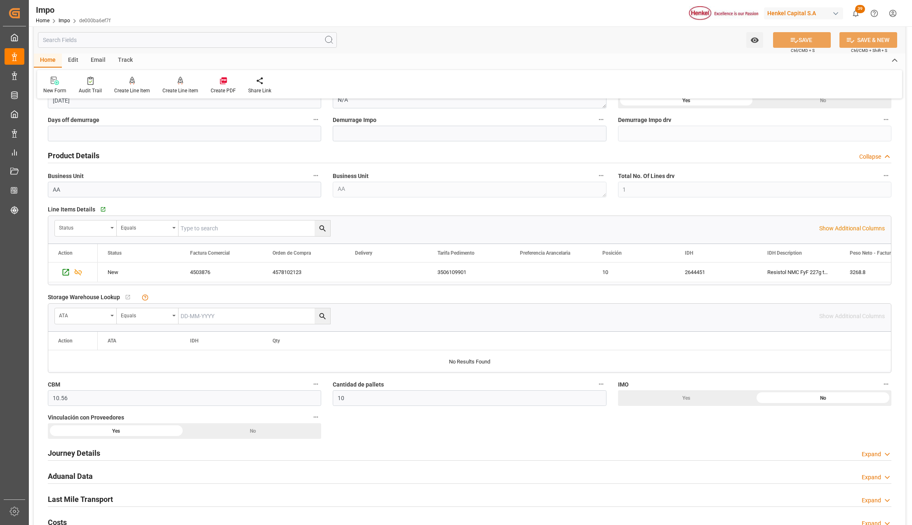
scroll to position [385, 0]
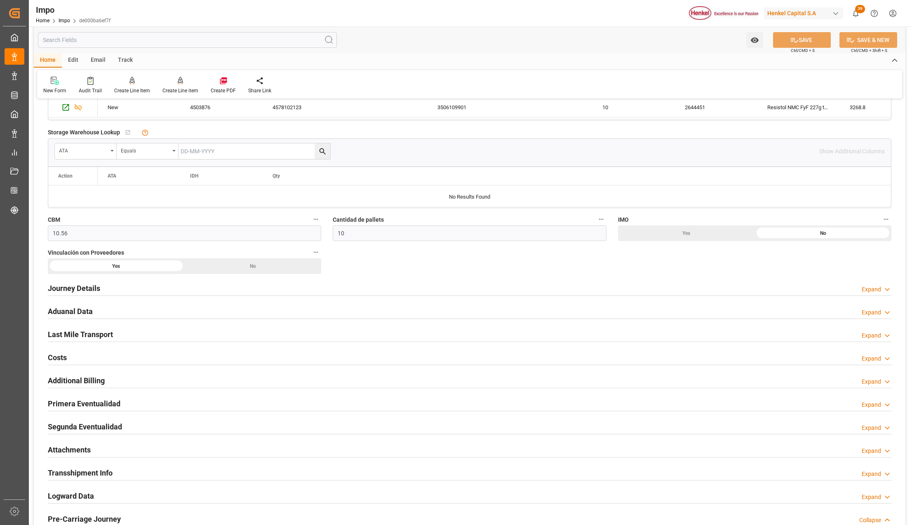
click at [81, 451] on h2 "Attachments" at bounding box center [69, 449] width 43 height 11
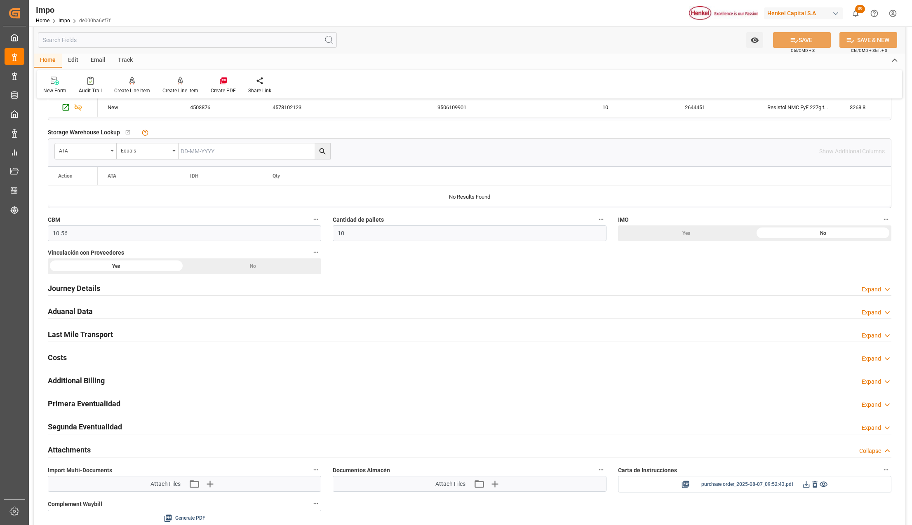
click at [814, 486] on icon at bounding box center [814, 484] width 5 height 7
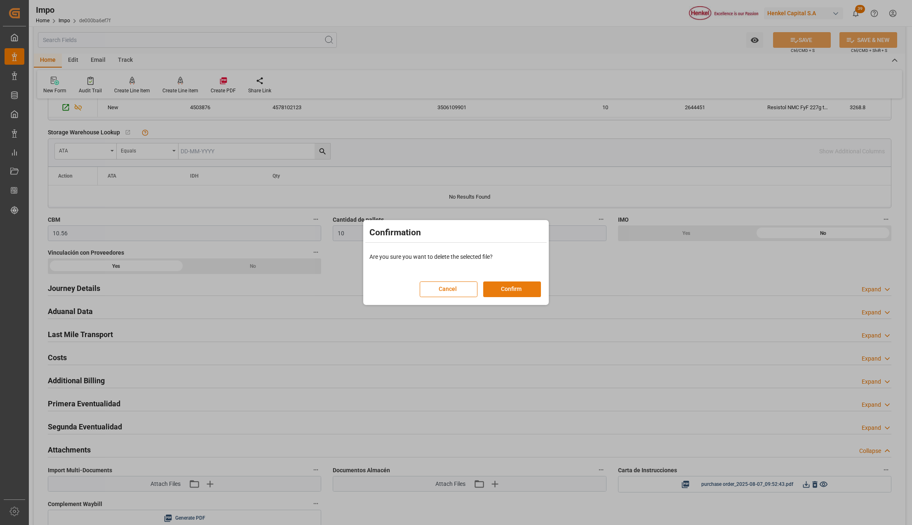
click at [497, 288] on button "Confirm" at bounding box center [512, 290] width 58 height 16
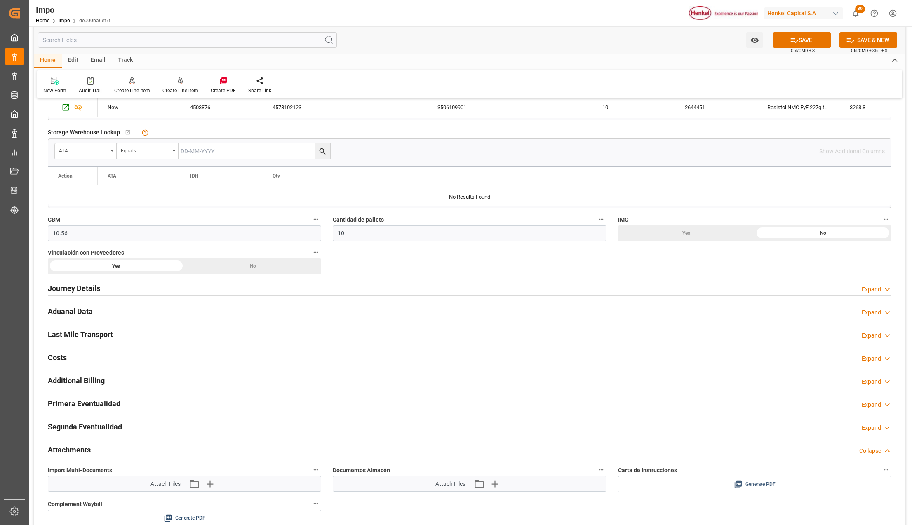
click at [793, 488] on div "Generate PDF" at bounding box center [754, 484] width 261 height 10
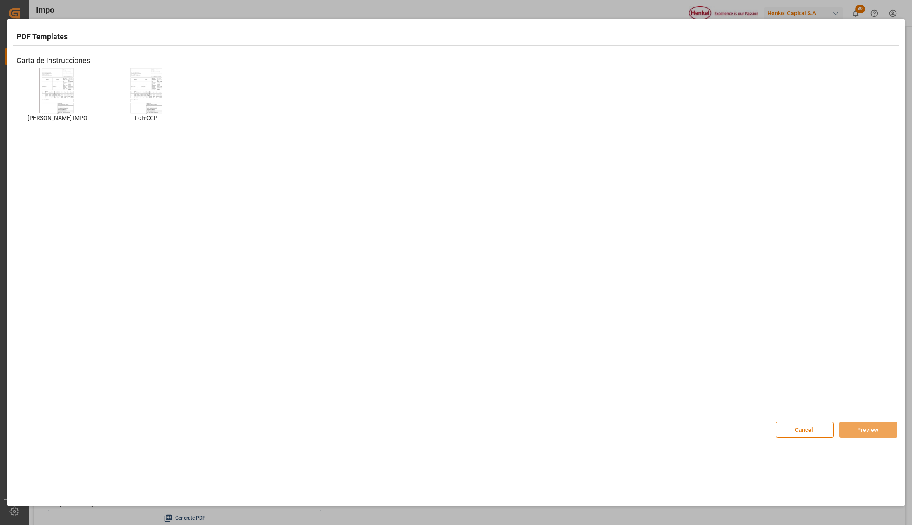
click at [70, 84] on img at bounding box center [57, 90] width 33 height 47
click at [874, 424] on button "Preview" at bounding box center [868, 430] width 58 height 16
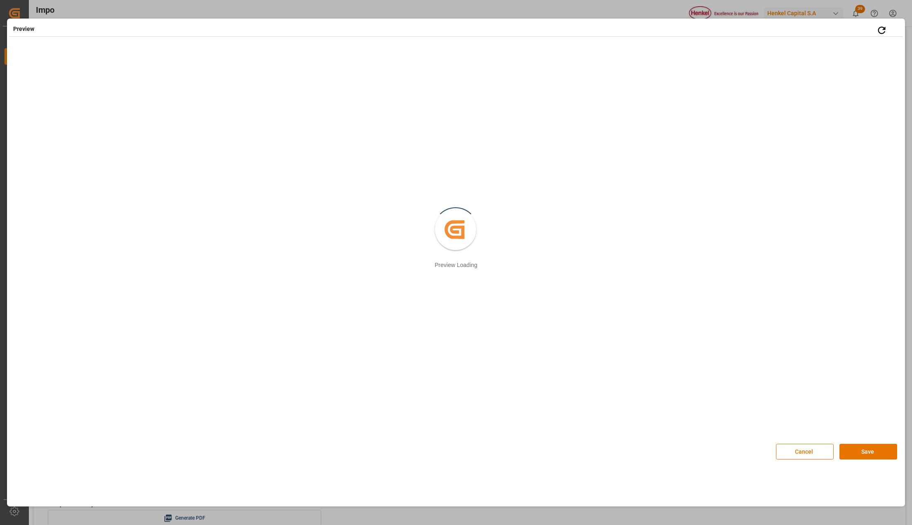
click at [868, 451] on button "Save" at bounding box center [868, 452] width 58 height 16
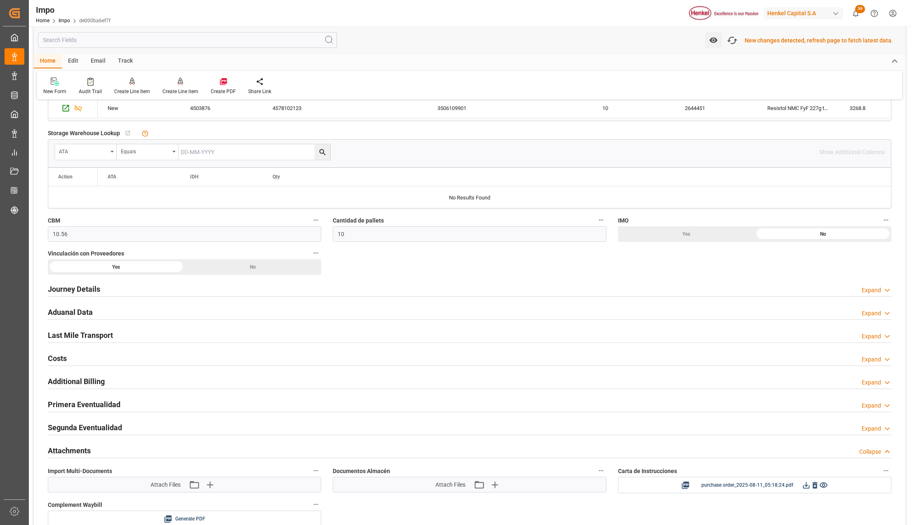
scroll to position [385, 0]
click at [805, 485] on icon at bounding box center [806, 485] width 9 height 9
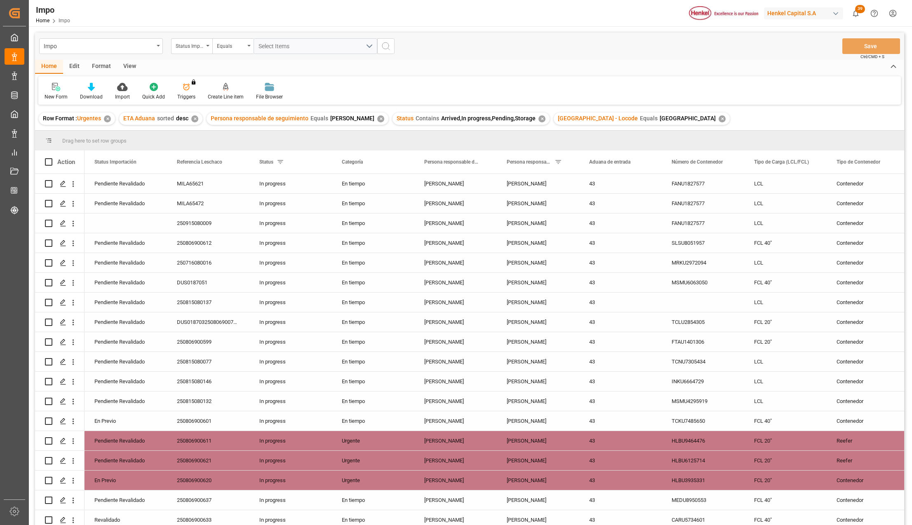
click at [129, 67] on div "View" at bounding box center [129, 67] width 25 height 14
click at [81, 93] on div "Standard Templates" at bounding box center [93, 96] width 41 height 7
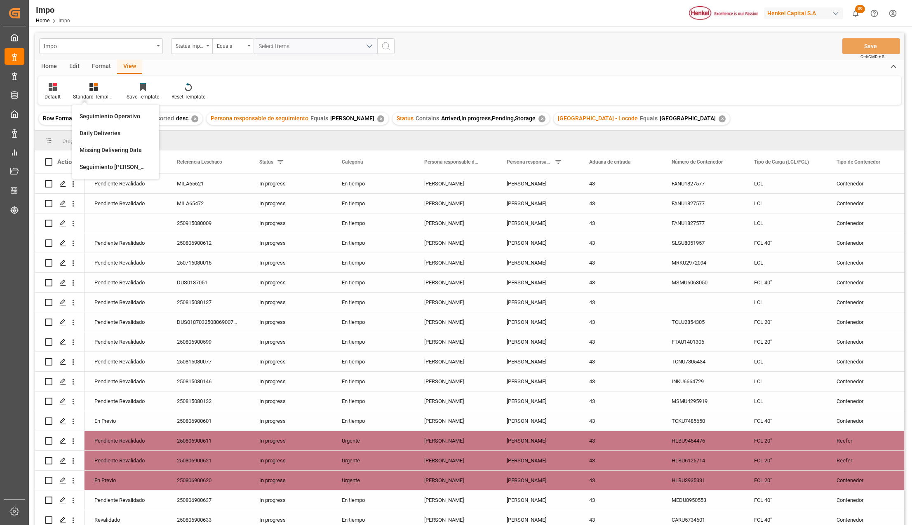
click at [106, 114] on div "Seguimiento Operativo" at bounding box center [116, 116] width 72 height 9
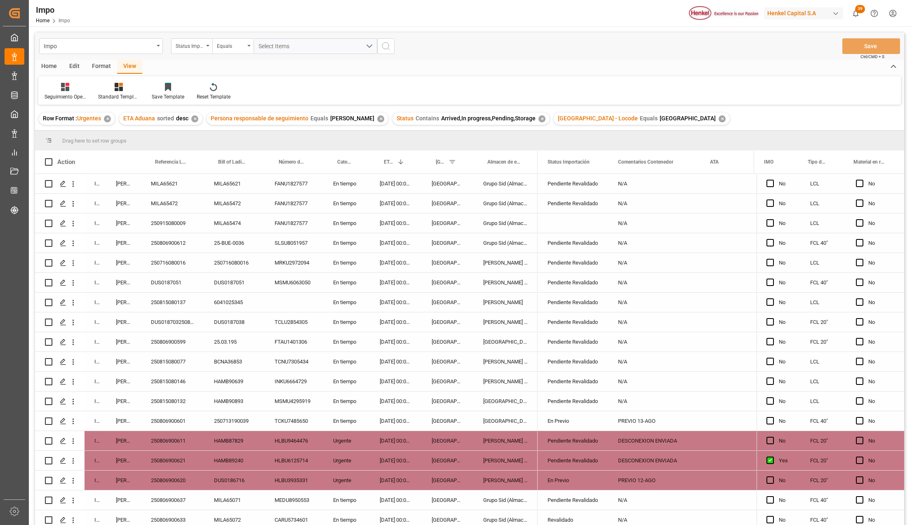
drag, startPoint x: 259, startPoint y: 305, endPoint x: 282, endPoint y: 317, distance: 25.4
click at [259, 305] on div "6041025345" at bounding box center [234, 302] width 61 height 19
click at [403, 303] on div "[DATE] 00:00:00" at bounding box center [396, 302] width 52 height 19
click at [436, 300] on div "[GEOGRAPHIC_DATA]" at bounding box center [448, 302] width 52 height 19
